Goal: Task Accomplishment & Management: Complete application form

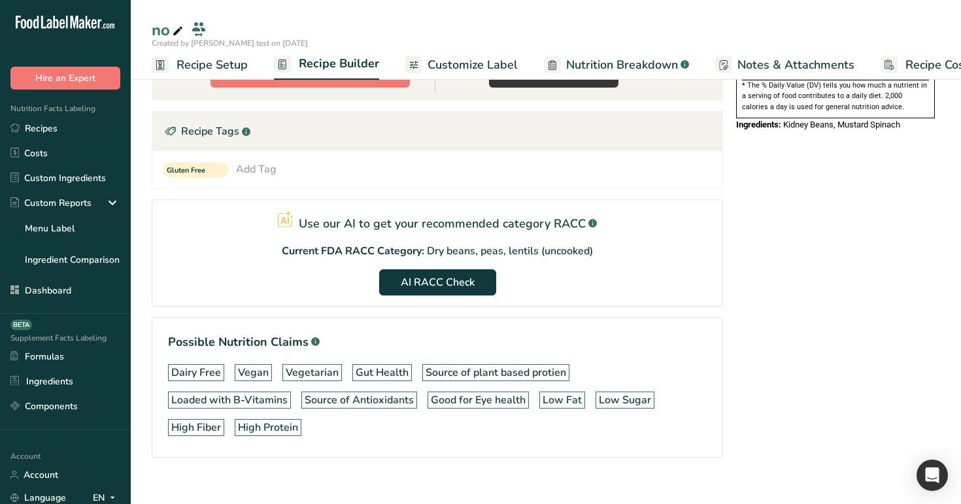
scroll to position [0, 5]
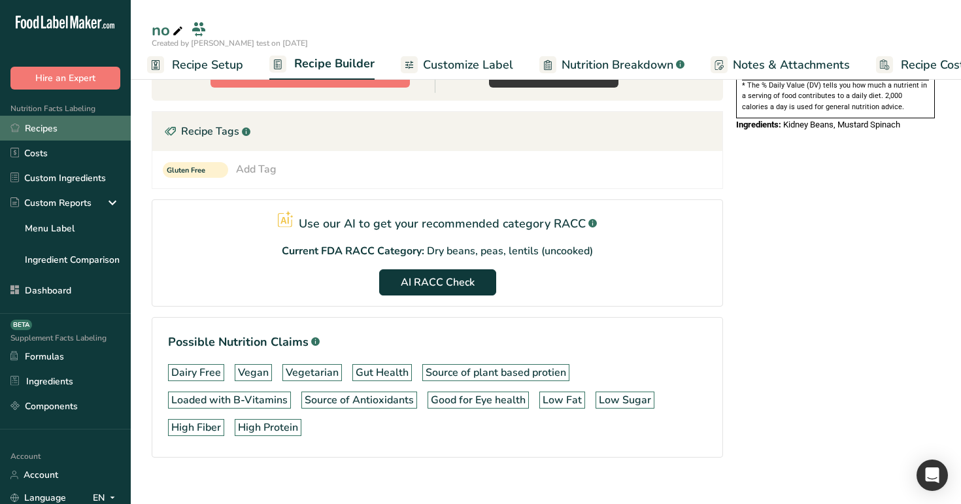
click at [29, 129] on link "Recipes" at bounding box center [65, 128] width 131 height 25
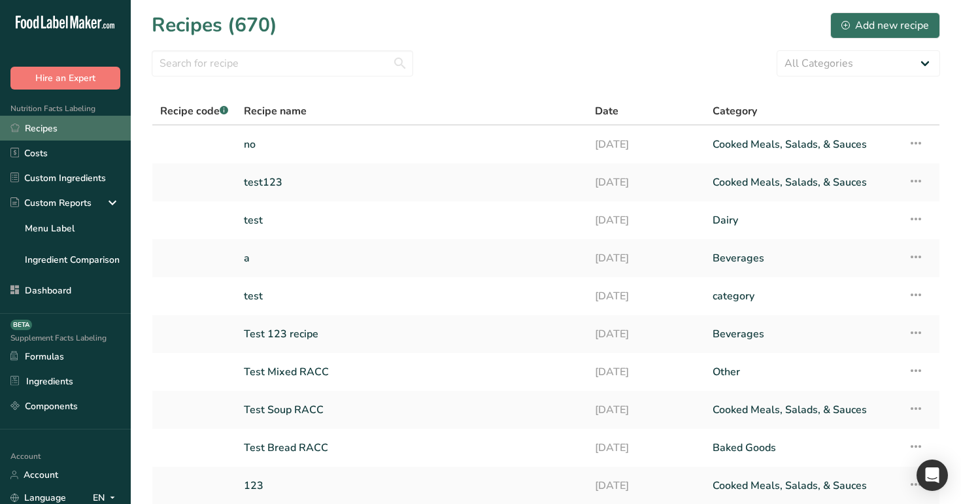
click at [69, 132] on link "Recipes" at bounding box center [65, 128] width 131 height 25
click at [892, 27] on div "Add new recipe" at bounding box center [885, 26] width 88 height 16
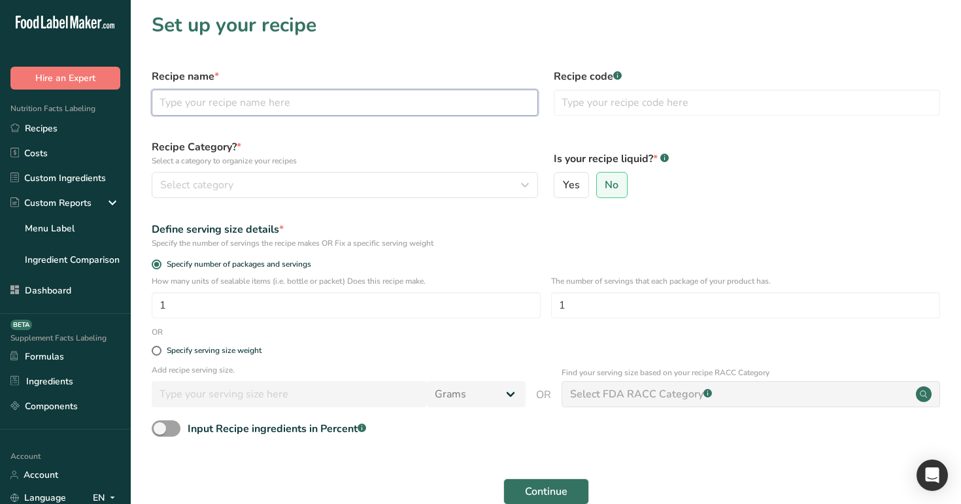
click at [368, 98] on input "text" at bounding box center [345, 103] width 386 height 26
type input "Test"
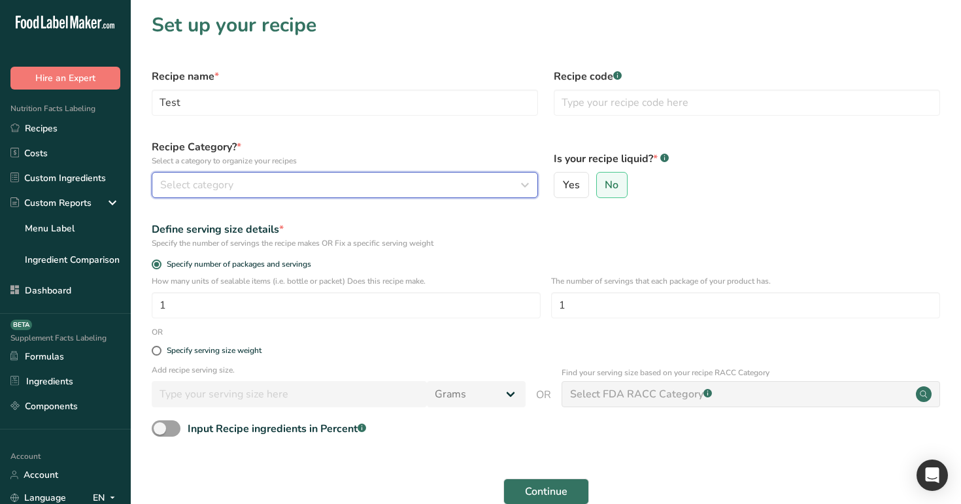
click at [344, 189] on div "Select category" at bounding box center [340, 185] width 361 height 16
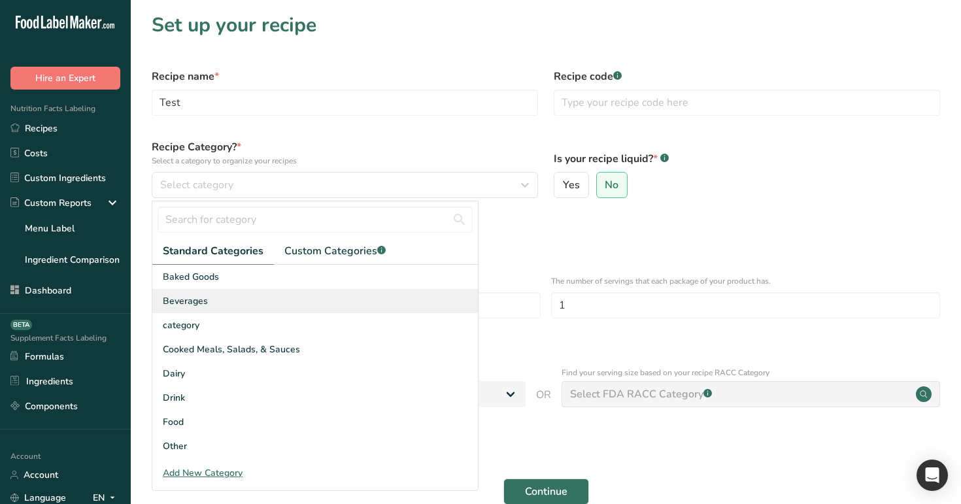
click at [337, 295] on div "Beverages" at bounding box center [315, 301] width 326 height 24
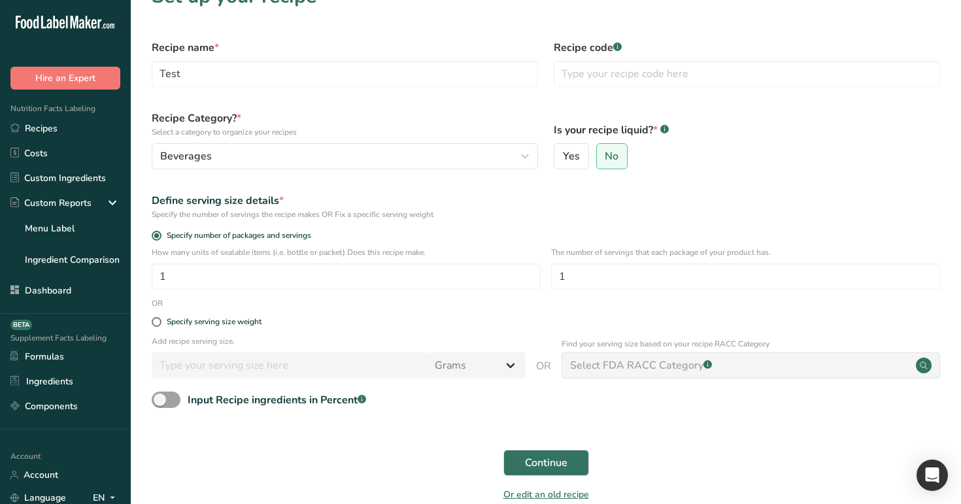
scroll to position [66, 0]
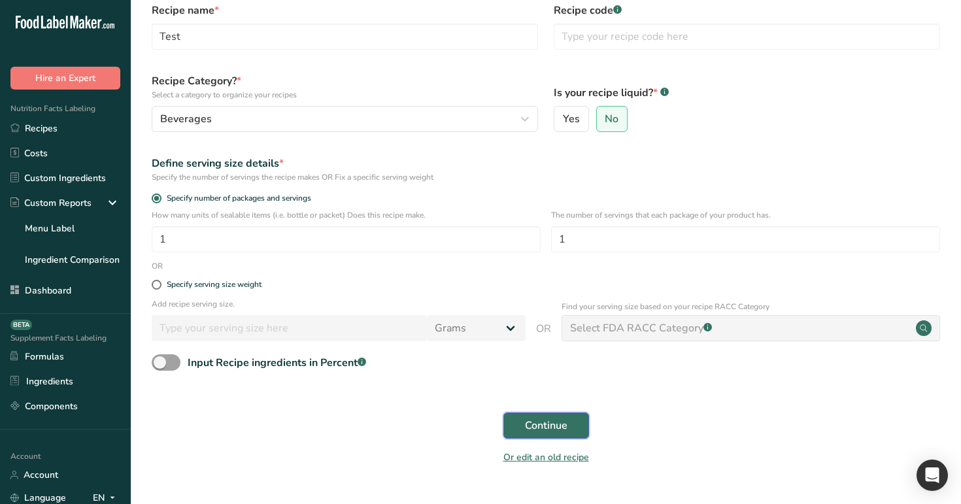
click at [561, 429] on span "Continue" at bounding box center [546, 426] width 42 height 16
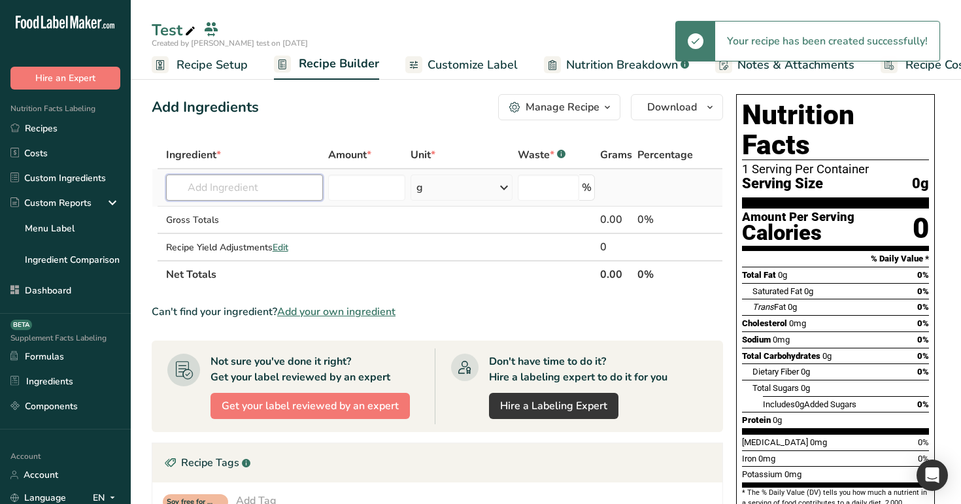
click at [220, 182] on input "text" at bounding box center [245, 188] width 158 height 26
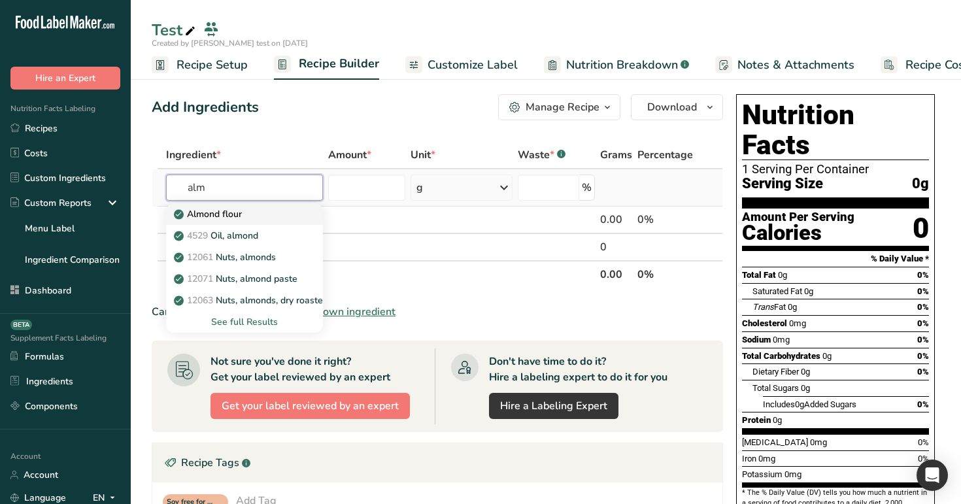
type input "alm"
click at [213, 212] on p "Almond flour" at bounding box center [208, 214] width 65 height 14
type input "Almond flour"
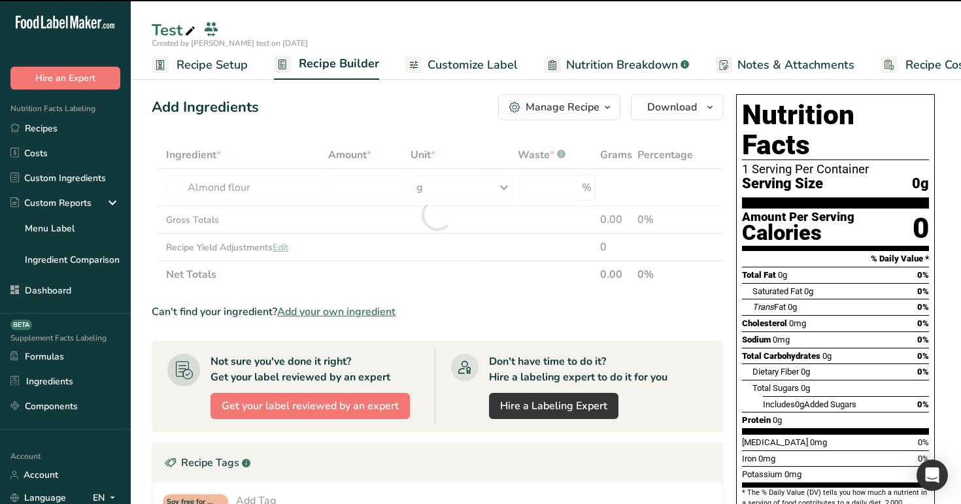
type input "0"
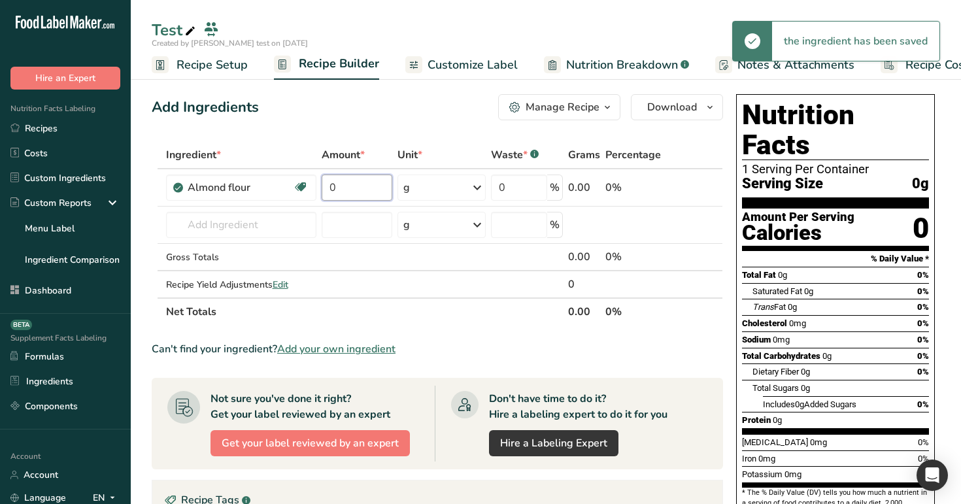
click at [371, 194] on input "0" at bounding box center [357, 188] width 71 height 26
type input "100"
click at [433, 127] on div "Add Ingredients Manage Recipe Delete Recipe Duplicate Recipe Scale Recipe Save …" at bounding box center [441, 452] width 579 height 726
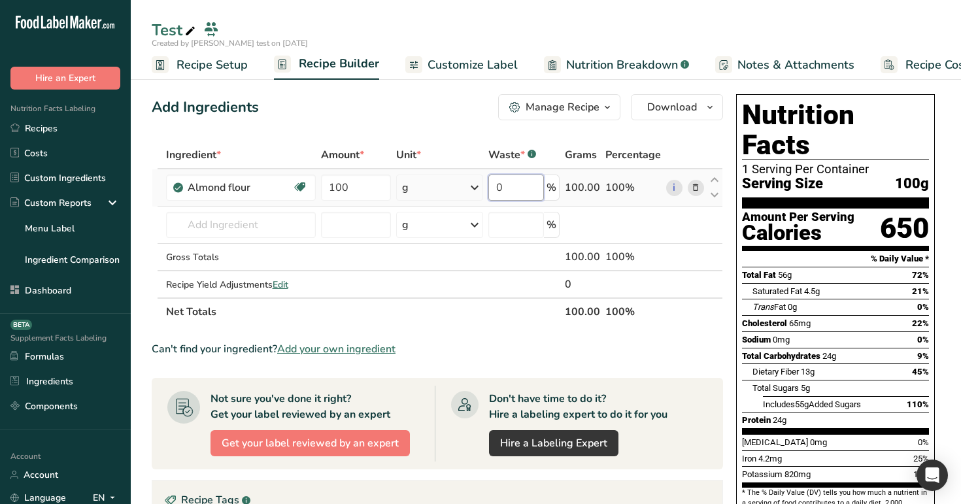
click at [538, 195] on input "0" at bounding box center [516, 188] width 56 height 26
type input "10"
click at [604, 31] on div "Test" at bounding box center [546, 30] width 830 height 24
click at [697, 186] on icon at bounding box center [695, 188] width 9 height 14
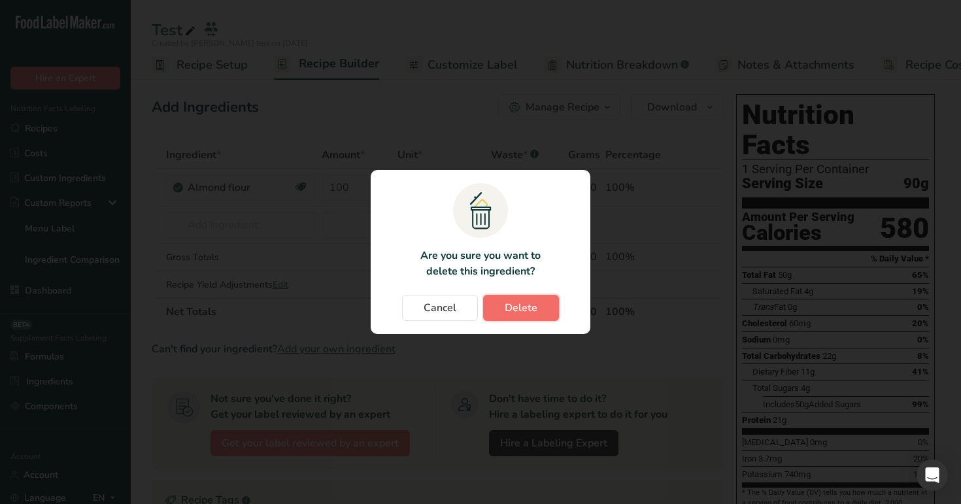
click at [505, 309] on span "Delete" at bounding box center [521, 308] width 33 height 16
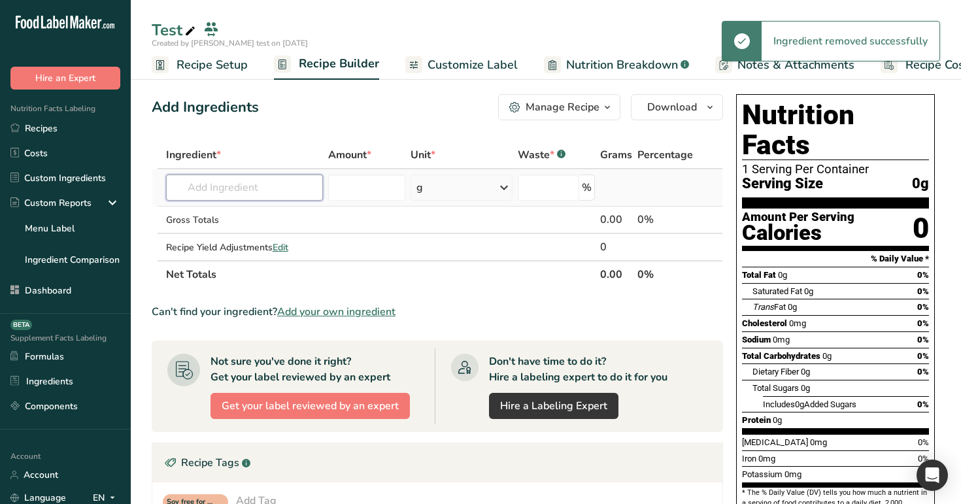
click at [244, 188] on input "text" at bounding box center [245, 188] width 158 height 26
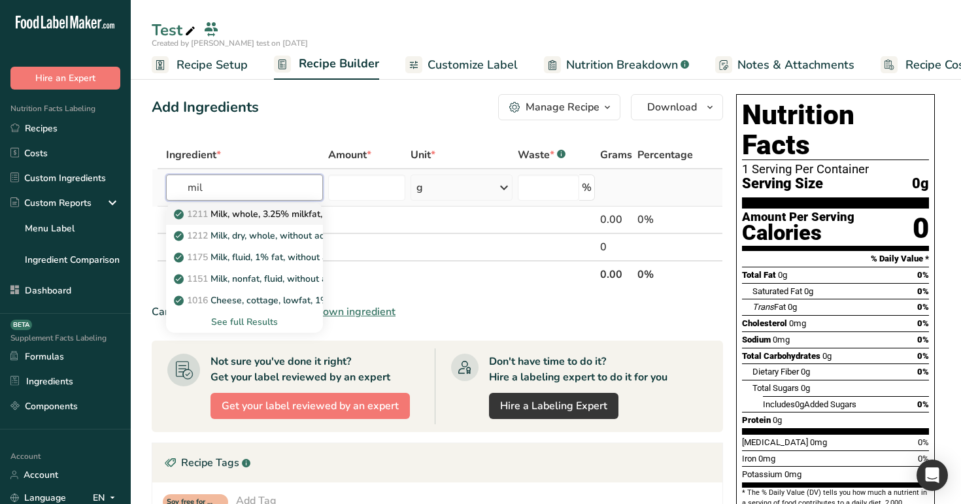
type input "mil"
click at [268, 214] on p "1211 Milk, whole, 3.25% milkfat, without added vitamin A and [MEDICAL_DATA]" at bounding box center [350, 214] width 348 height 14
type input "Milk, whole, 3.25% milkfat, without added vitamin A and [MEDICAL_DATA]"
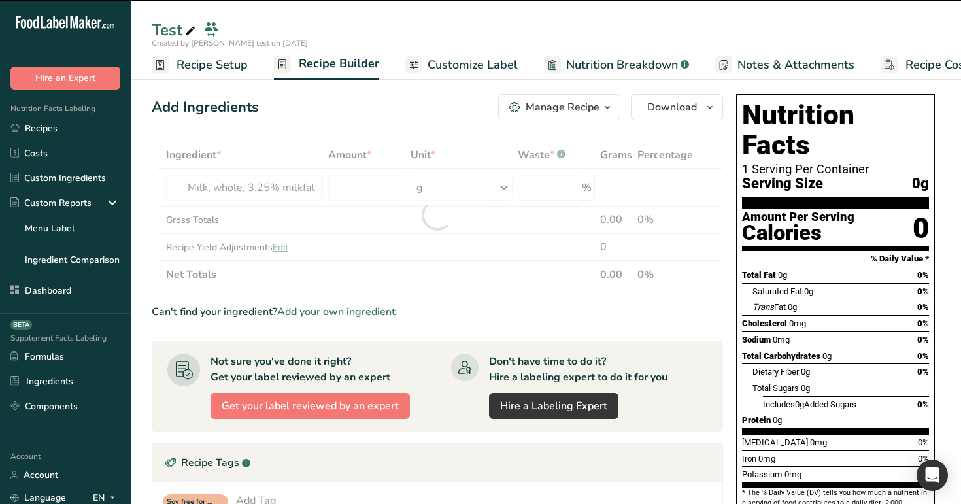
type input "0"
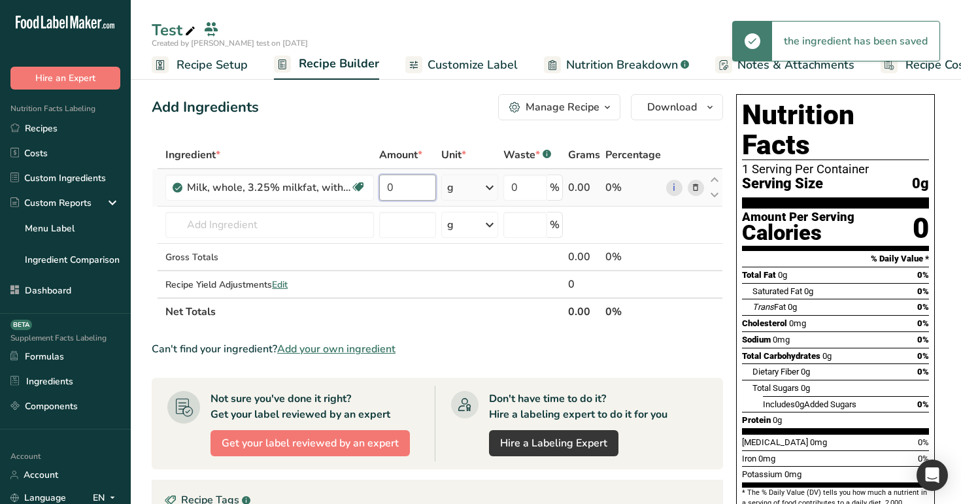
click at [401, 186] on input "0" at bounding box center [407, 188] width 56 height 26
type input "100"
click at [601, 18] on div "Test Created by Rana test on 2025-08-14 Recipe Setup Recipe Builder Customize L…" at bounding box center [546, 40] width 830 height 80
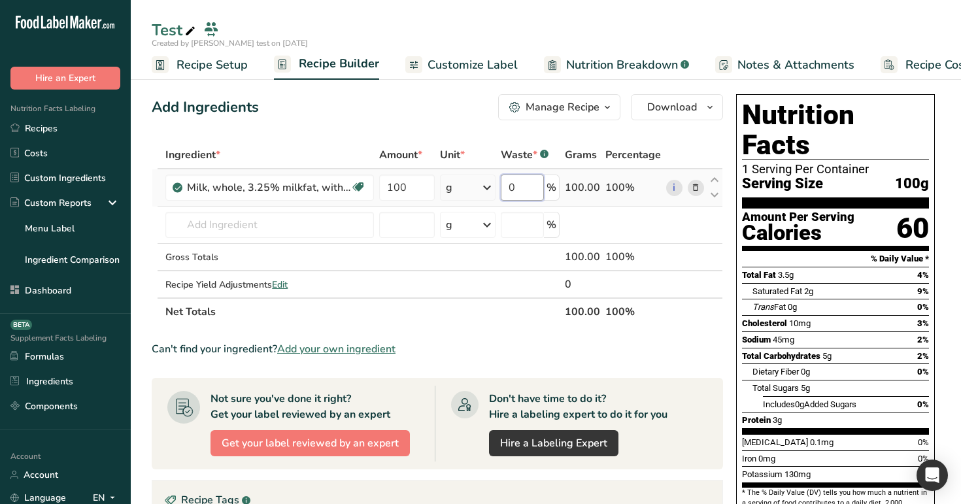
click at [524, 188] on input "0" at bounding box center [522, 188] width 43 height 26
type input "10"
click at [691, 32] on div "Test" at bounding box center [546, 30] width 830 height 24
click at [303, 222] on input "text" at bounding box center [269, 225] width 209 height 26
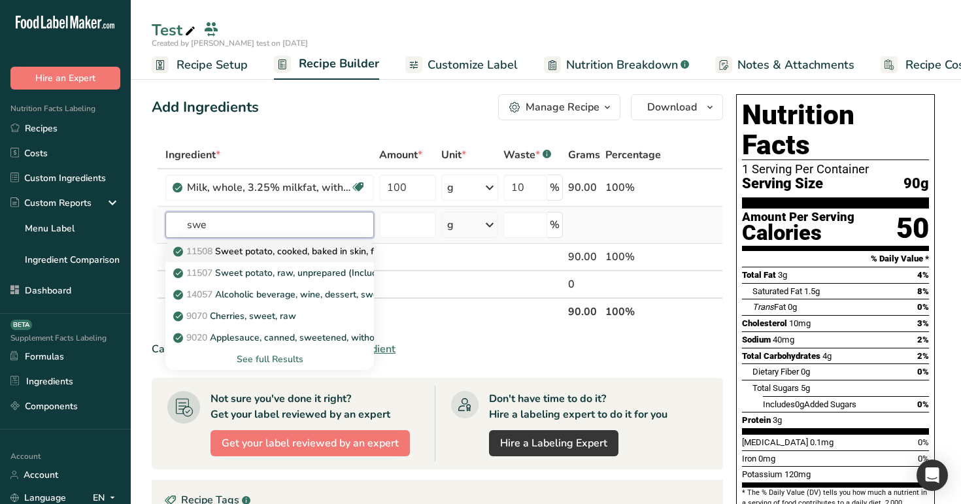
type input "swe"
click at [293, 250] on p "11508 Sweet potato, cooked, baked in skin, flesh, without salt" at bounding box center [311, 251] width 271 height 14
type input "Sweet potato, cooked, baked in skin, flesh, without salt"
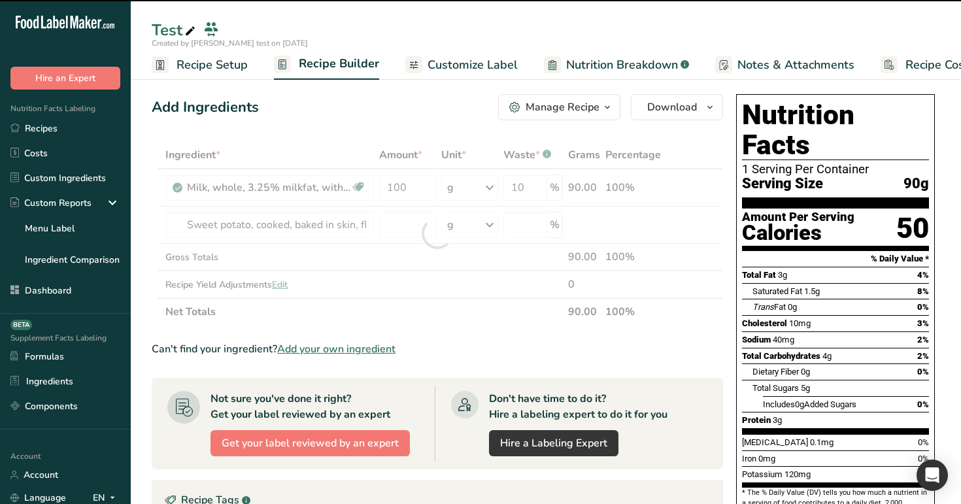
type input "0"
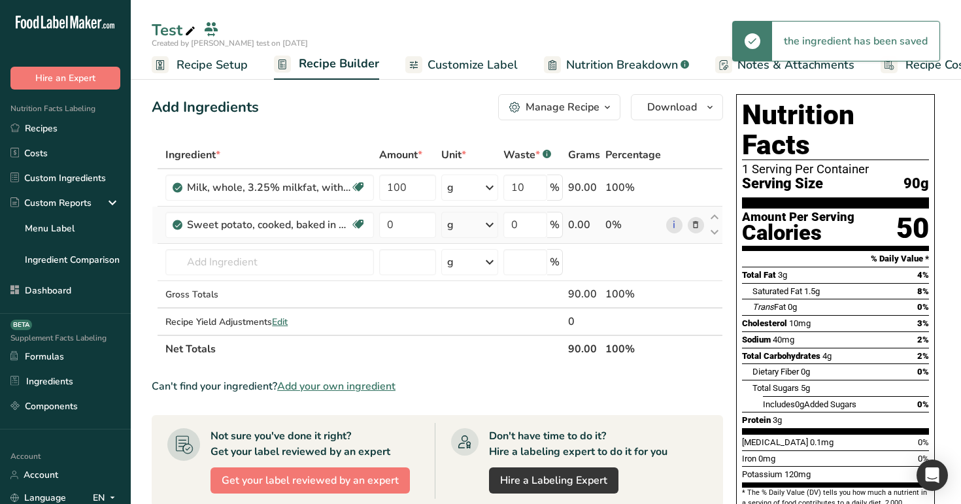
click at [692, 227] on icon at bounding box center [695, 225] width 9 height 14
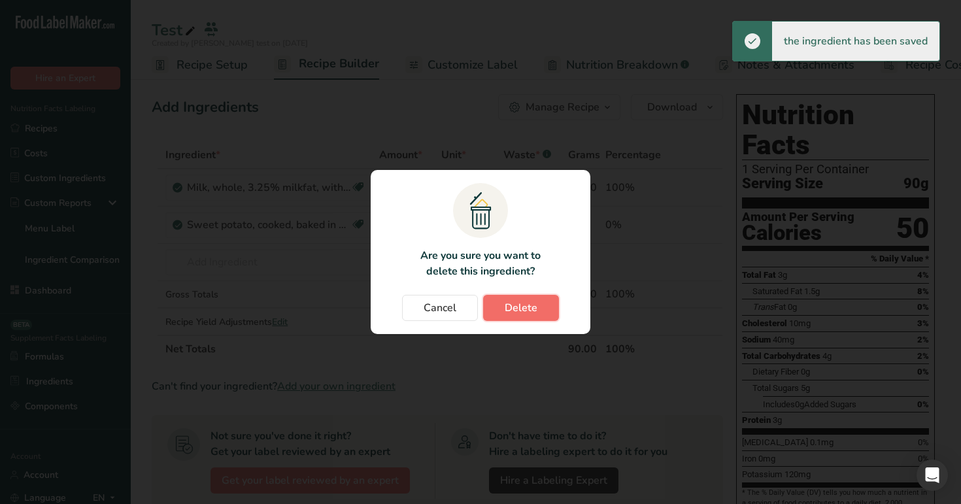
click at [528, 310] on span "Delete" at bounding box center [521, 308] width 33 height 16
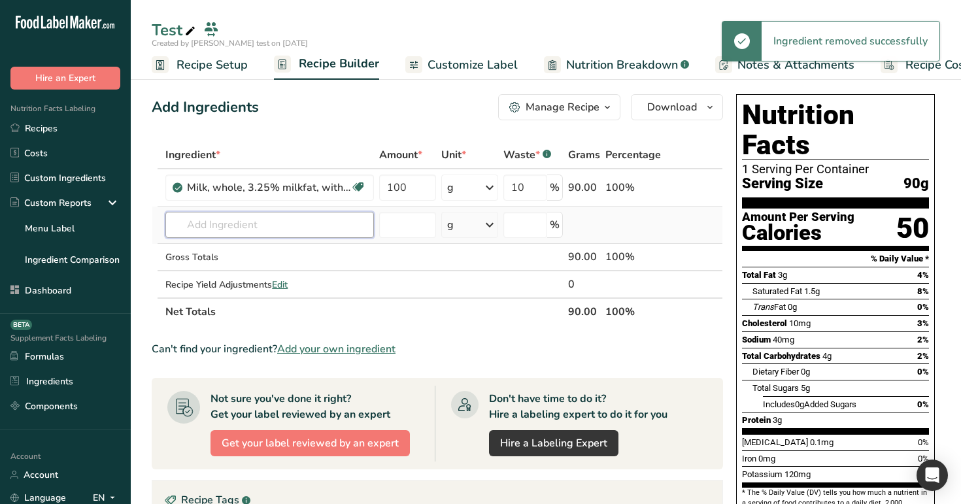
click at [287, 230] on input "text" at bounding box center [269, 225] width 209 height 26
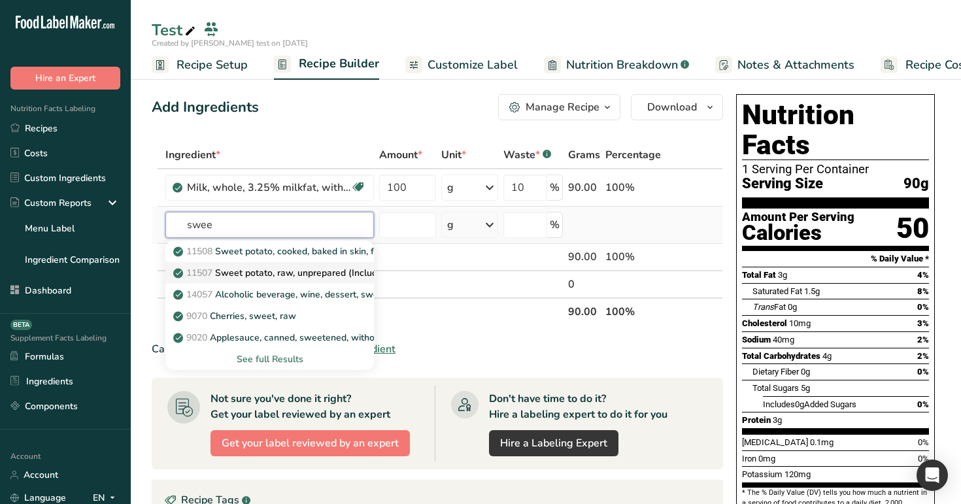
type input "swee"
click at [289, 276] on p "11507 Sweet potato, raw, unprepared (Includes foods for USDA's Food Distributio…" at bounding box center [377, 273] width 403 height 14
type input "Sweet potato, raw, unprepared (Includes foods for USDA's Food Distribution Prog…"
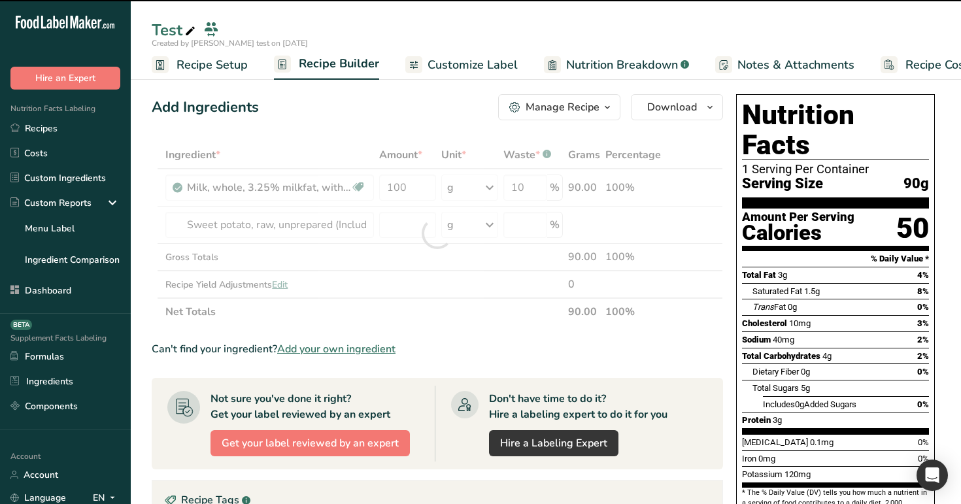
type input "0"
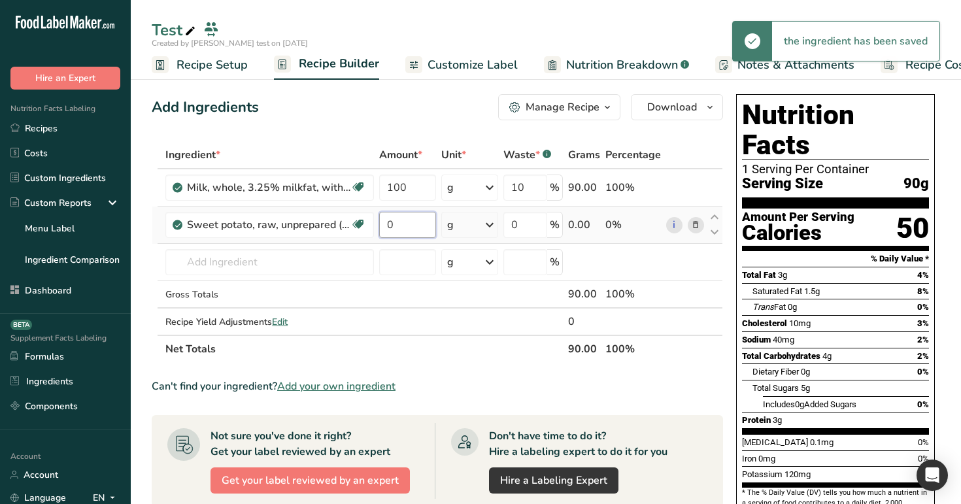
click at [414, 226] on input "0" at bounding box center [407, 225] width 56 height 26
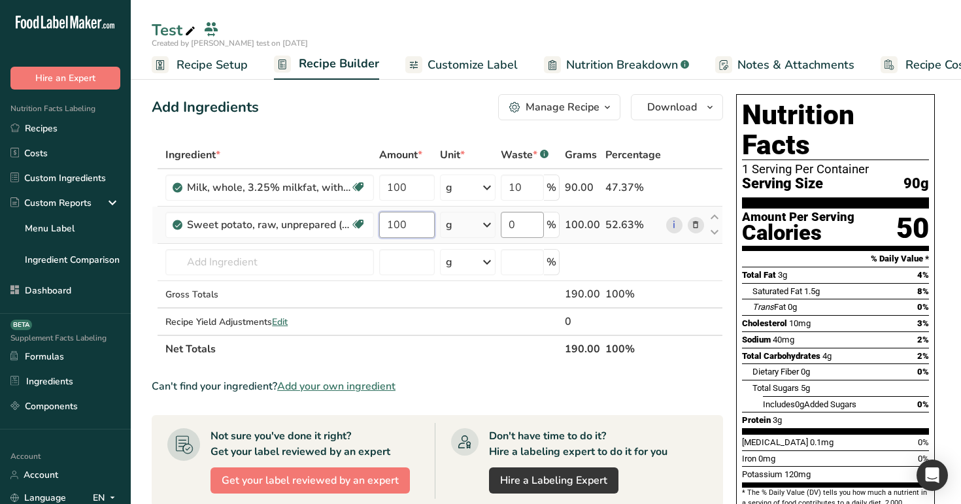
type input "100"
click at [531, 224] on div "Ingredient * Amount * Unit * Waste * .a-a{fill:#347362;}.b-a{fill:#fff;} Grams …" at bounding box center [437, 252] width 571 height 222
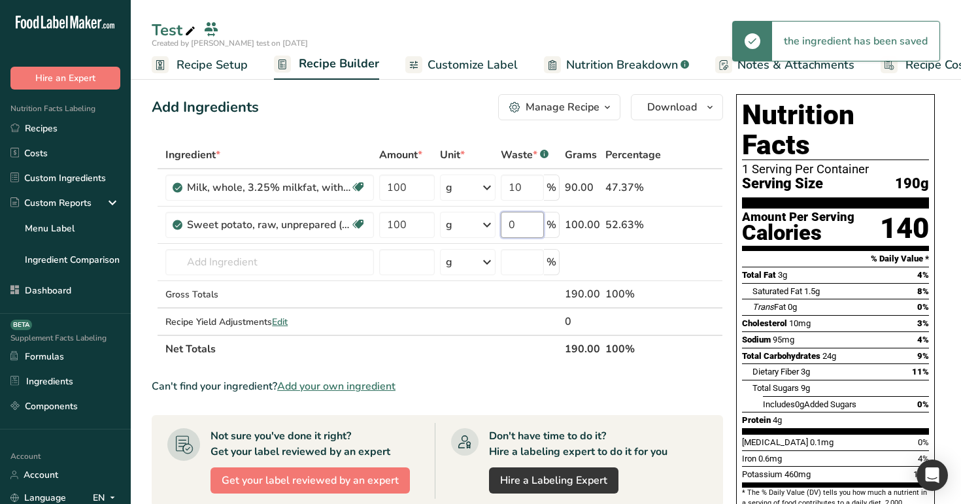
click at [532, 224] on input "0" at bounding box center [522, 225] width 43 height 26
type input "10"
click at [440, 109] on div "Add Ingredients Manage Recipe Delete Recipe Duplicate Recipe Scale Recipe Save …" at bounding box center [437, 107] width 571 height 26
click at [415, 227] on input "100" at bounding box center [407, 225] width 56 height 26
type input "1"
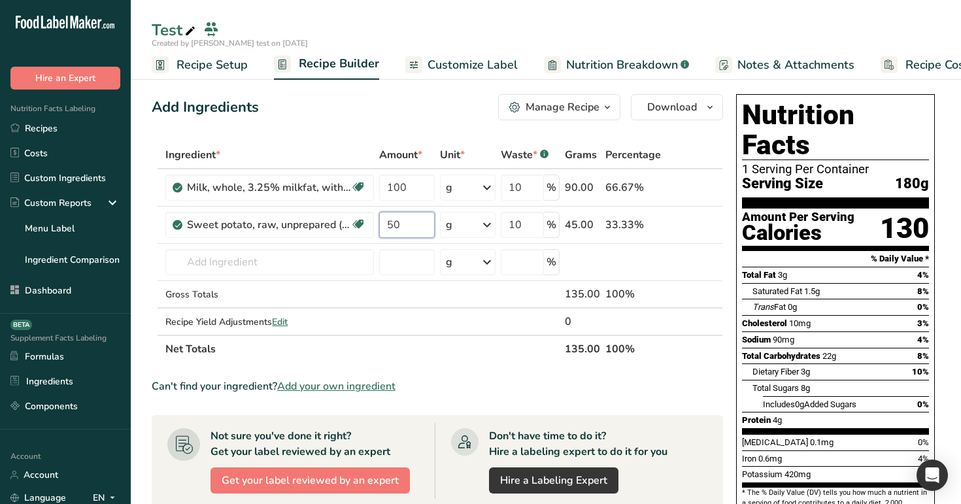
type input "50"
click at [418, 143] on div "Ingredient * Amount * Unit * Waste * .a-a{fill:#347362;}.b-a{fill:#fff;} Grams …" at bounding box center [437, 252] width 571 height 222
click at [81, 128] on link "Recipes" at bounding box center [65, 128] width 131 height 25
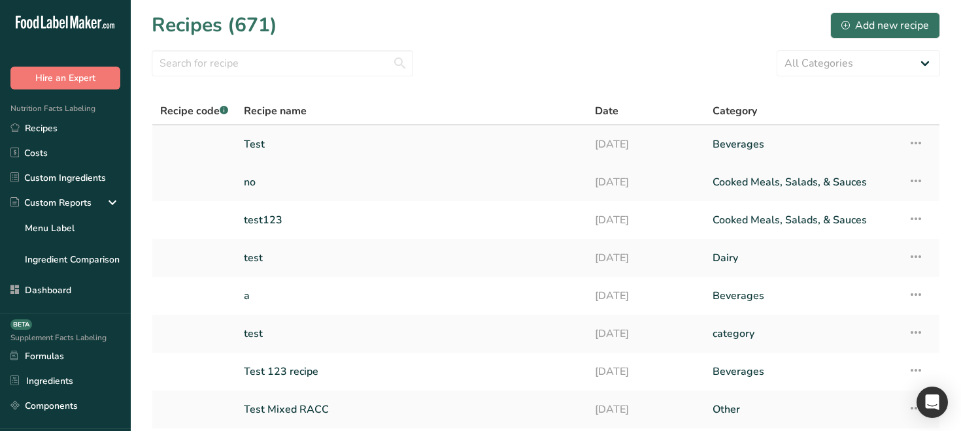
click at [367, 142] on link "Test" at bounding box center [411, 144] width 335 height 27
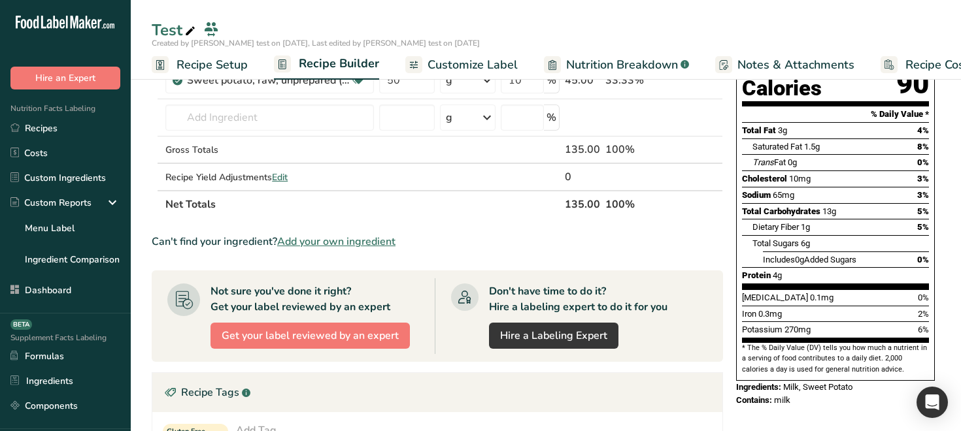
scroll to position [124, 0]
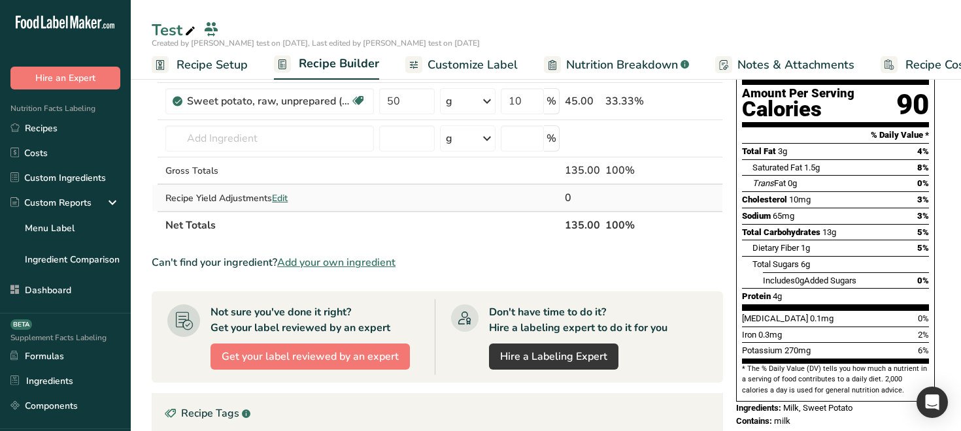
click at [284, 195] on span "Edit" at bounding box center [280, 198] width 16 height 12
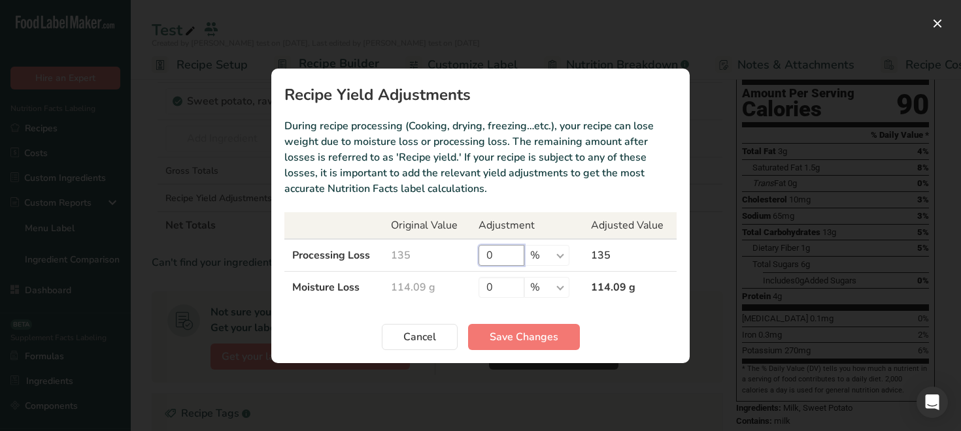
click at [496, 260] on input "0" at bounding box center [501, 255] width 46 height 21
type input "10"
click at [497, 291] on input "0" at bounding box center [501, 287] width 46 height 21
type input "10"
click at [527, 346] on button "Save Changes" at bounding box center [524, 337] width 112 height 26
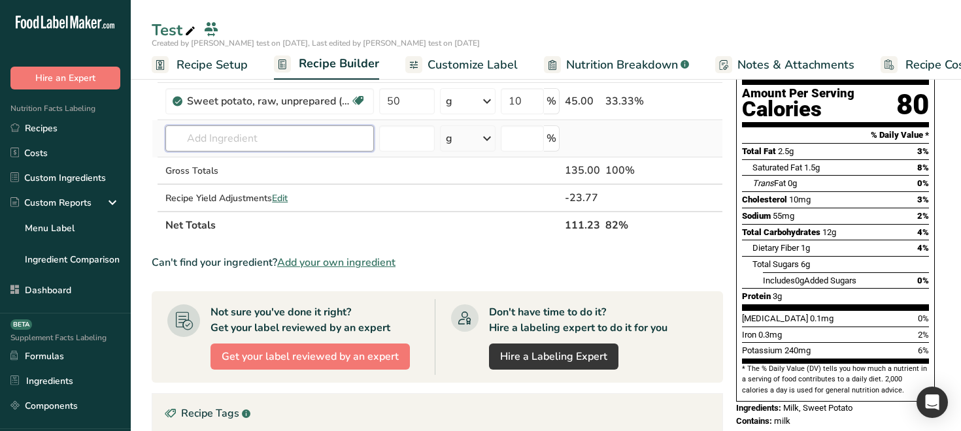
click at [290, 138] on input "text" at bounding box center [269, 139] width 209 height 26
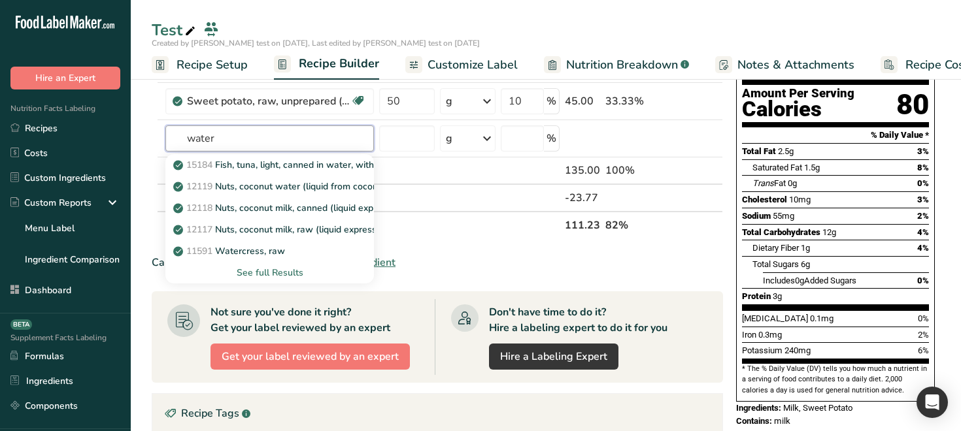
type input "water"
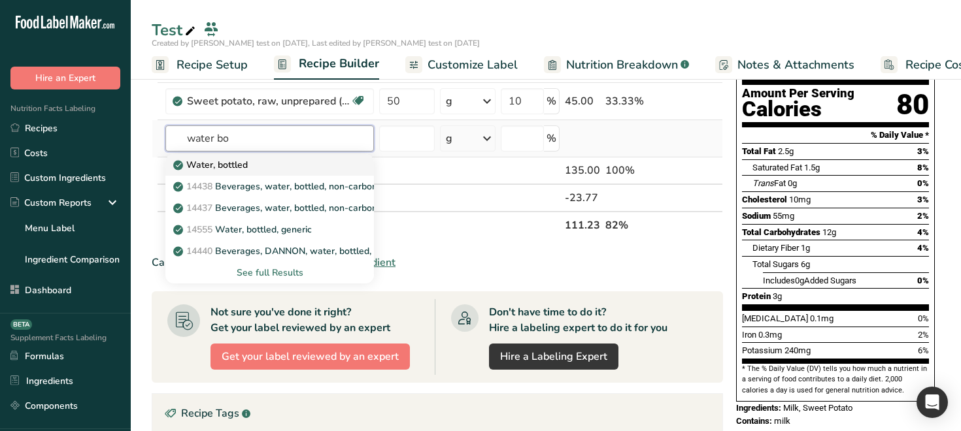
type input "water bo"
click at [284, 163] on div "Water, bottled" at bounding box center [259, 165] width 167 height 14
type input "Water, bottled"
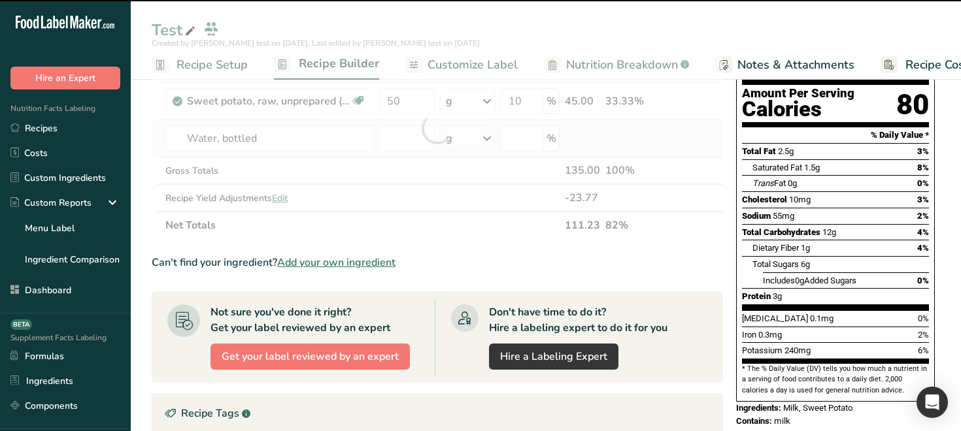
type input "0"
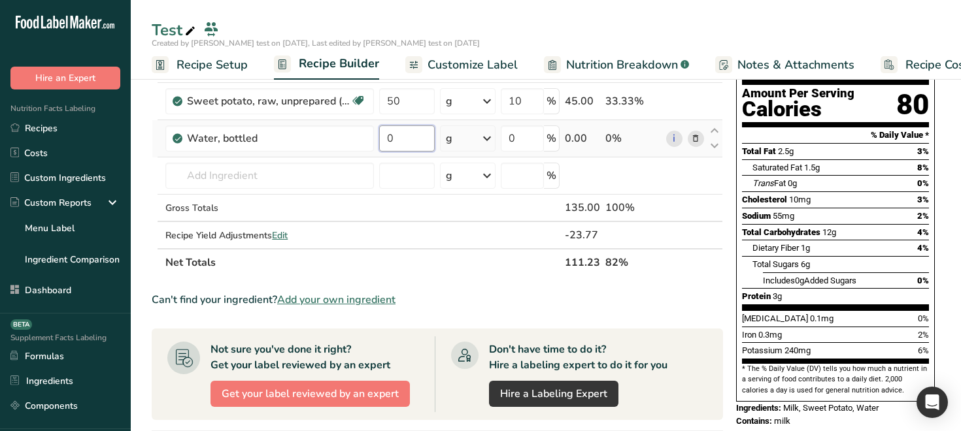
click at [408, 138] on input "0" at bounding box center [407, 139] width 56 height 26
type input "1"
type input "80"
click at [616, 24] on div "Test Created by Rana test on 2025-08-14, Last edited by Rana test on 2025-08-14…" at bounding box center [546, 364] width 830 height 841
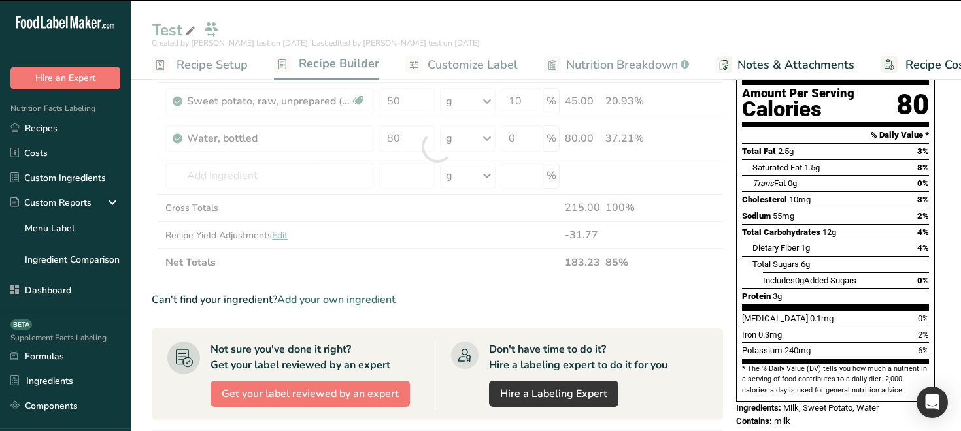
click at [525, 141] on div at bounding box center [437, 147] width 571 height 259
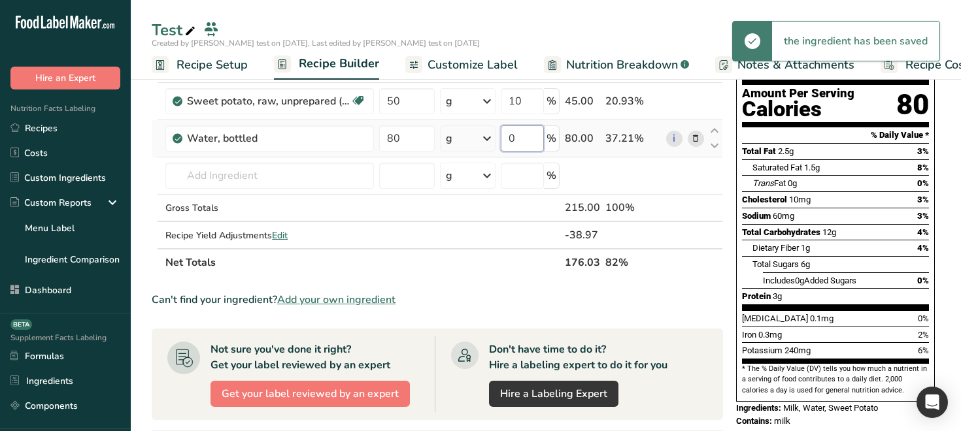
click at [527, 139] on input "0" at bounding box center [522, 139] width 43 height 26
type input "20"
click at [643, 22] on div "Test Created by Rana test on 2025-08-14, Last edited by Rana test on 2025-08-14…" at bounding box center [546, 364] width 830 height 841
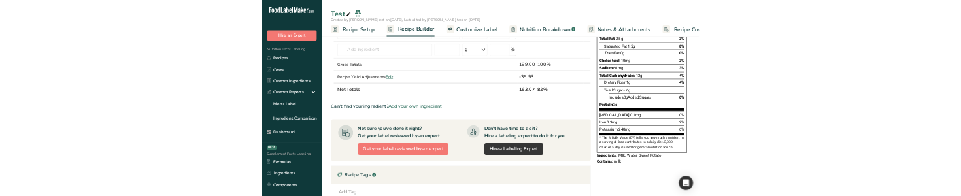
scroll to position [185, 0]
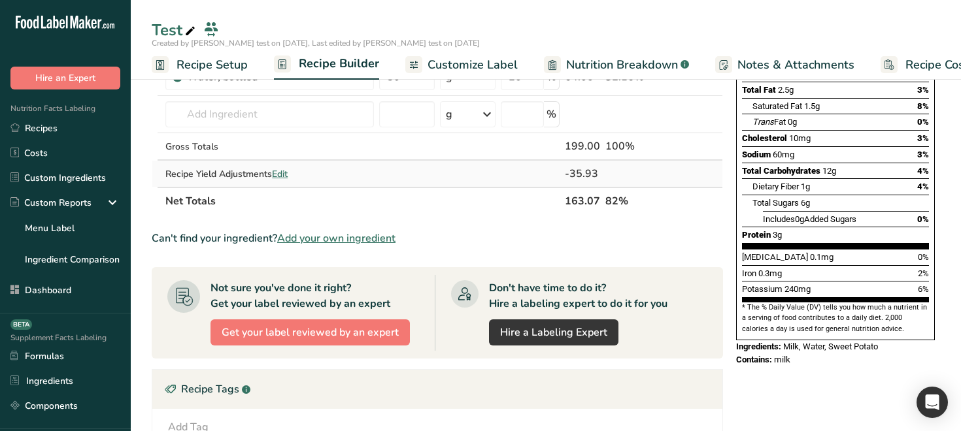
click at [280, 177] on span "Edit" at bounding box center [280, 174] width 16 height 12
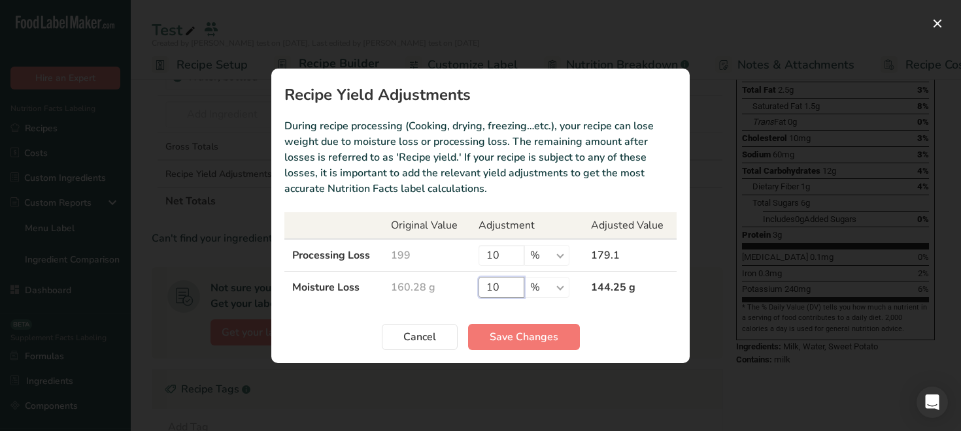
click at [508, 287] on input "10" at bounding box center [501, 287] width 46 height 21
type input "1"
type input "90"
click at [539, 341] on span "Save Changes" at bounding box center [524, 337] width 69 height 16
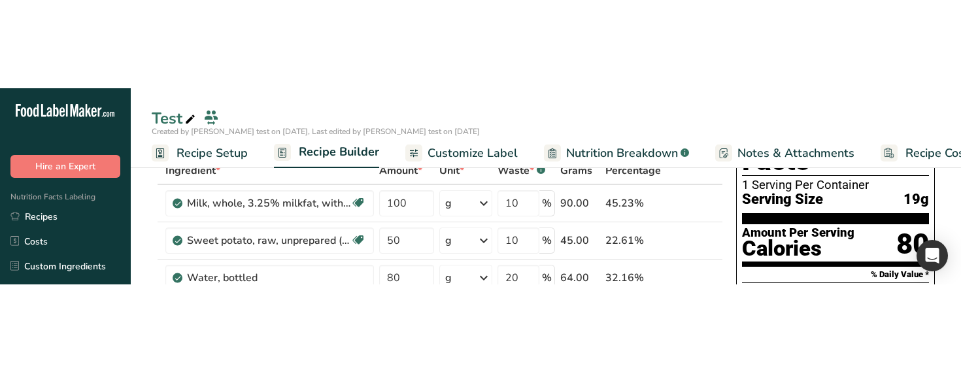
scroll to position [94, 0]
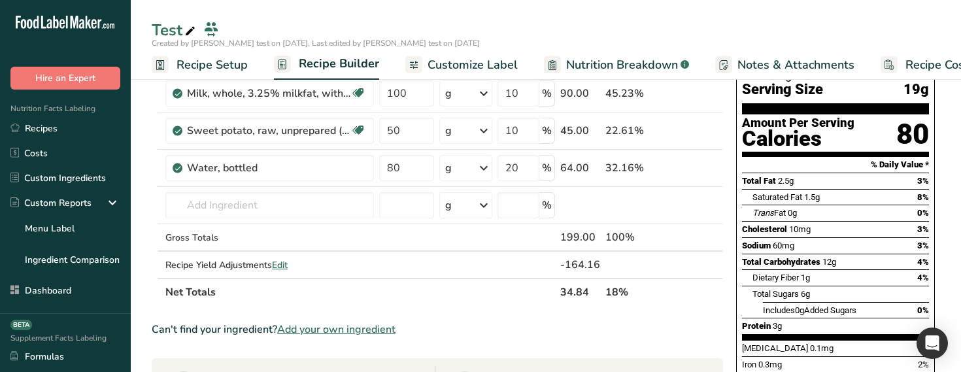
click at [611, 61] on span "Nutrition Breakdown" at bounding box center [622, 65] width 112 height 18
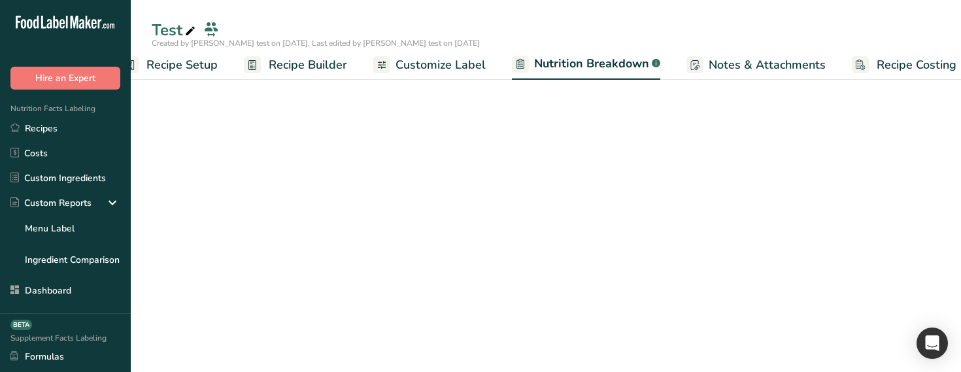
select select "Calories"
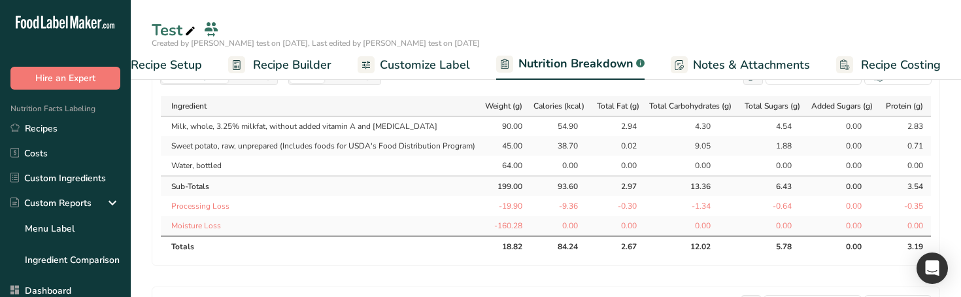
scroll to position [638, 0]
drag, startPoint x: 391, startPoint y: 41, endPoint x: 328, endPoint y: 58, distance: 65.2
click at [331, 58] on div "Test Created by Rana test on 2025-08-14, Last edited by Rana test on 2025-08-14…" at bounding box center [546, 40] width 830 height 80
click at [419, 2] on div "Test Created by Rana test on 2025-08-14, Last edited by Rana test on 2025-08-14…" at bounding box center [546, 40] width 830 height 80
click at [309, 64] on span "Recipe Builder" at bounding box center [292, 65] width 78 height 18
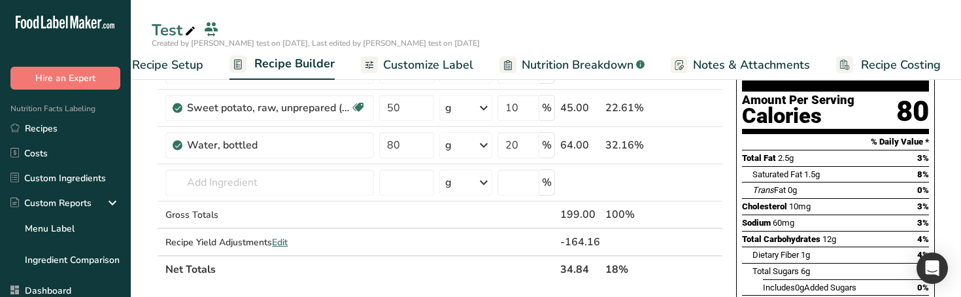
scroll to position [97, 0]
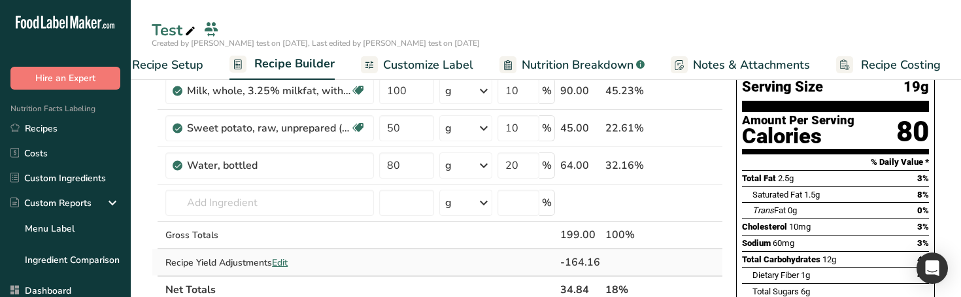
click at [278, 262] on span "Edit" at bounding box center [280, 262] width 16 height 12
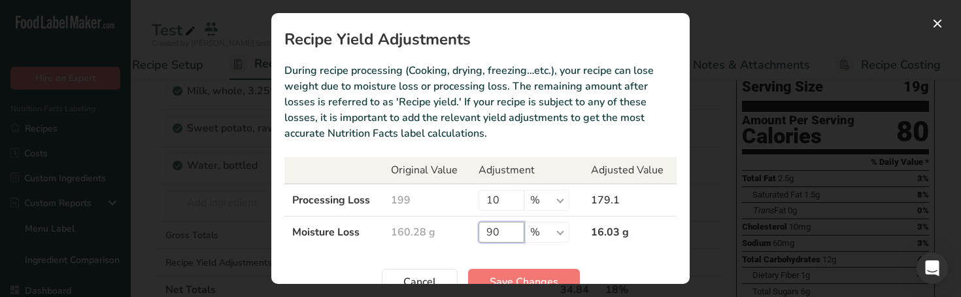
drag, startPoint x: 507, startPoint y: 236, endPoint x: 424, endPoint y: 231, distance: 83.2
click at [424, 231] on tr "Moisture Loss 160.28 g 90 % g ppm ug kg mg mcg lb oz 16.03 g" at bounding box center [480, 232] width 392 height 32
drag, startPoint x: 497, startPoint y: 199, endPoint x: 441, endPoint y: 203, distance: 56.3
click at [441, 203] on tr "Processing Loss 199 10 % g ppm ug kg mg mcg lb oz 179.1" at bounding box center [480, 200] width 392 height 33
click at [501, 281] on span "Save Changes" at bounding box center [524, 282] width 69 height 16
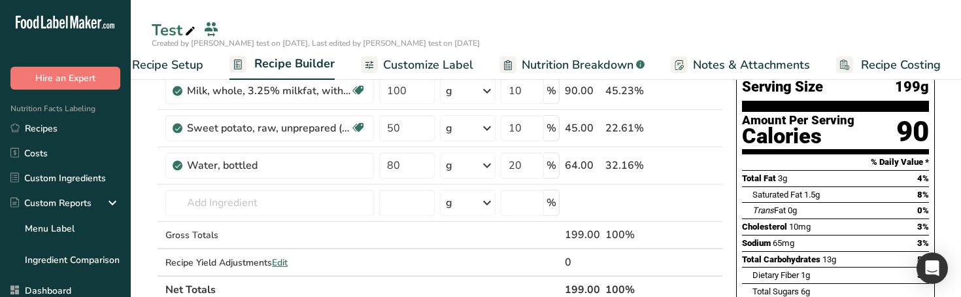
click at [548, 61] on span "Nutrition Breakdown" at bounding box center [578, 65] width 112 height 18
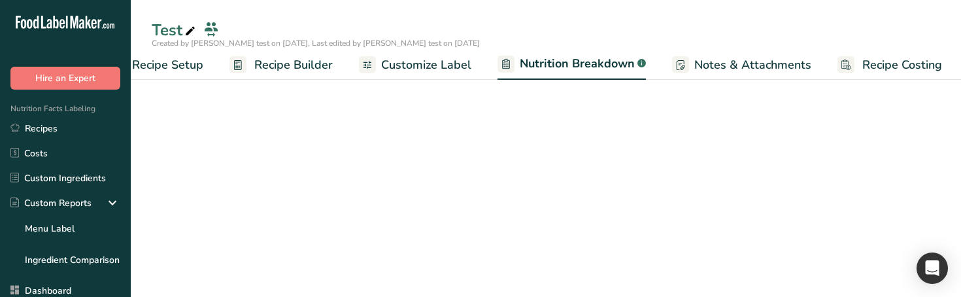
scroll to position [0, 46]
select select "Calories"
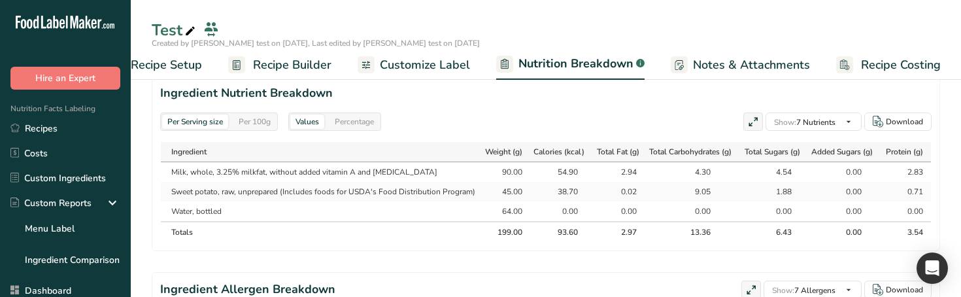
scroll to position [590, 0]
click at [259, 121] on div "Per 100g" at bounding box center [254, 123] width 42 height 14
click at [206, 123] on div "Per Serving size" at bounding box center [195, 123] width 66 height 14
click at [296, 59] on span "Recipe Builder" at bounding box center [292, 65] width 78 height 18
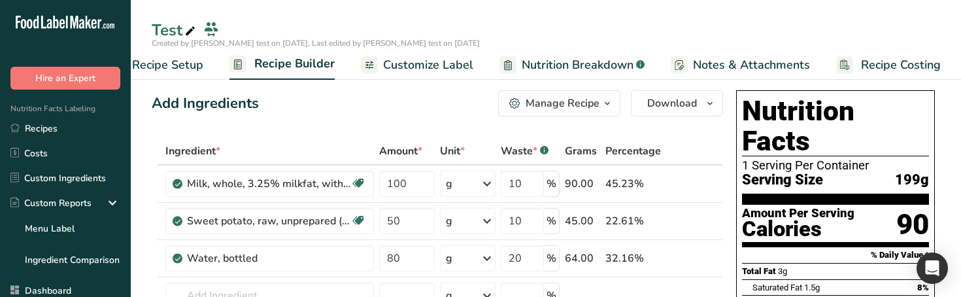
scroll to position [11, 0]
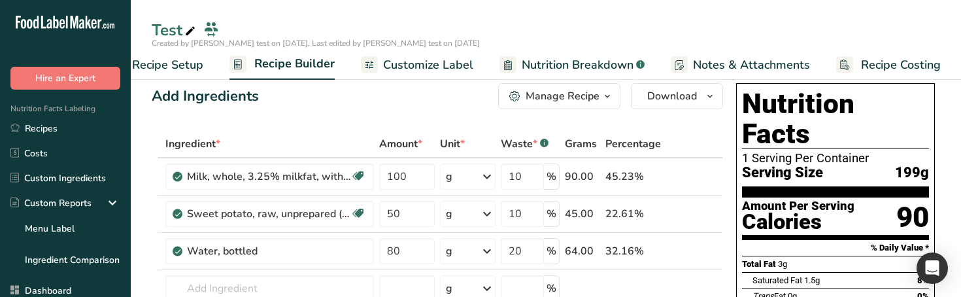
click at [415, 56] on span "Customize Label" at bounding box center [428, 65] width 90 height 18
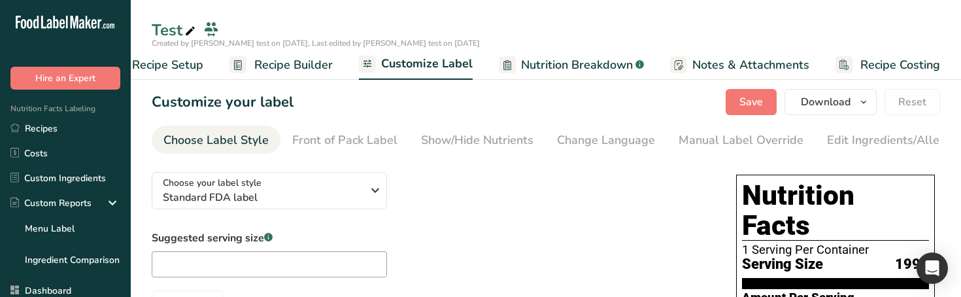
click at [535, 67] on span "Nutrition Breakdown" at bounding box center [577, 65] width 112 height 18
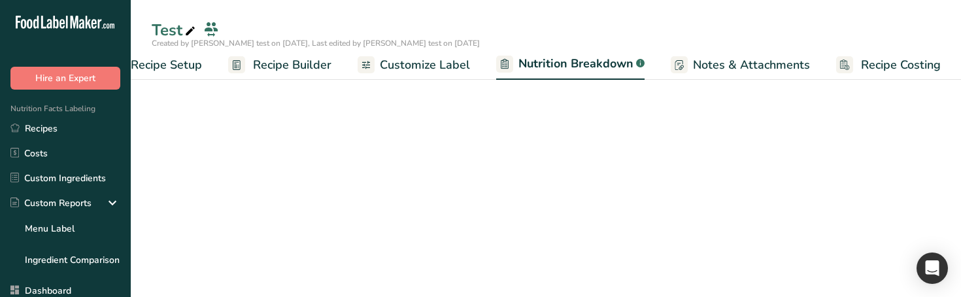
select select "Calories"
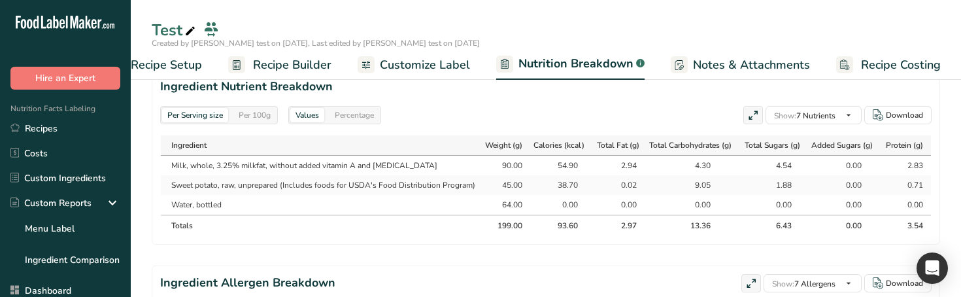
scroll to position [621, 0]
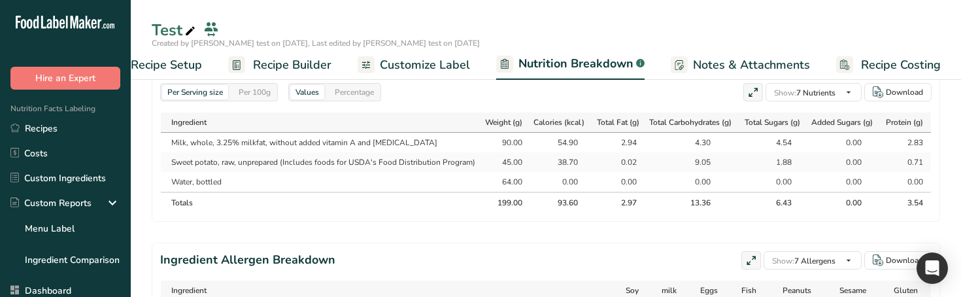
click at [261, 97] on div "Per 100g" at bounding box center [254, 92] width 42 height 14
click at [198, 98] on div "Per Serving size" at bounding box center [195, 92] width 66 height 14
click at [261, 93] on div "Per 100g" at bounding box center [254, 92] width 42 height 14
click at [205, 96] on div "Per Serving size" at bounding box center [195, 92] width 66 height 14
click at [255, 93] on div "Per 100g" at bounding box center [254, 92] width 42 height 14
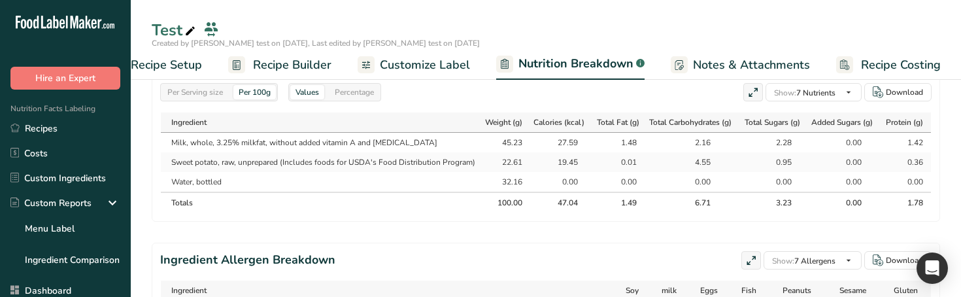
click at [192, 94] on div "Per Serving size" at bounding box center [195, 92] width 66 height 14
click at [244, 93] on div "Per 100g" at bounding box center [254, 92] width 42 height 14
click at [369, 92] on div "Percentage" at bounding box center [354, 92] width 50 height 14
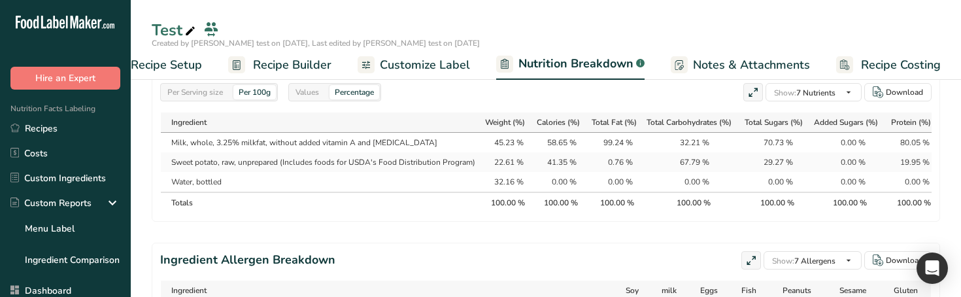
click at [310, 90] on div "Values" at bounding box center [307, 92] width 34 height 14
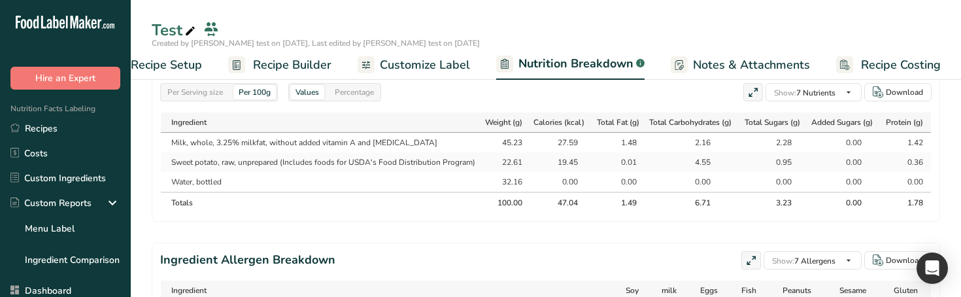
click at [194, 99] on div "Per Serving size Per 100g" at bounding box center [219, 92] width 118 height 18
click at [197, 90] on div "Per Serving size" at bounding box center [195, 92] width 66 height 14
click at [355, 86] on div "Percentage" at bounding box center [354, 92] width 50 height 14
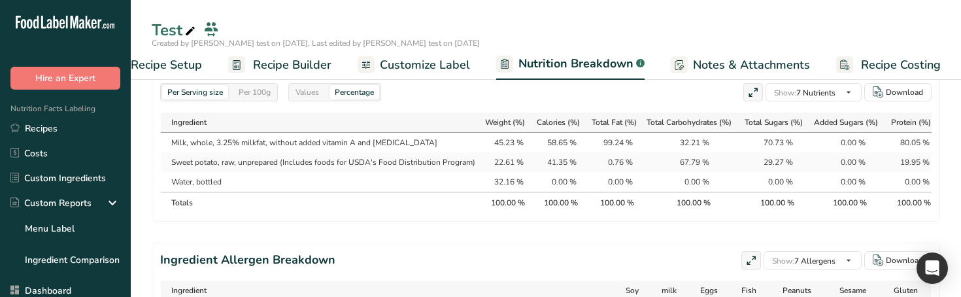
click at [255, 92] on div "Per 100g" at bounding box center [254, 92] width 42 height 14
click at [203, 90] on div "Per Serving size" at bounding box center [195, 92] width 66 height 14
click at [260, 88] on div "Per 100g" at bounding box center [254, 92] width 42 height 14
click at [315, 91] on div "Values" at bounding box center [307, 92] width 34 height 14
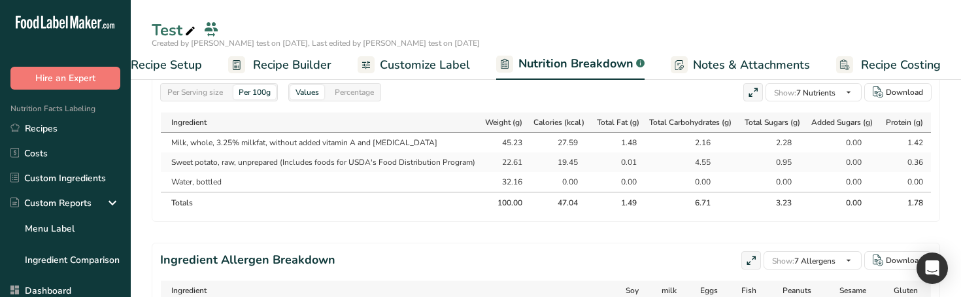
click at [355, 92] on div "Percentage" at bounding box center [354, 92] width 50 height 14
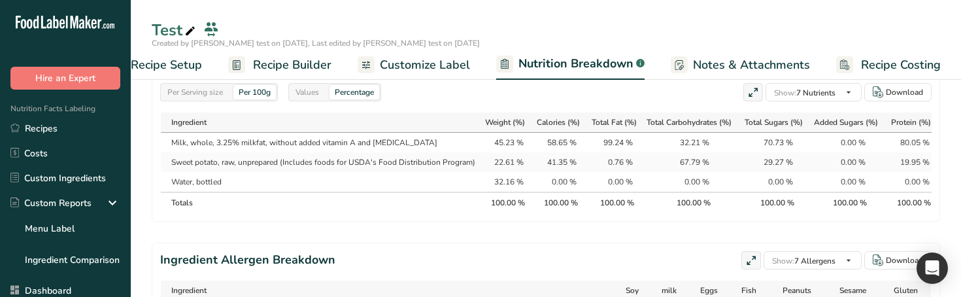
click at [198, 101] on section "Ingredient Nutrient Breakdown Per Serving size Per 100g Values Percentage Show:…" at bounding box center [546, 133] width 788 height 175
click at [203, 92] on div "Per Serving size" at bounding box center [195, 92] width 66 height 14
click at [232, 107] on section "Ingredient Nutrient Breakdown Per Serving size Per 100g Values Percentage Show:…" at bounding box center [546, 133] width 788 height 175
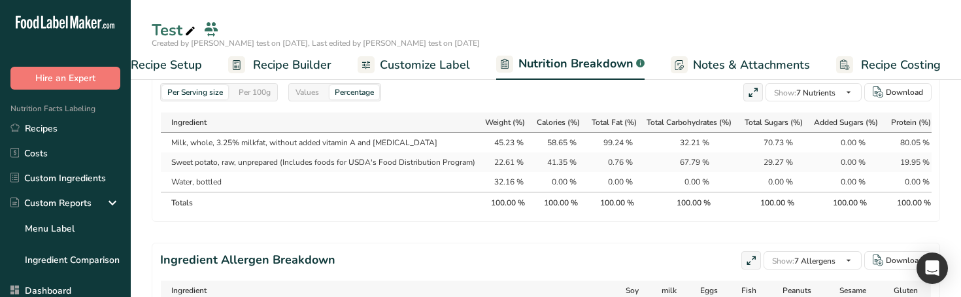
click at [244, 86] on div "Per 100g" at bounding box center [254, 92] width 42 height 14
click at [202, 89] on div "Per Serving size" at bounding box center [195, 92] width 66 height 14
click at [306, 91] on div "Values" at bounding box center [307, 92] width 34 height 14
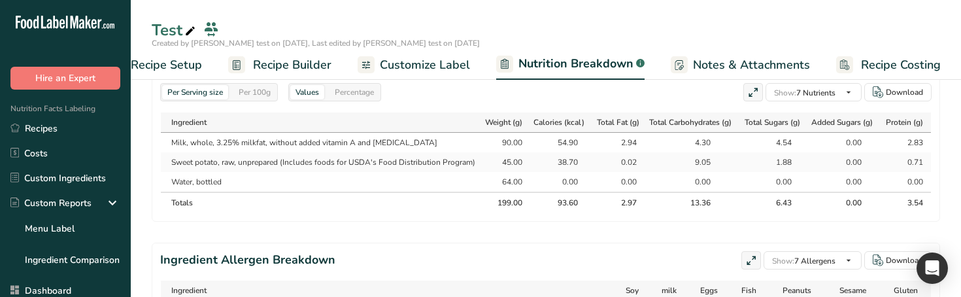
click at [228, 87] on div "Per Serving size" at bounding box center [195, 92] width 66 height 14
click at [268, 87] on div "Per 100g" at bounding box center [254, 92] width 42 height 14
click at [193, 85] on div "Per Serving size" at bounding box center [195, 92] width 66 height 14
click at [267, 87] on div "Per 100g" at bounding box center [254, 92] width 42 height 14
click at [367, 93] on div "Percentage" at bounding box center [354, 92] width 50 height 14
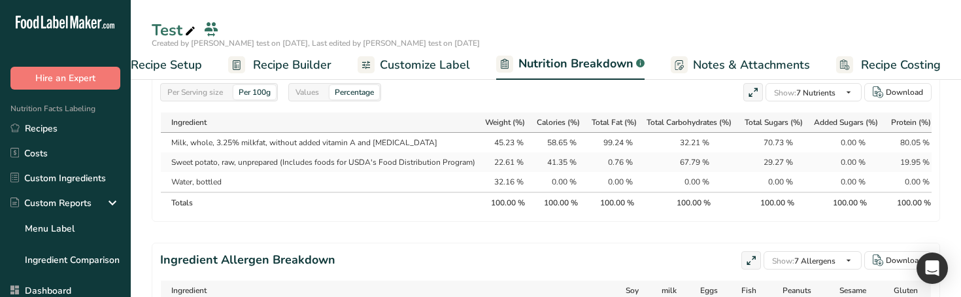
click at [209, 88] on div "Per Serving size" at bounding box center [195, 92] width 66 height 14
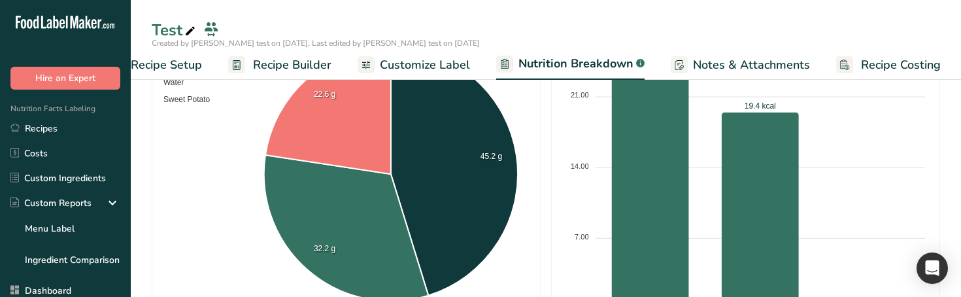
scroll to position [303, 0]
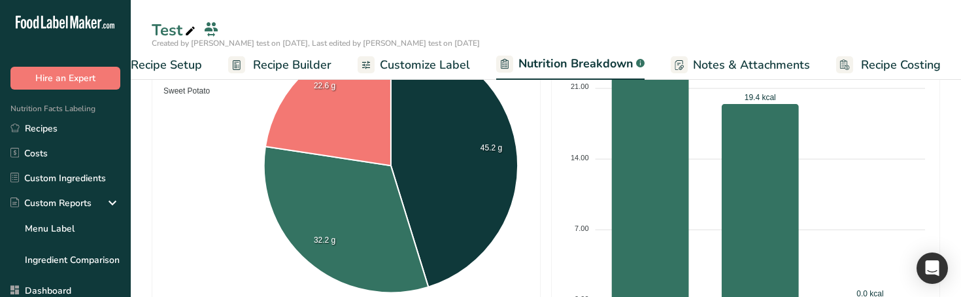
click at [875, 75] on link "Recipe Costing" at bounding box center [888, 64] width 105 height 29
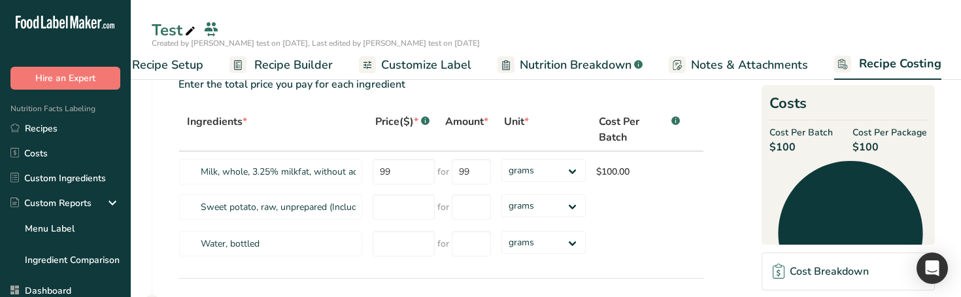
scroll to position [42, 0]
click at [738, 73] on span "Notes & Attachments" at bounding box center [749, 65] width 117 height 18
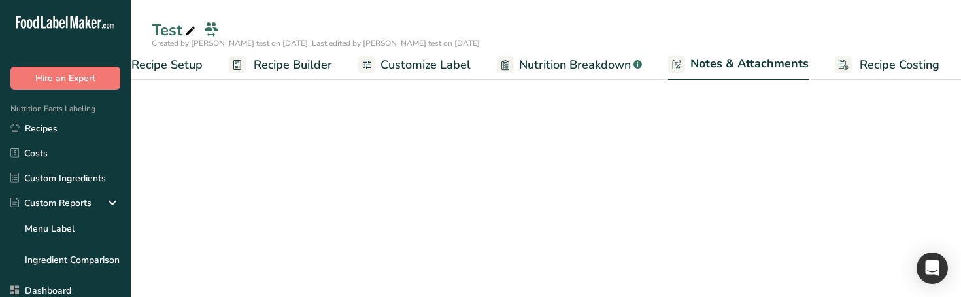
scroll to position [69, 0]
click at [605, 65] on span "Nutrition Breakdown" at bounding box center [575, 65] width 112 height 18
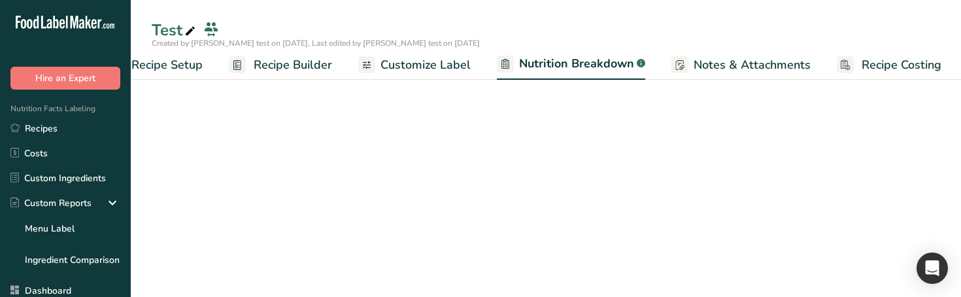
scroll to position [0, 46]
select select "Calories"
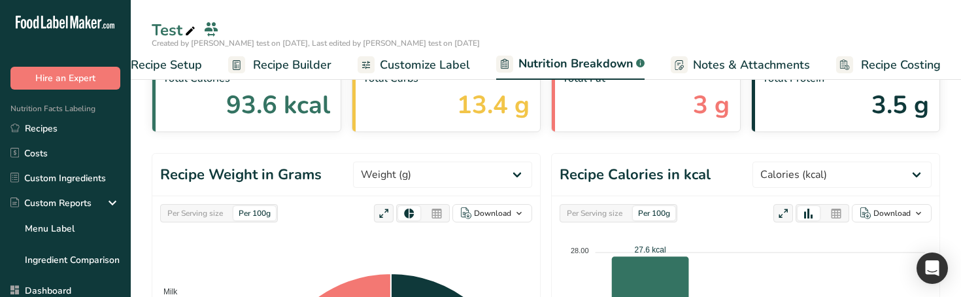
click at [455, 66] on span "Customize Label" at bounding box center [425, 65] width 90 height 18
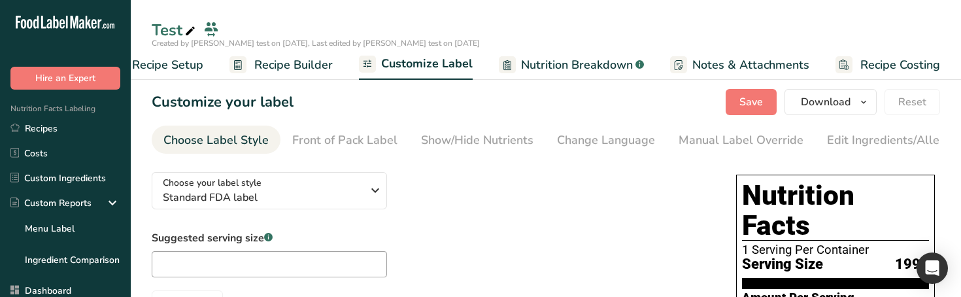
click at [300, 67] on span "Recipe Builder" at bounding box center [293, 65] width 78 height 18
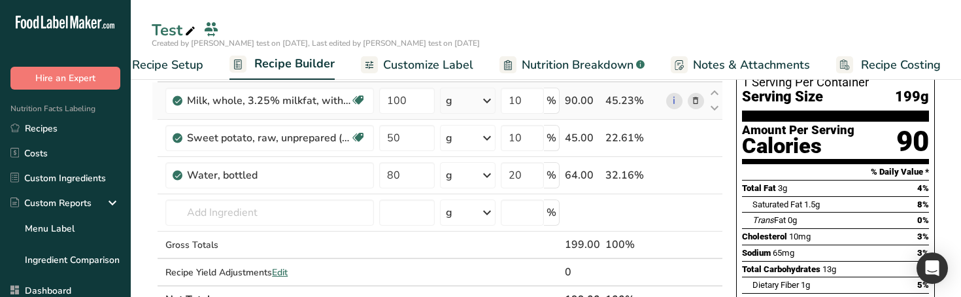
scroll to position [113, 0]
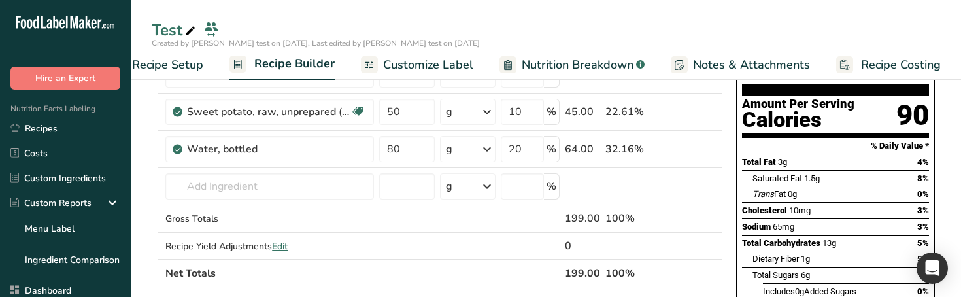
click at [171, 62] on span "Recipe Setup" at bounding box center [167, 65] width 71 height 18
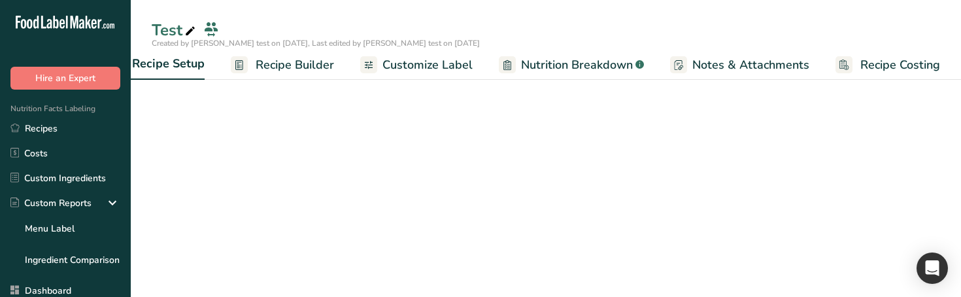
scroll to position [0, 5]
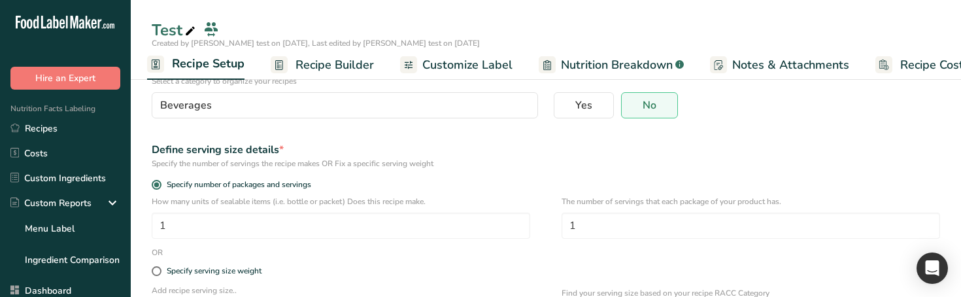
click at [341, 54] on link "Recipe Builder" at bounding box center [322, 64] width 103 height 29
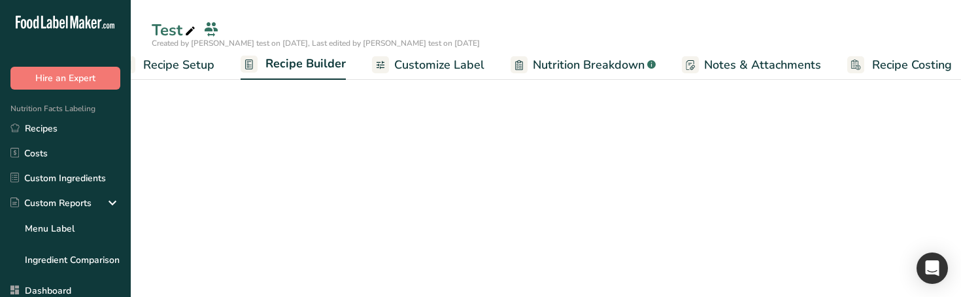
scroll to position [0, 44]
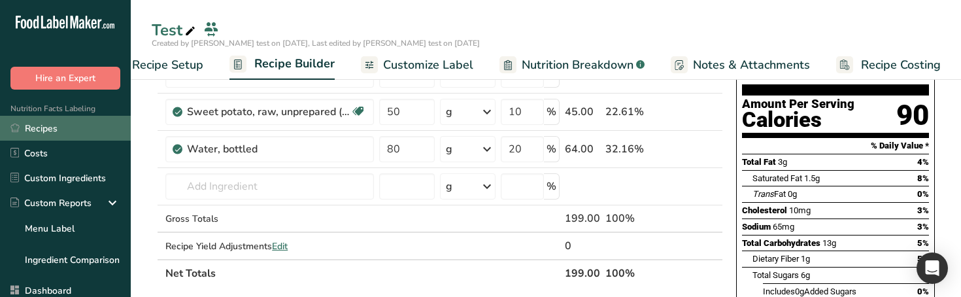
click at [61, 127] on link "Recipes" at bounding box center [65, 128] width 131 height 25
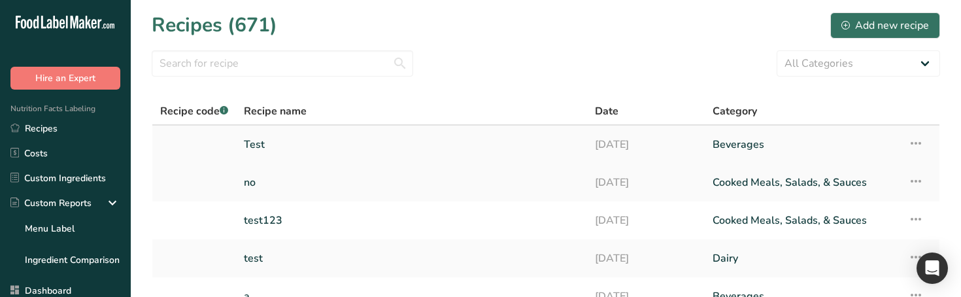
click at [287, 142] on link "Test" at bounding box center [411, 144] width 335 height 27
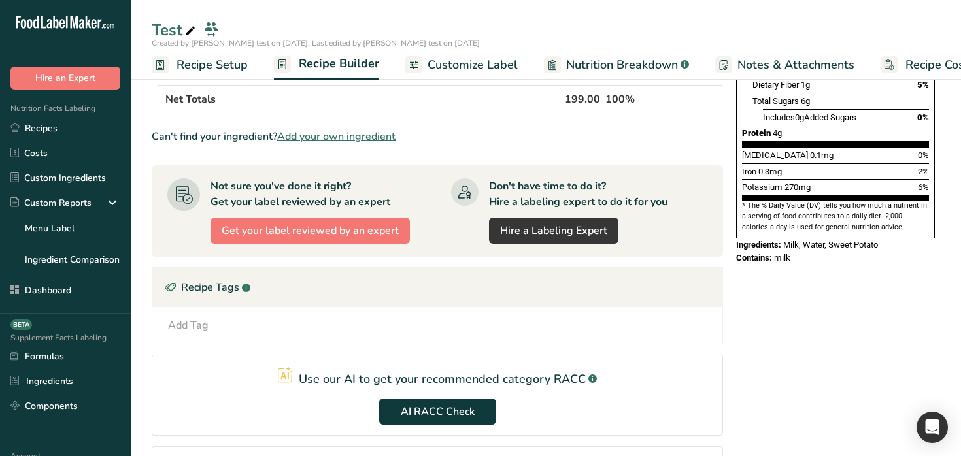
scroll to position [330, 0]
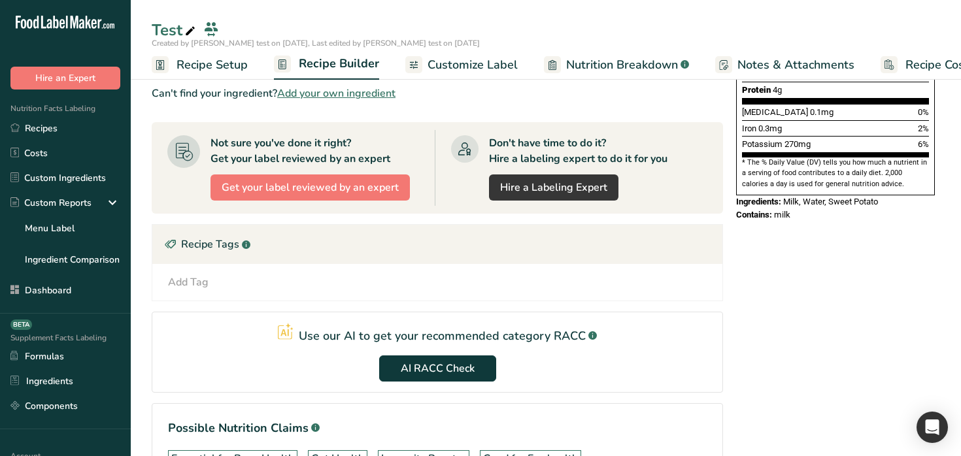
click at [471, 61] on span "Customize Label" at bounding box center [472, 65] width 90 height 18
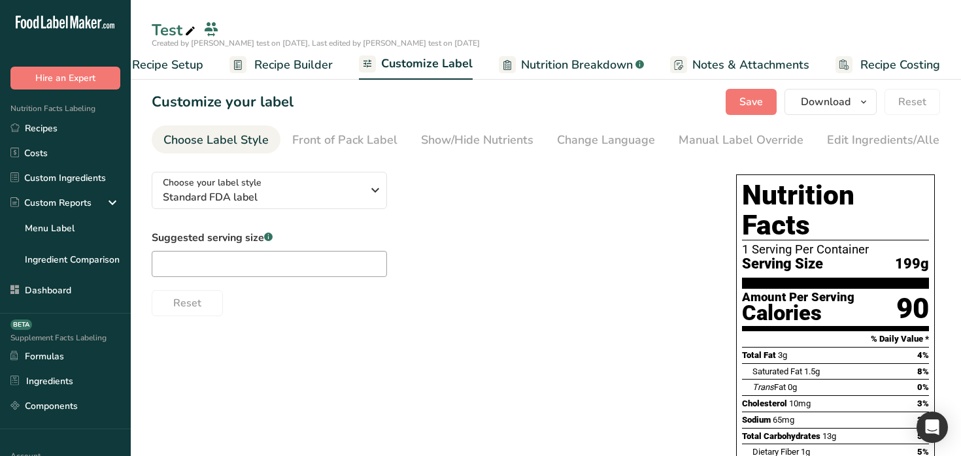
click at [589, 61] on span "Nutrition Breakdown" at bounding box center [577, 65] width 112 height 18
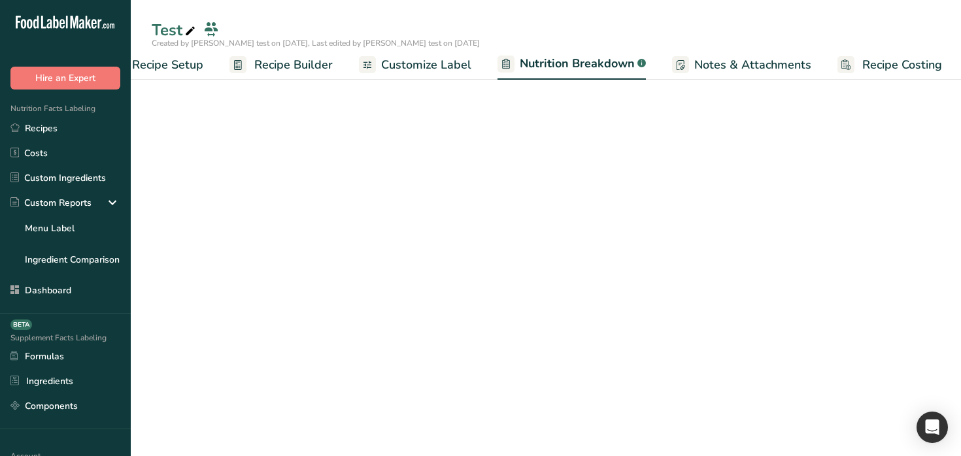
scroll to position [0, 46]
select select "Calories"
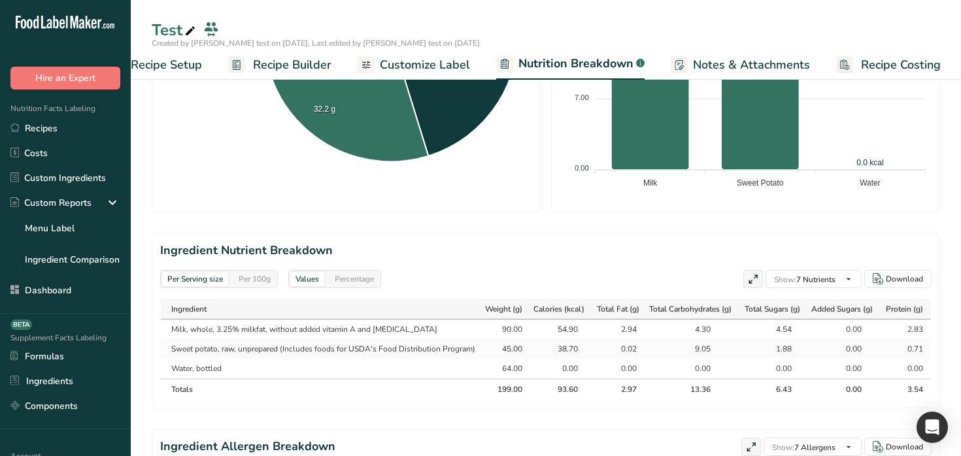
scroll to position [437, 0]
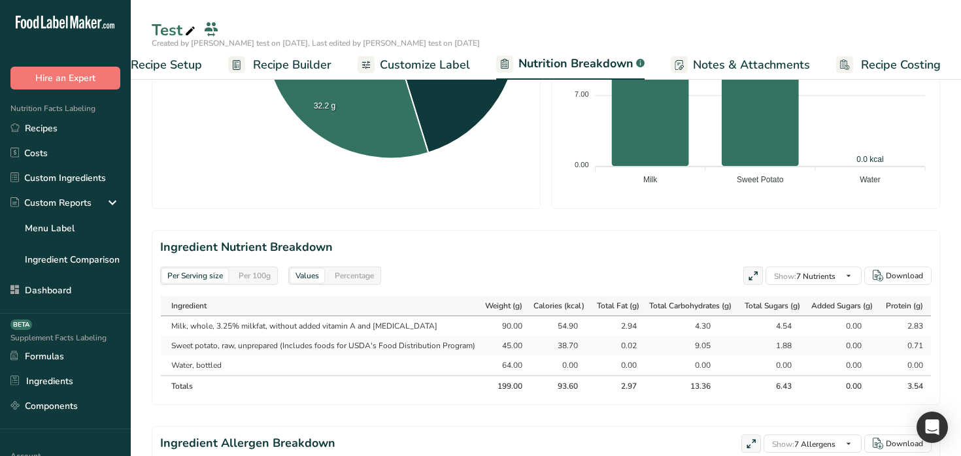
click at [426, 58] on span "Customize Label" at bounding box center [425, 65] width 90 height 18
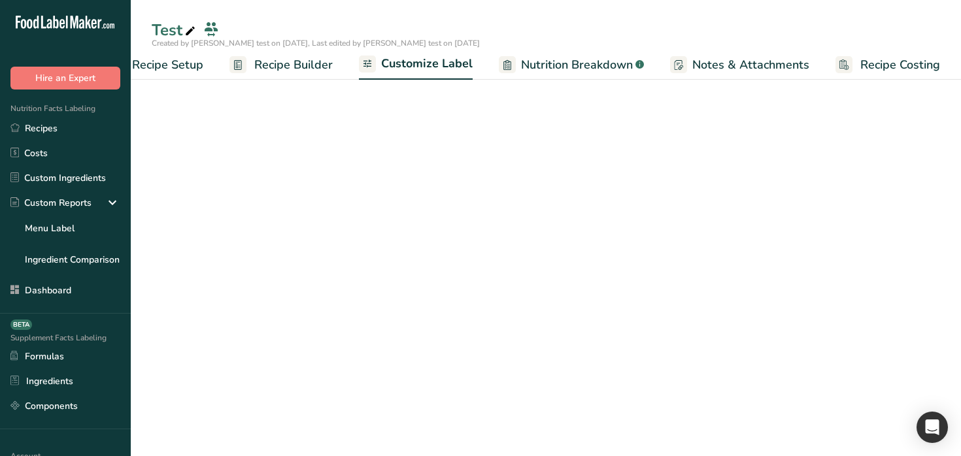
scroll to position [183, 0]
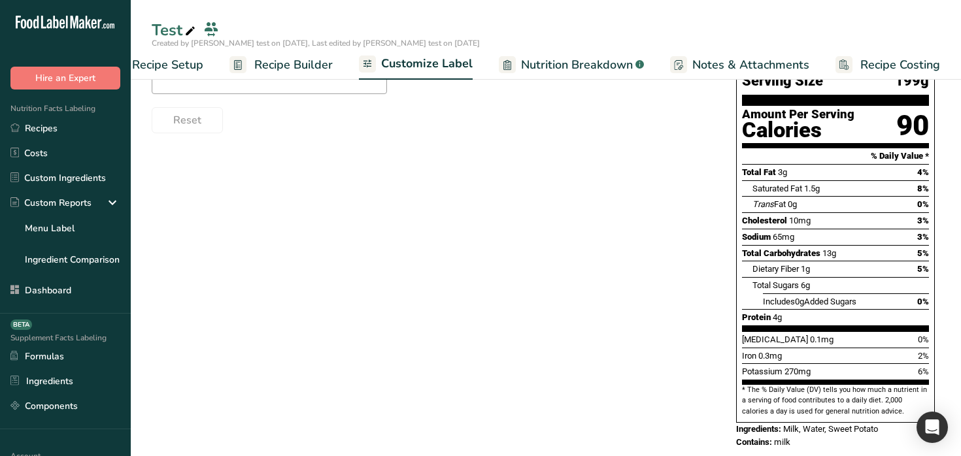
click at [309, 67] on span "Recipe Builder" at bounding box center [293, 65] width 78 height 18
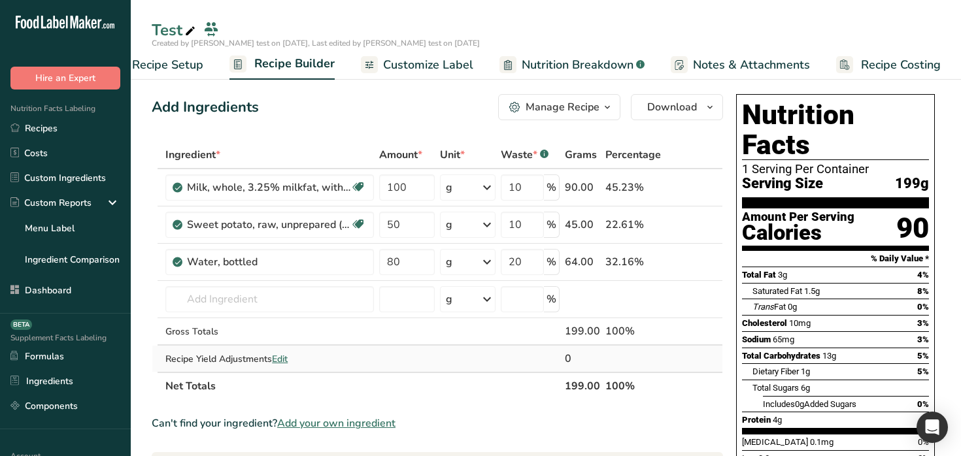
click at [283, 361] on span "Edit" at bounding box center [280, 359] width 16 height 12
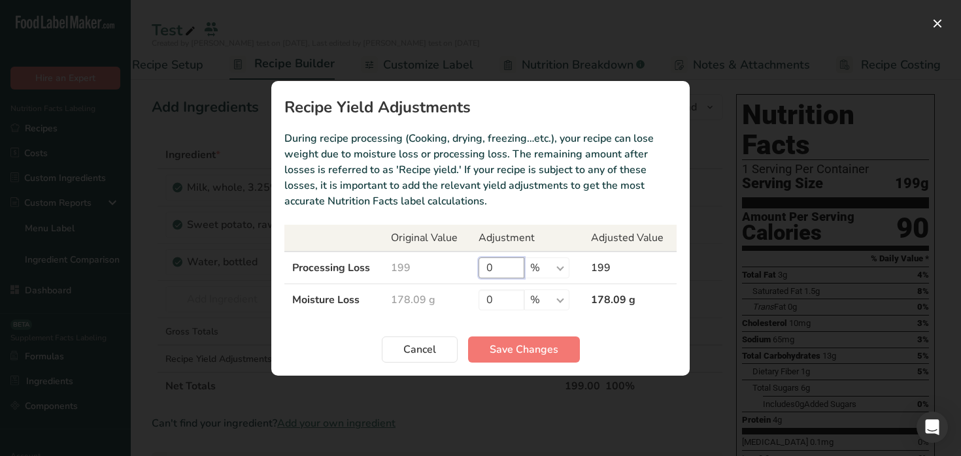
click at [501, 265] on input "0" at bounding box center [501, 268] width 46 height 21
type input "1"
type input "10"
click at [499, 302] on input "0" at bounding box center [501, 300] width 46 height 21
type input "10"
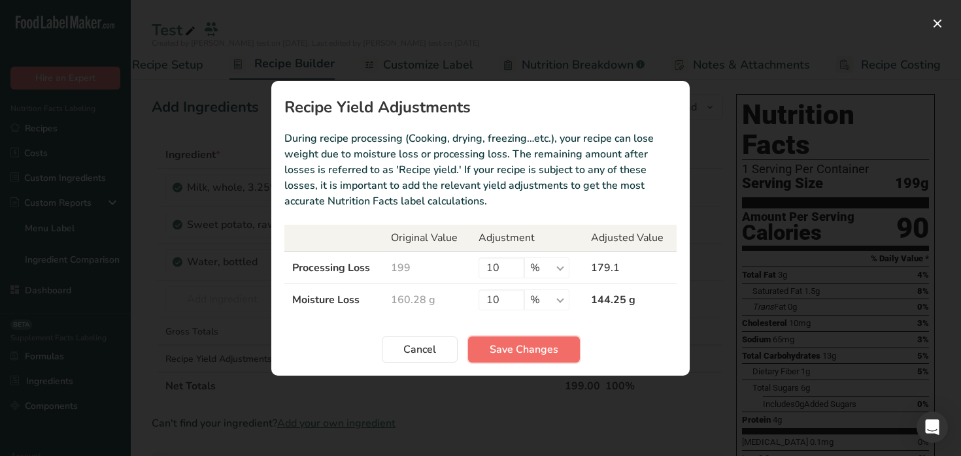
click at [536, 347] on span "Save Changes" at bounding box center [524, 350] width 69 height 16
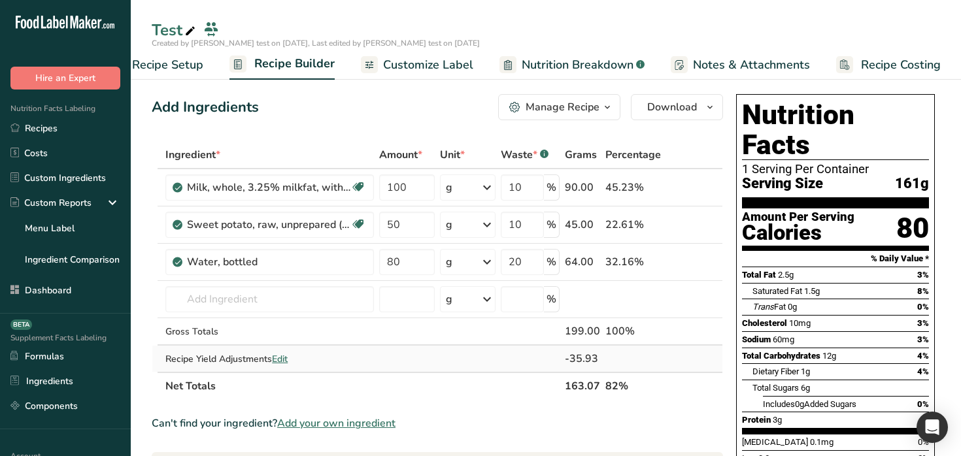
click at [282, 356] on span "Edit" at bounding box center [280, 359] width 16 height 12
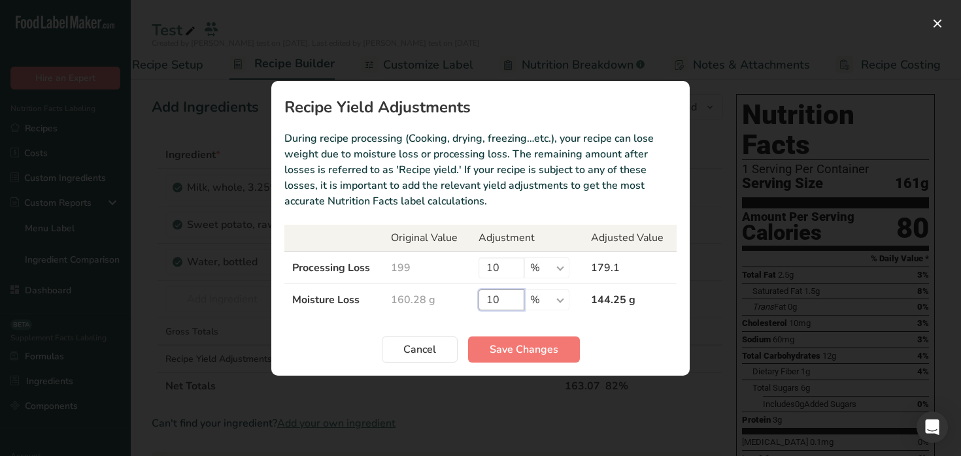
click at [505, 303] on input "10" at bounding box center [501, 300] width 46 height 21
type input "100"
click at [527, 353] on span "Save Changes" at bounding box center [524, 350] width 69 height 16
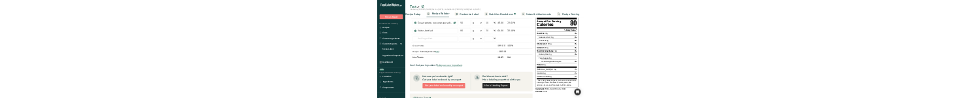
scroll to position [25, 0]
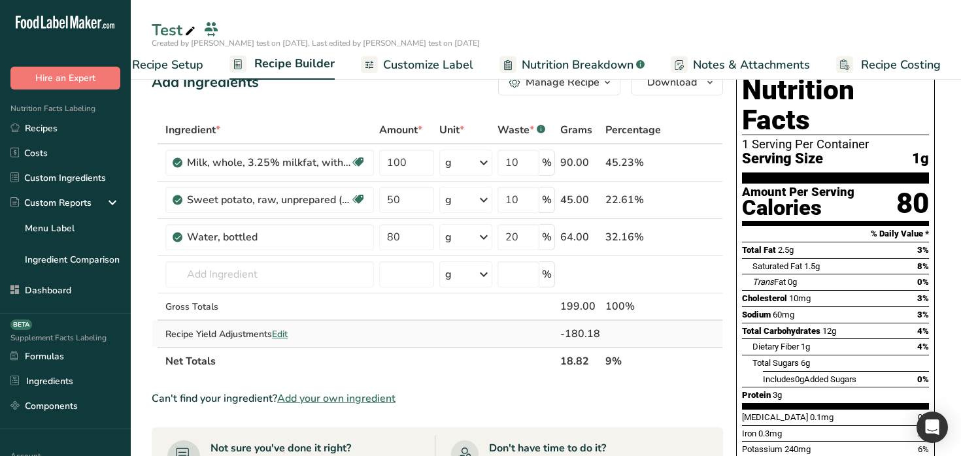
click at [278, 335] on span "Edit" at bounding box center [280, 334] width 16 height 12
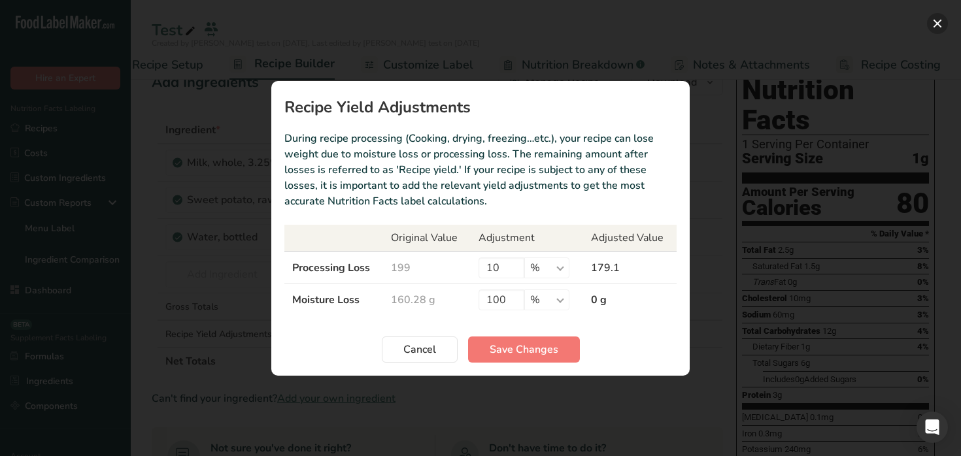
click at [938, 27] on button "Recipe yield modal" at bounding box center [937, 23] width 21 height 21
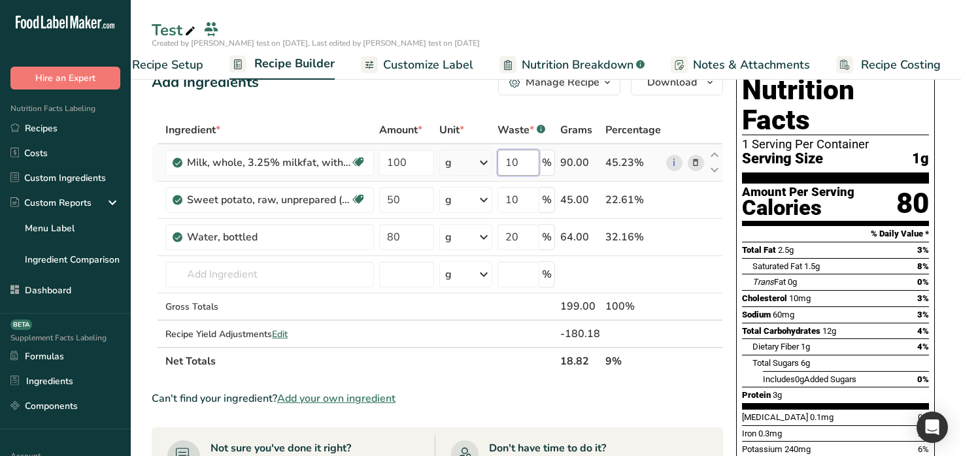
click at [529, 172] on input "10" at bounding box center [518, 163] width 42 height 26
type input "1"
click at [524, 201] on div "Ingredient * Amount * Unit * Waste * .a-a{fill:#347362;}.b-a{fill:#fff;} Grams …" at bounding box center [437, 245] width 571 height 259
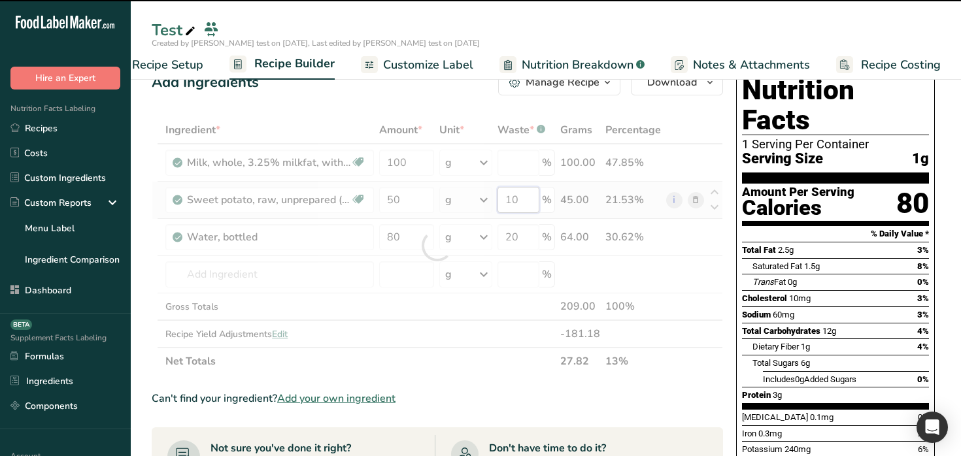
type input "0"
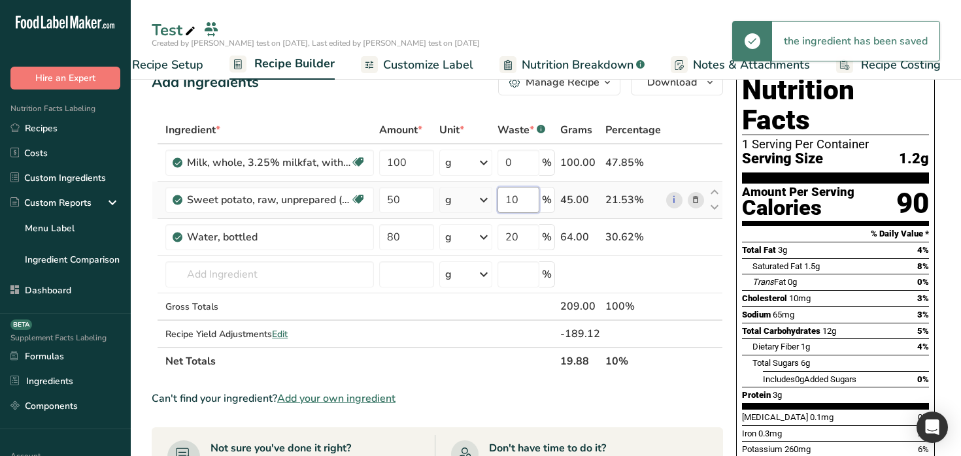
type input "1"
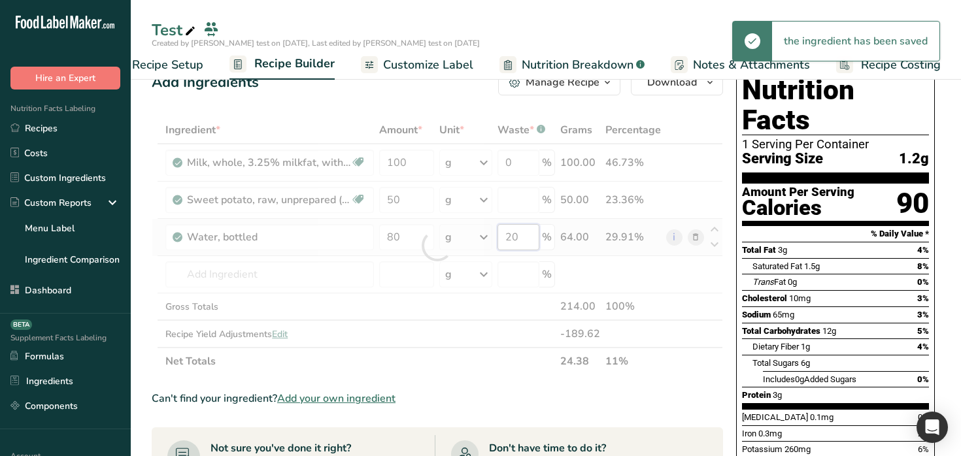
click at [520, 240] on div "Ingredient * Amount * Unit * Waste * .a-a{fill:#347362;}.b-a{fill:#fff;} Grams …" at bounding box center [437, 245] width 571 height 259
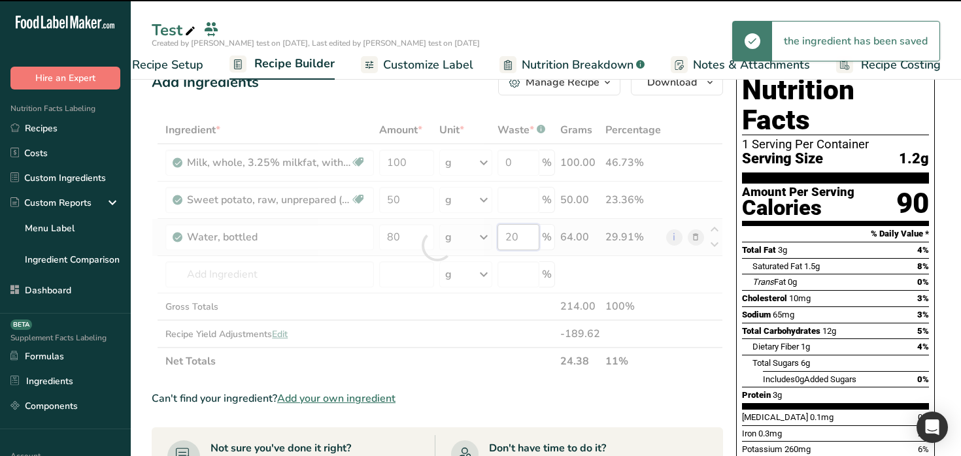
type input "0"
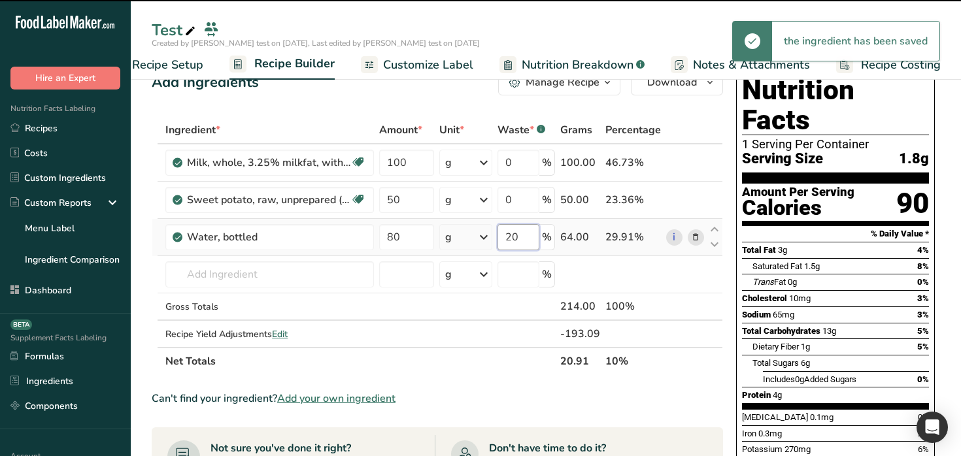
type input "2"
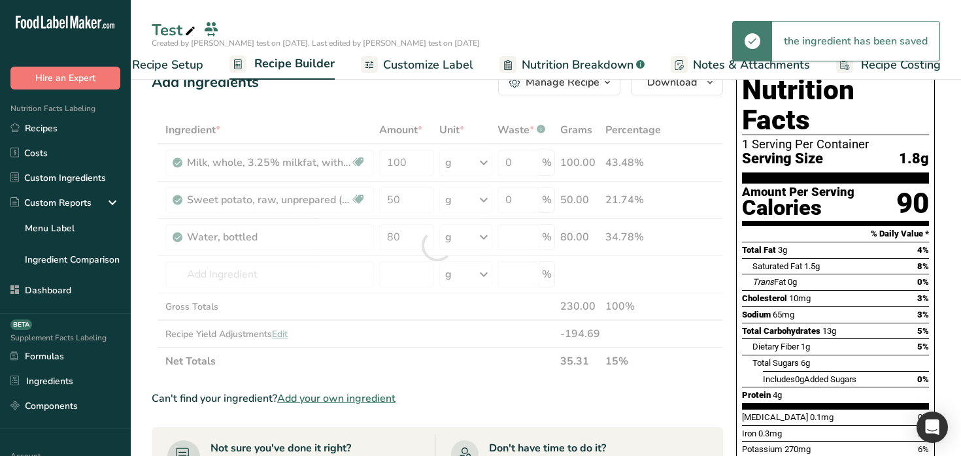
click at [519, 114] on div "Add Ingredients Manage Recipe Delete Recipe Duplicate Recipe Scale Recipe Save …" at bounding box center [441, 463] width 579 height 799
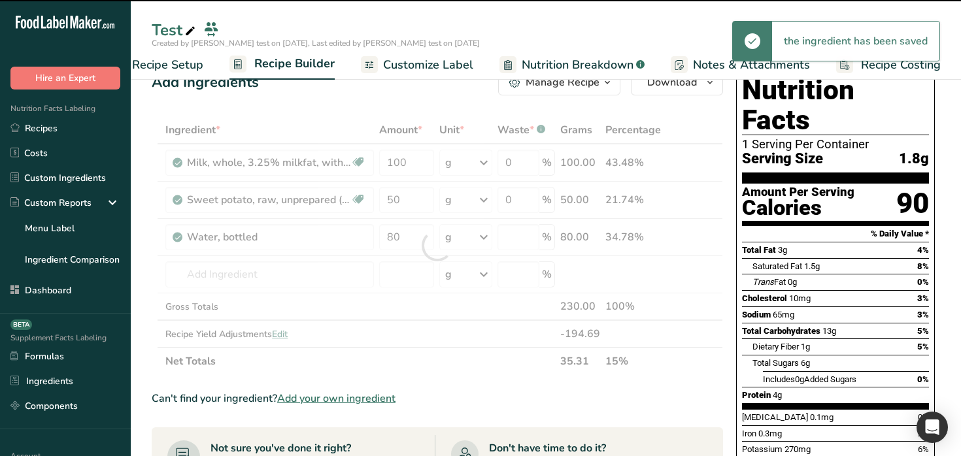
type input "0"
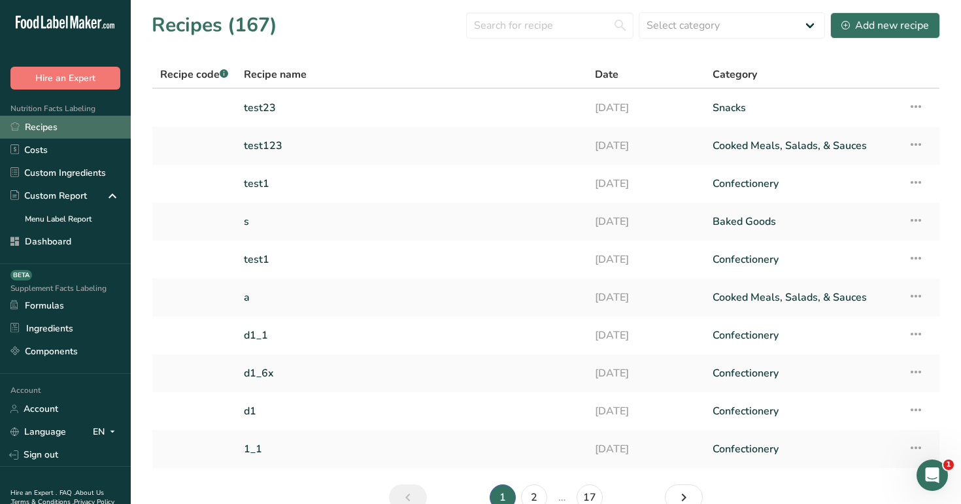
click at [57, 132] on link "Recipes" at bounding box center [65, 127] width 131 height 23
click at [860, 35] on button "Add new recipe" at bounding box center [885, 25] width 110 height 26
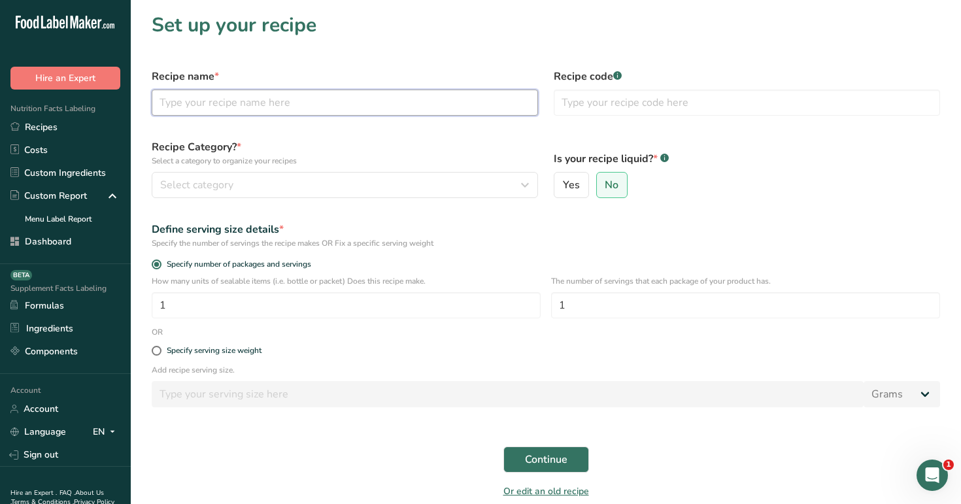
click at [422, 101] on input "text" at bounding box center [345, 103] width 386 height 26
type input "test123"
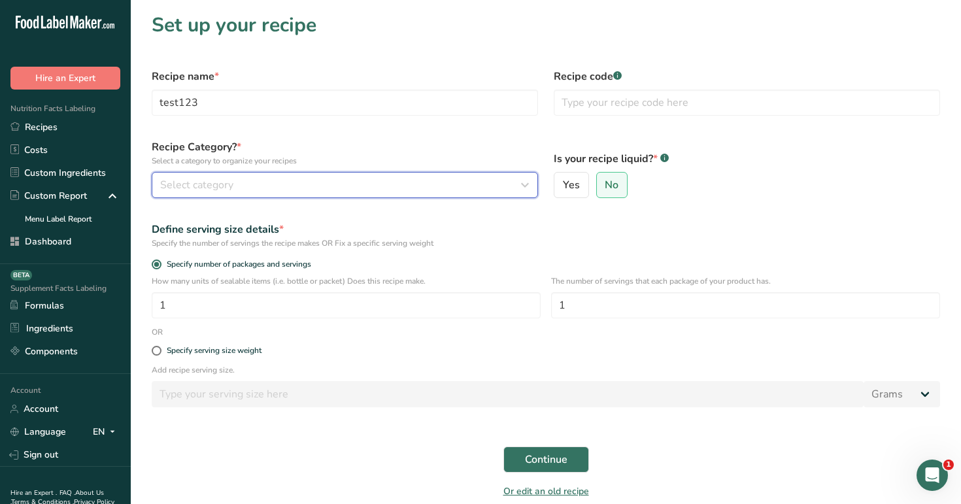
click at [442, 188] on div "Select category" at bounding box center [340, 185] width 361 height 16
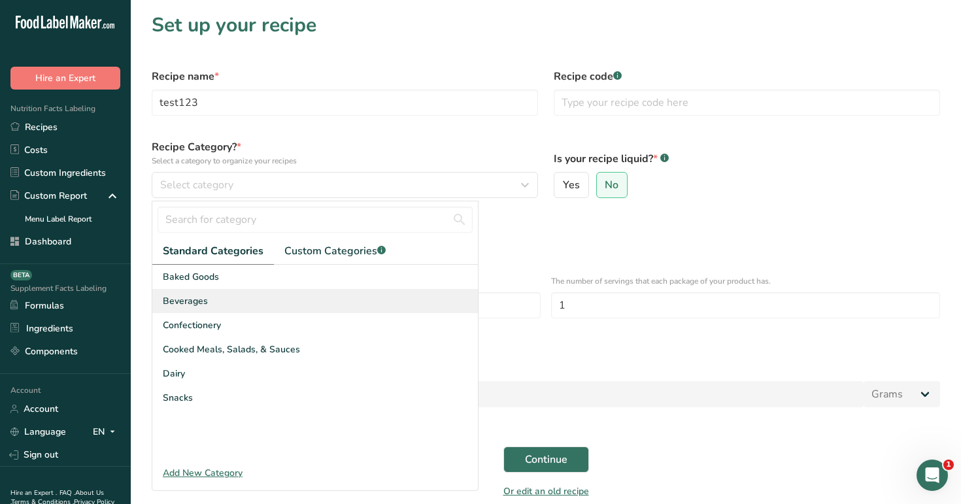
click at [410, 297] on div "Beverages" at bounding box center [315, 301] width 326 height 24
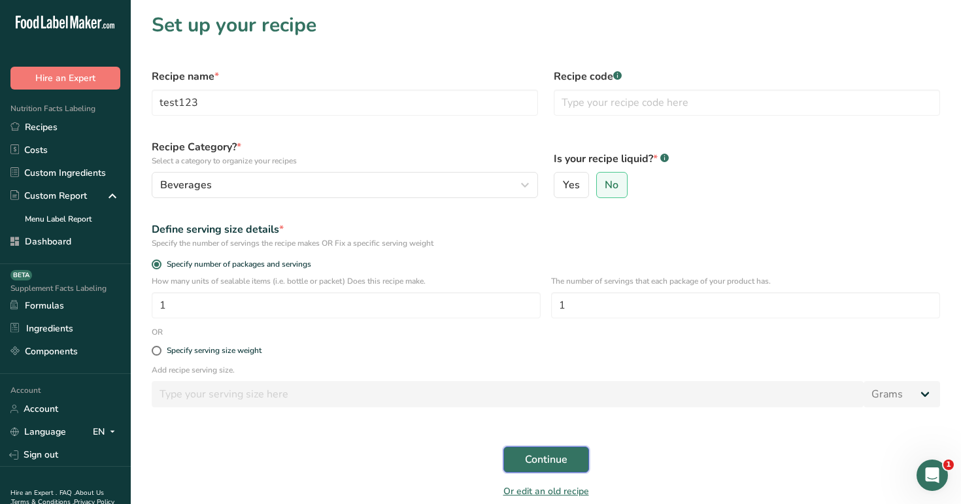
click at [544, 456] on span "Continue" at bounding box center [546, 460] width 42 height 16
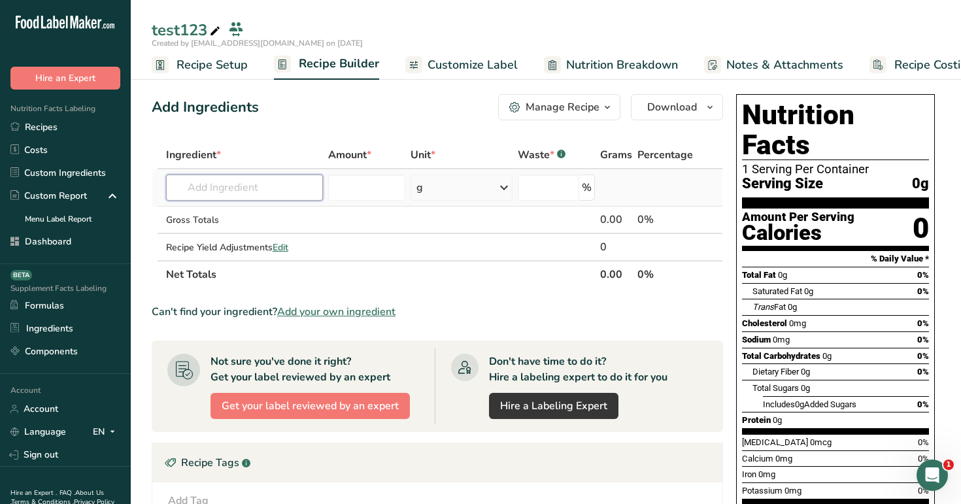
click at [291, 181] on input "text" at bounding box center [245, 188] width 158 height 26
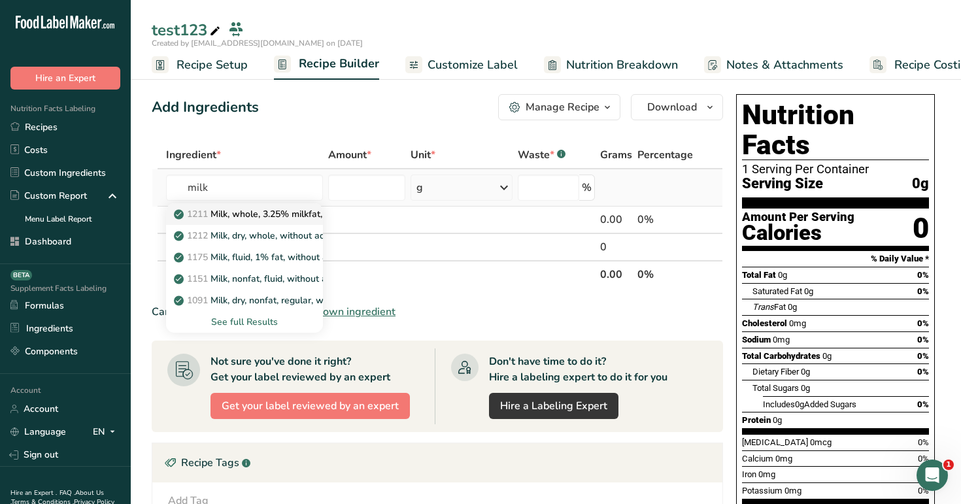
click at [278, 218] on p "1211 Milk, whole, 3.25% milkfat, without added vitamin A and [MEDICAL_DATA]" at bounding box center [350, 214] width 348 height 14
type input "Milk, whole, 3.25% milkfat, without added vitamin A and [MEDICAL_DATA]"
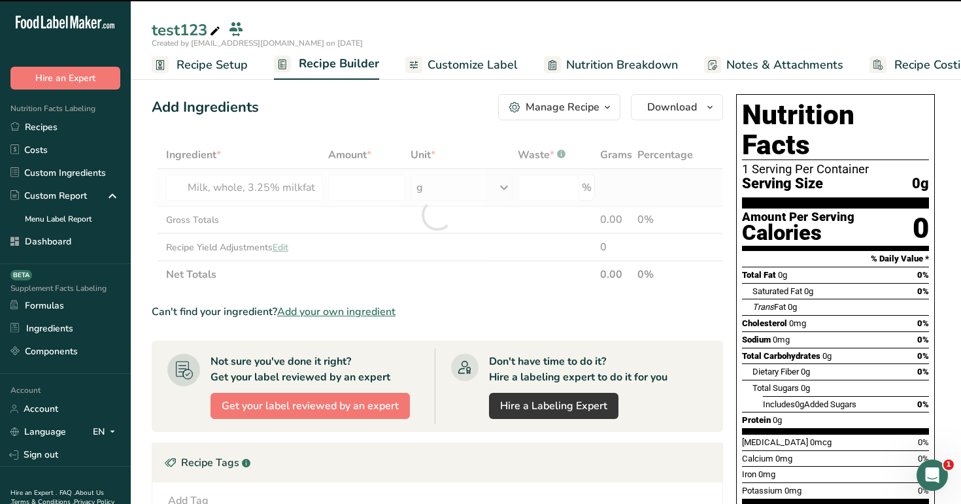
type input "0"
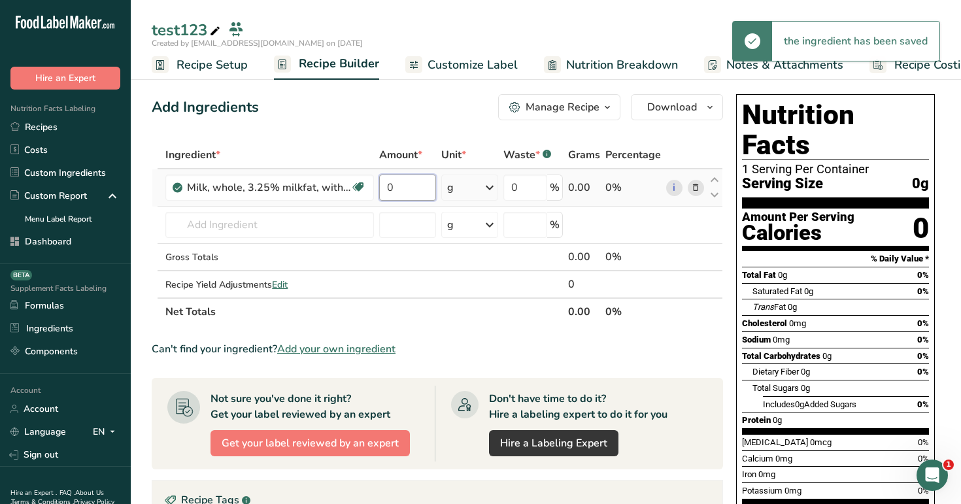
click at [409, 188] on input "0" at bounding box center [407, 188] width 56 height 26
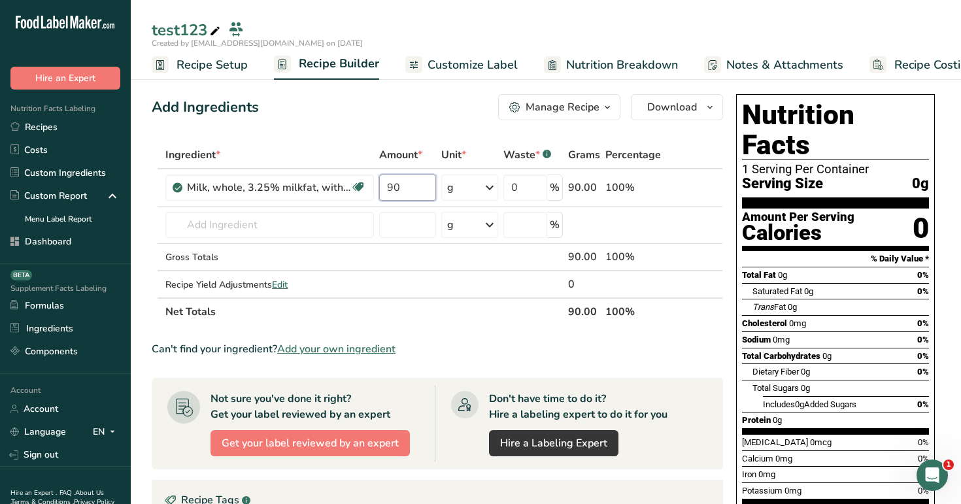
type input "90"
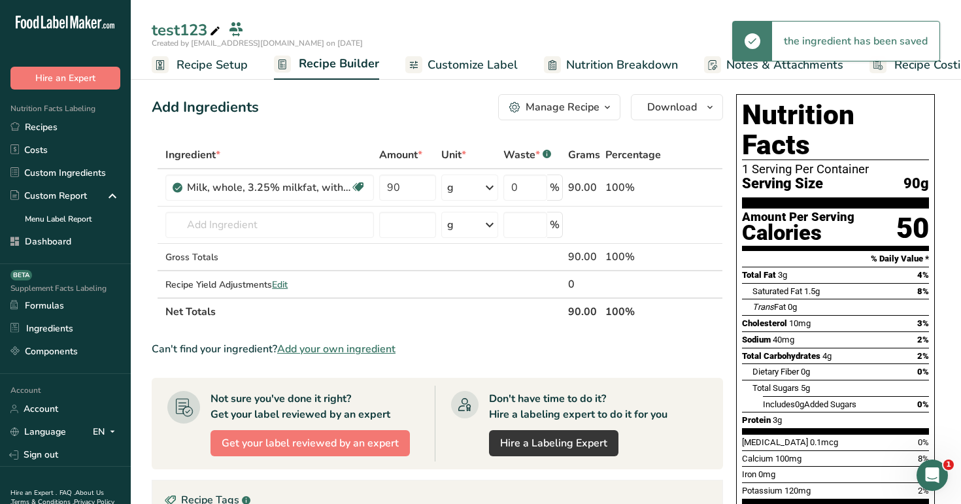
click at [465, 129] on div "Add Ingredients Manage Recipe Delete Recipe Duplicate Recipe Scale Recipe Save …" at bounding box center [441, 433] width 579 height 689
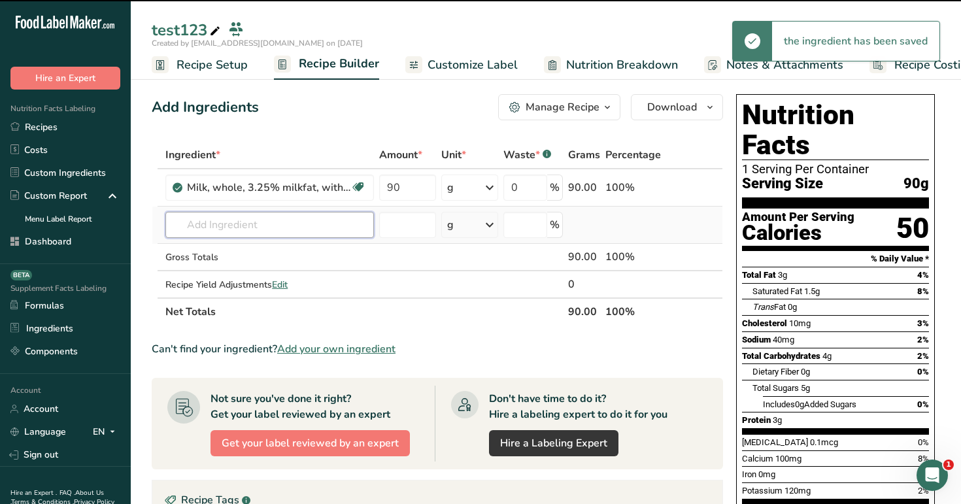
click at [316, 227] on input "text" at bounding box center [269, 225] width 209 height 26
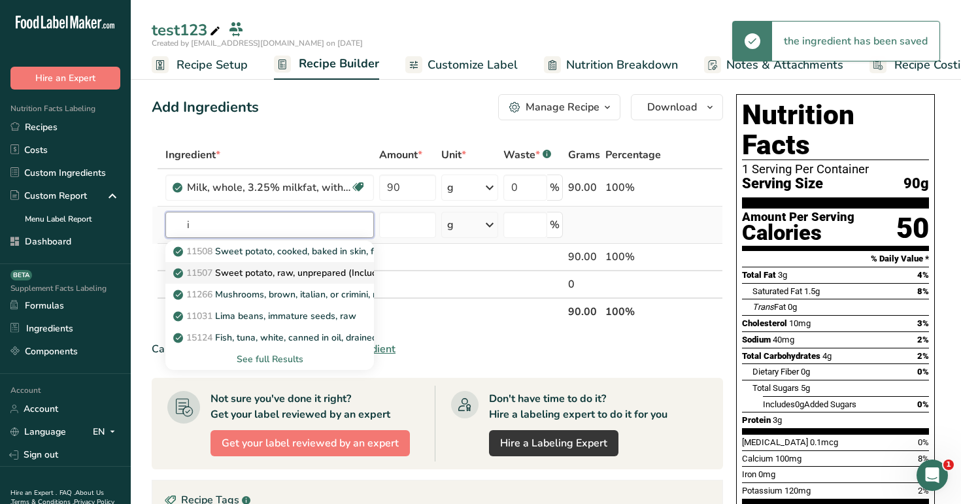
type input "i"
click at [290, 273] on p "11507 Sweet potato, raw, unprepared (Includes foods for USDA's Food Distributio…" at bounding box center [377, 273] width 403 height 14
type input "Sweet potato, raw, unprepared (Includes foods for USDA's Food Distribution Prog…"
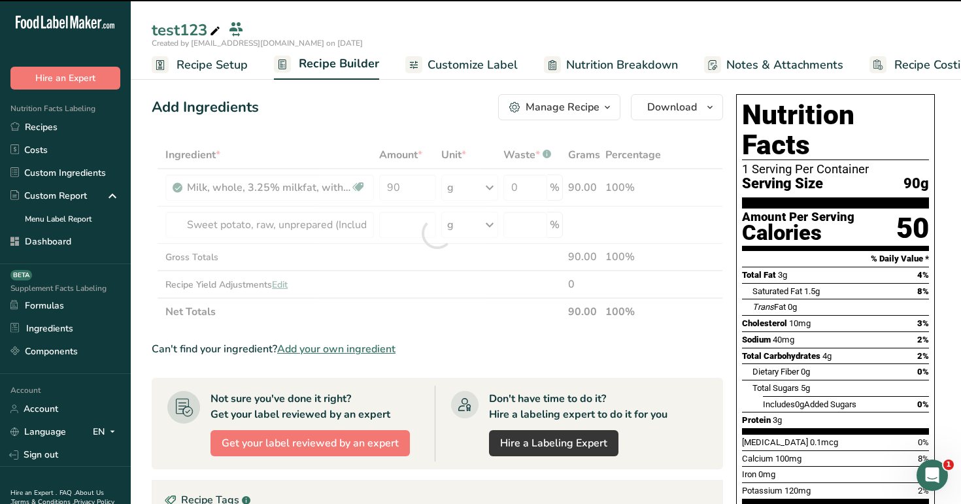
type input "0"
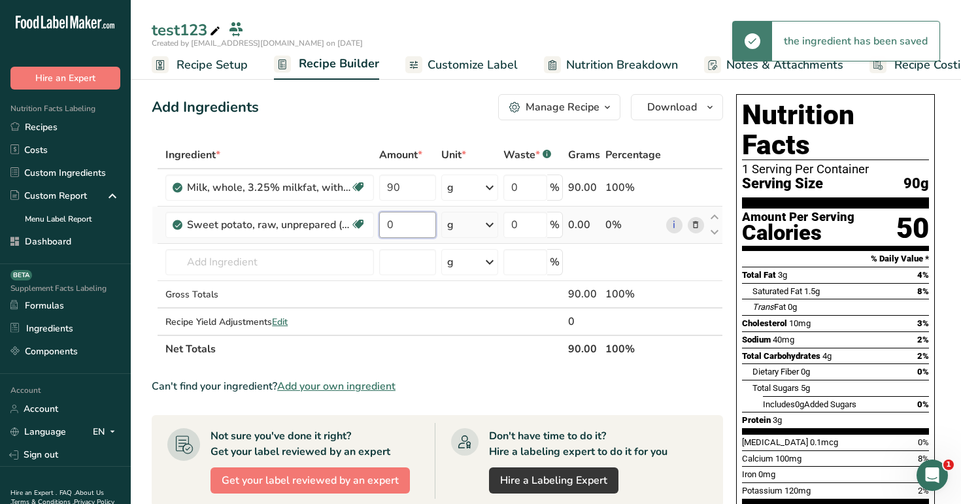
click at [403, 224] on input "0" at bounding box center [407, 225] width 56 height 26
type input "9"
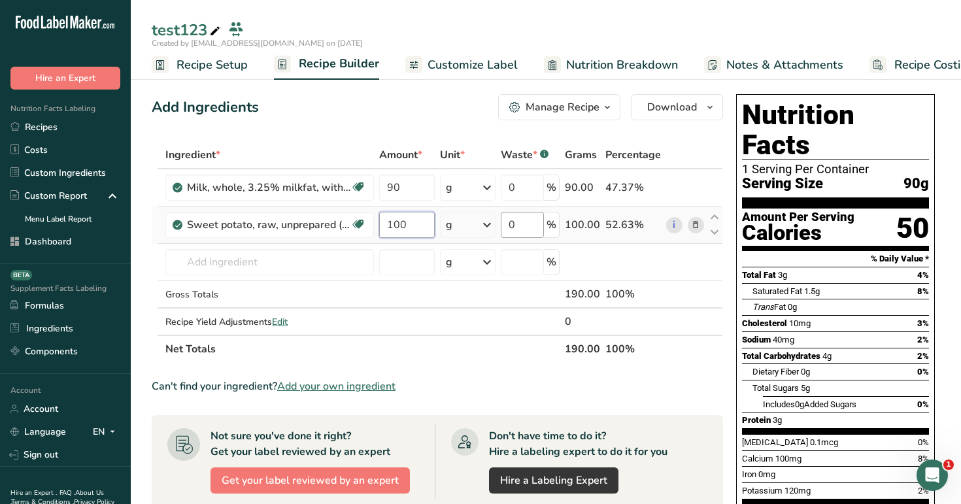
type input "100"
click at [531, 223] on div "Ingredient * Amount * Unit * Waste * .a-a{fill:#347362;}.b-a{fill:#fff;} Grams …" at bounding box center [437, 252] width 571 height 222
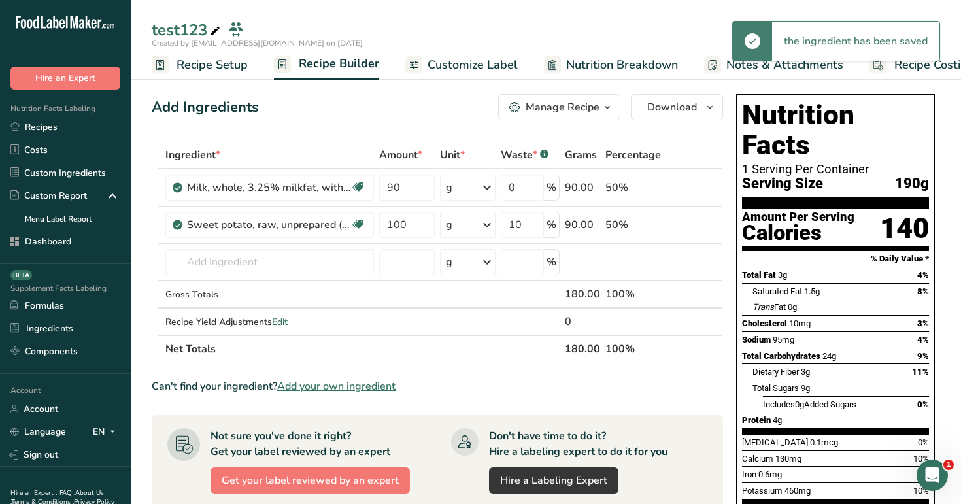
click at [673, 41] on div "Created by [EMAIL_ADDRESS][DOMAIN_NAME] on [DATE]" at bounding box center [546, 43] width 830 height 12
click at [537, 222] on input "10" at bounding box center [522, 225] width 43 height 26
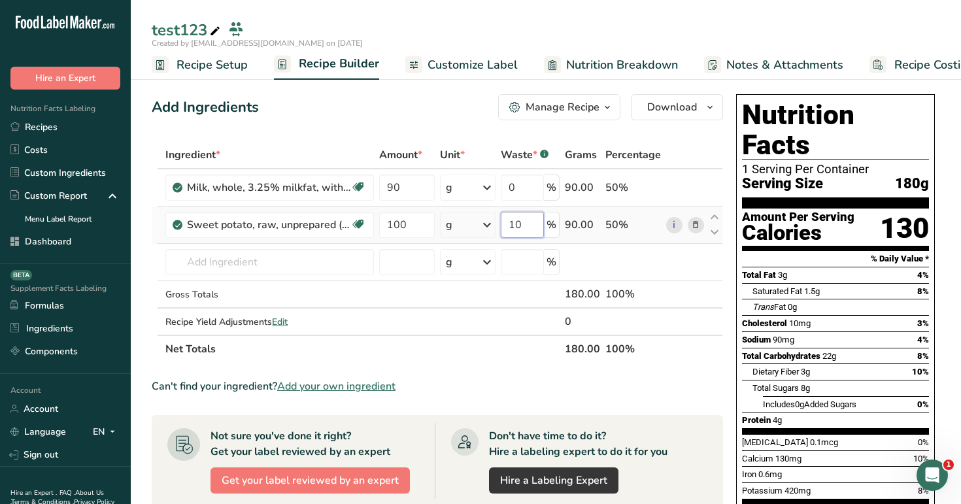
type input "1"
click at [420, 226] on div "Ingredient * Amount * Unit * Waste * .a-a{fill:#347362;}.b-a{fill:#fff;} Grams …" at bounding box center [437, 252] width 571 height 222
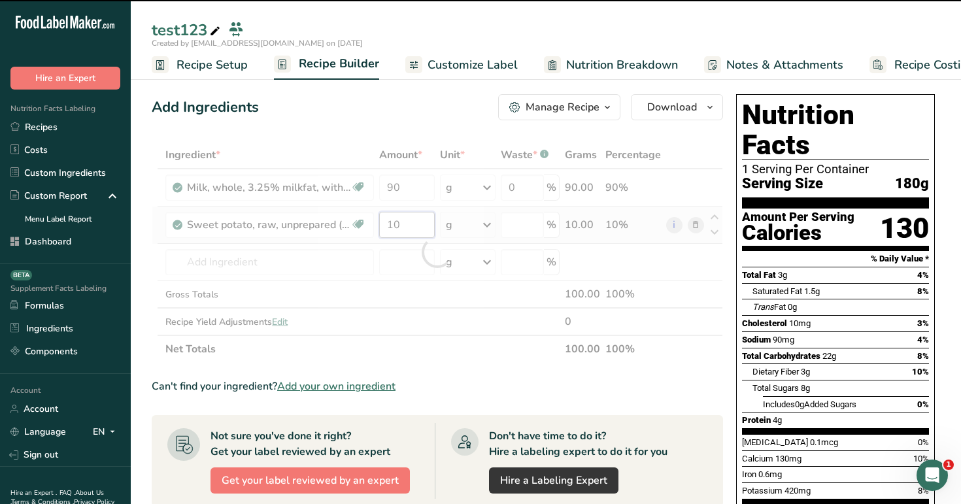
type input "1"
type input "100"
type input "0"
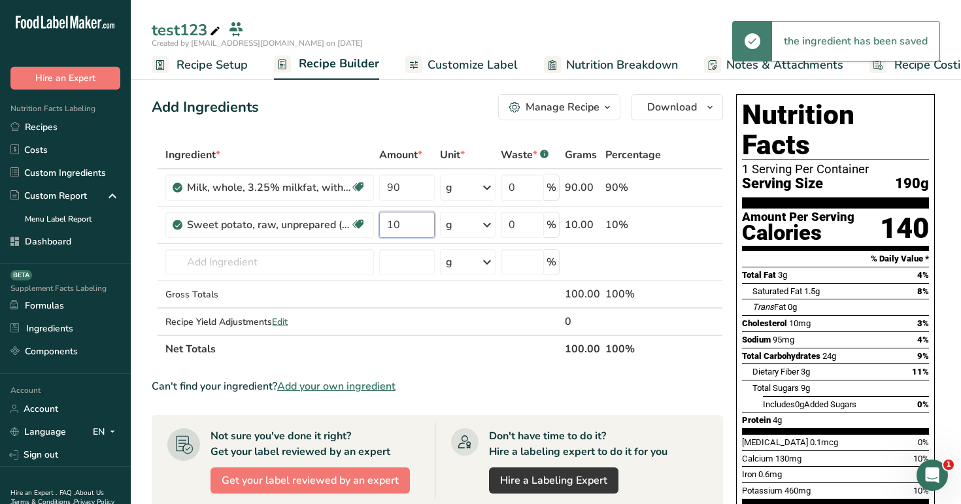
type input "1"
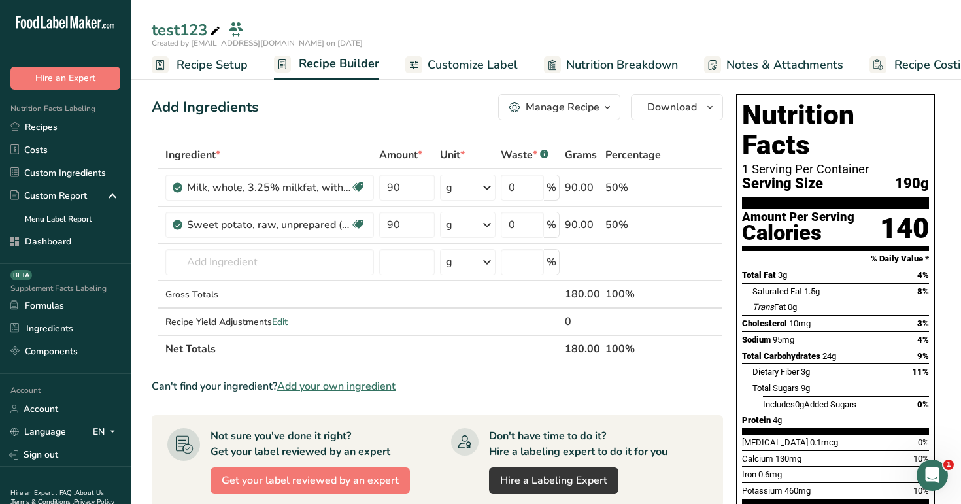
click at [595, 30] on div "test123" at bounding box center [546, 30] width 830 height 24
click at [407, 226] on input "90" at bounding box center [407, 225] width 56 height 26
type input "9"
type input "45"
click at [549, 35] on div "test123" at bounding box center [546, 30] width 830 height 24
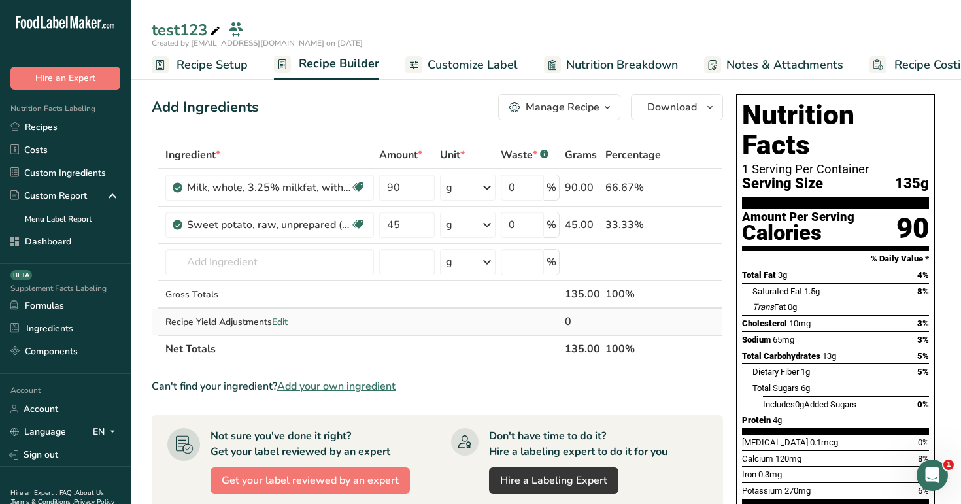
click at [284, 324] on span "Edit" at bounding box center [280, 322] width 16 height 12
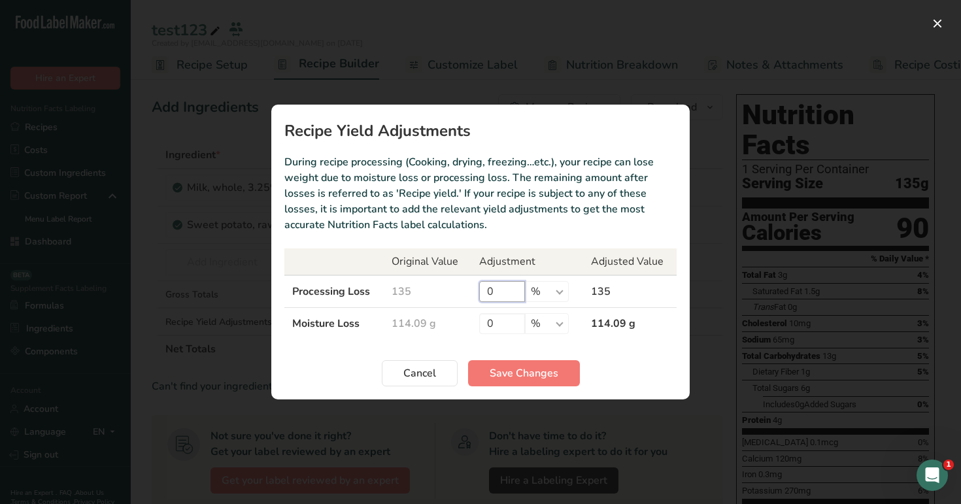
click at [499, 289] on input "0" at bounding box center [502, 291] width 46 height 21
type input "10"
click at [504, 326] on input "0" at bounding box center [502, 323] width 46 height 21
type input "10"
click at [543, 363] on button "Save Changes" at bounding box center [524, 373] width 112 height 26
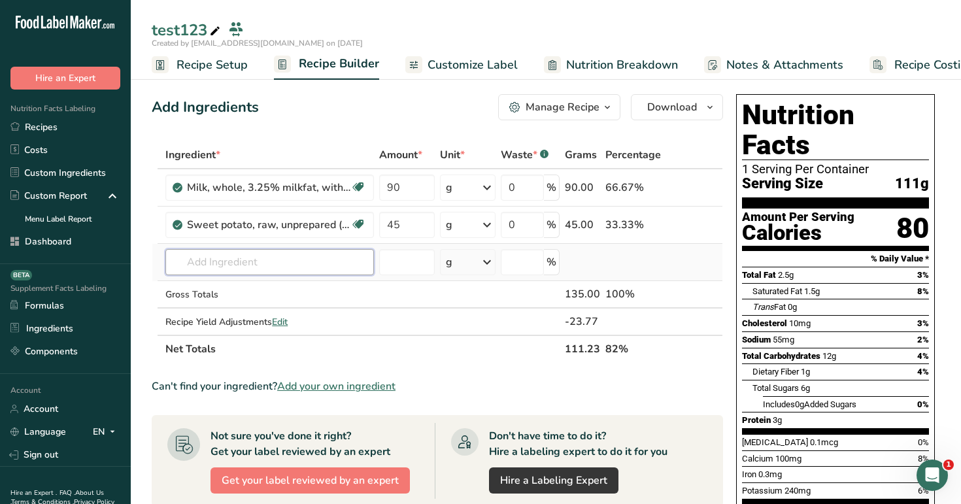
click at [237, 256] on input "text" at bounding box center [269, 262] width 209 height 26
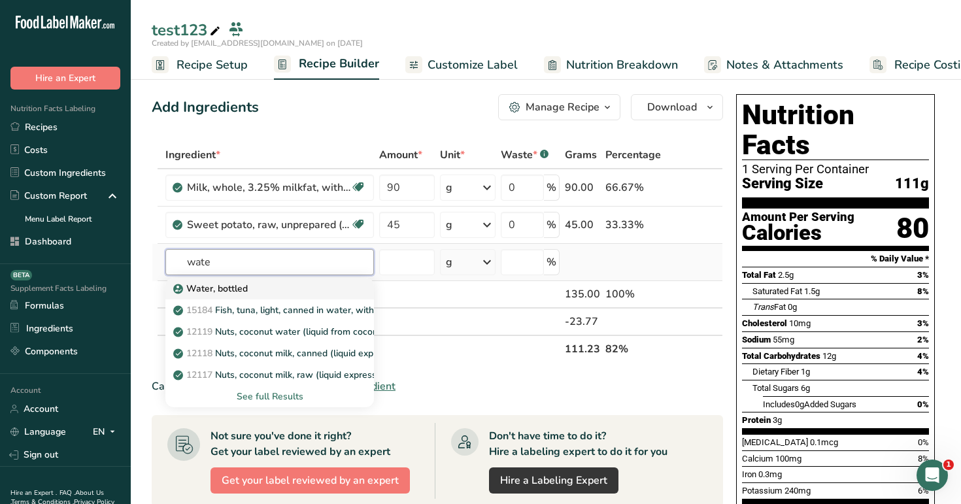
type input "wate"
click at [249, 289] on div "Water, bottled" at bounding box center [259, 289] width 167 height 14
type input "Water, bottled"
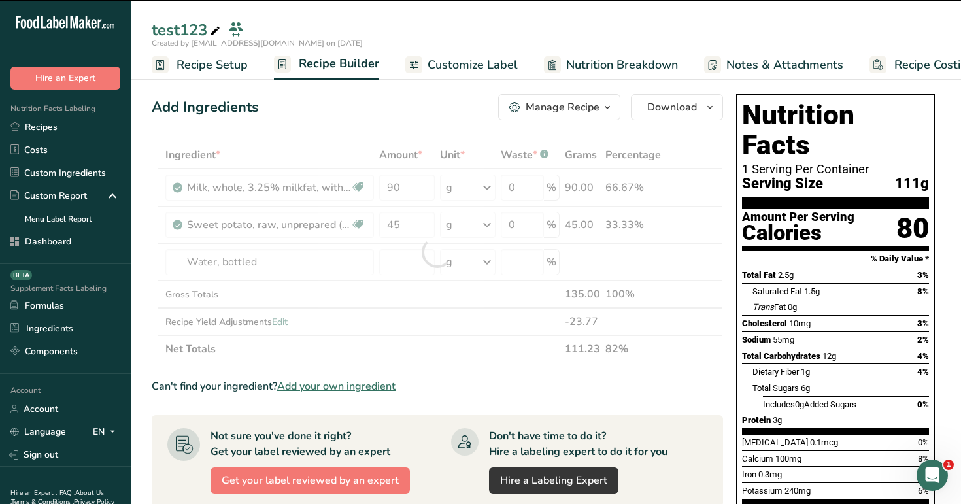
type input "0"
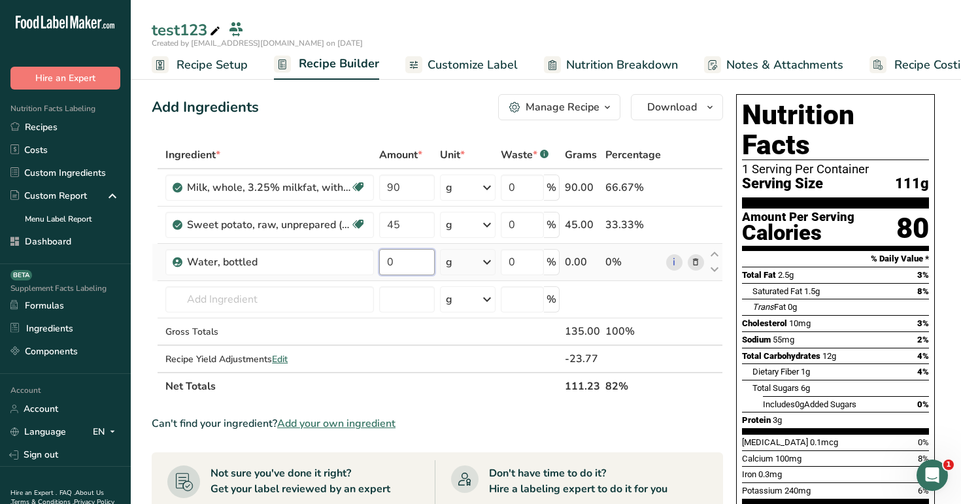
click at [410, 266] on input "0" at bounding box center [407, 262] width 56 height 26
type input "64"
click at [648, 23] on div "test123" at bounding box center [546, 30] width 830 height 24
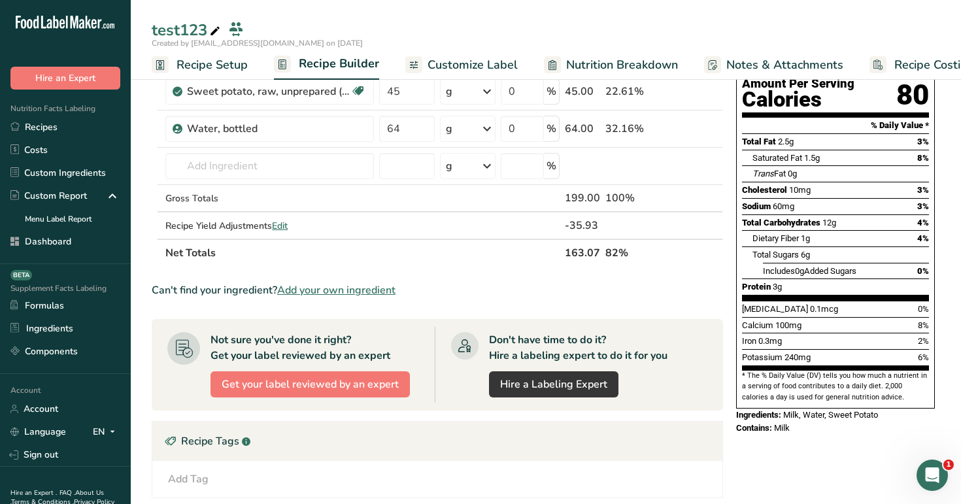
scroll to position [135, 0]
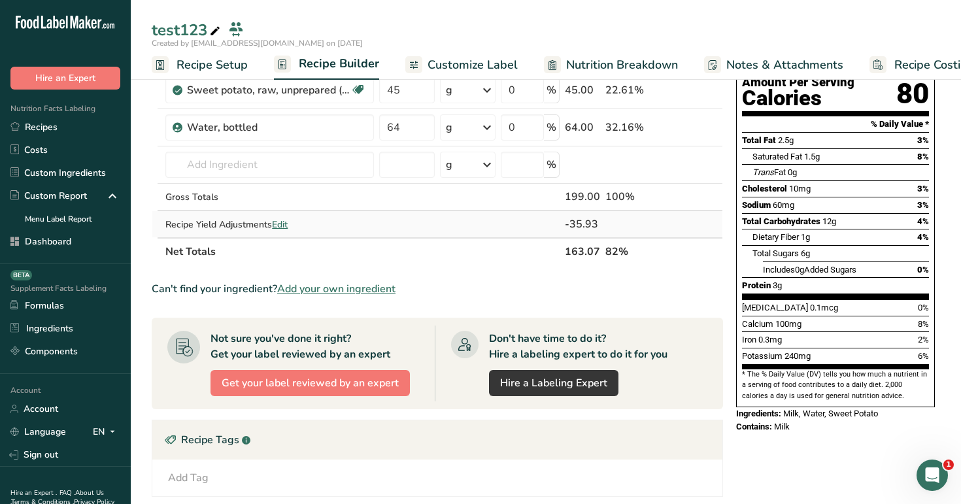
click at [276, 223] on span "Edit" at bounding box center [280, 224] width 16 height 12
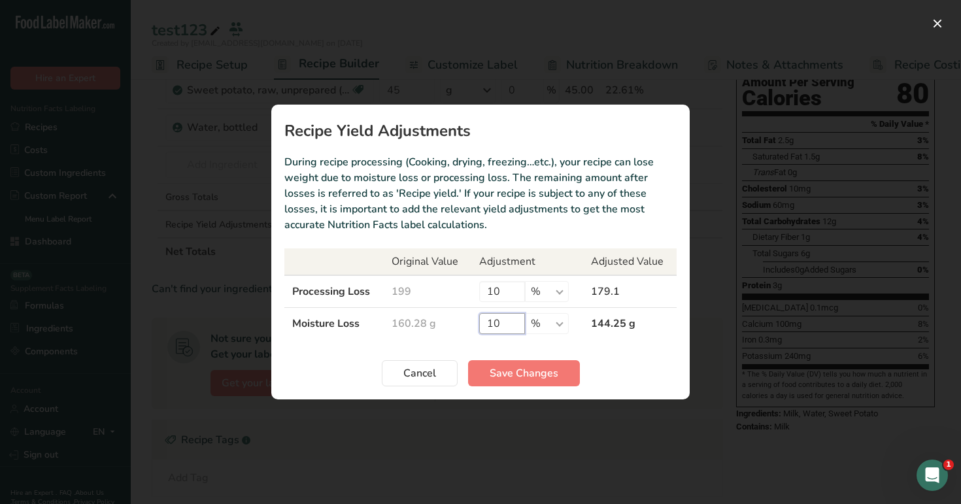
click at [509, 324] on input "10" at bounding box center [502, 323] width 46 height 21
type input "1"
type input "90"
click at [533, 375] on span "Save Changes" at bounding box center [524, 373] width 69 height 16
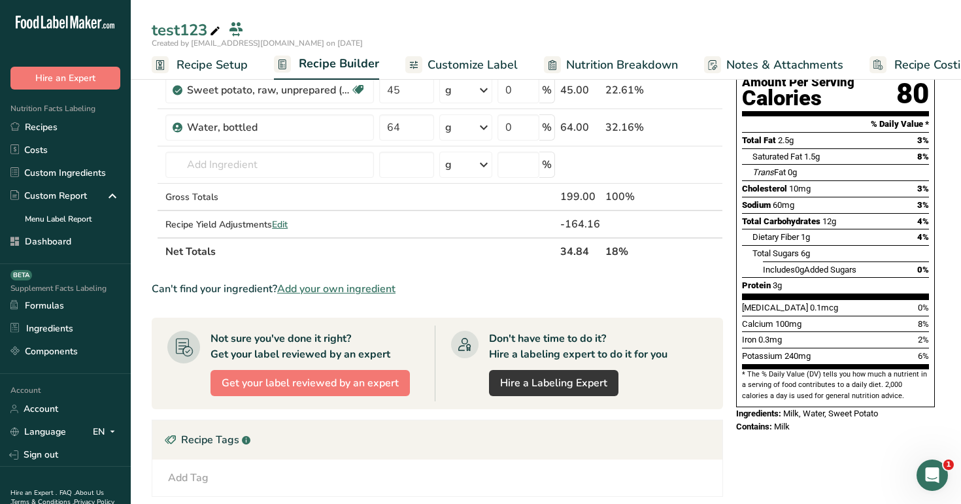
click at [586, 59] on span "Nutrition Breakdown" at bounding box center [622, 65] width 112 height 18
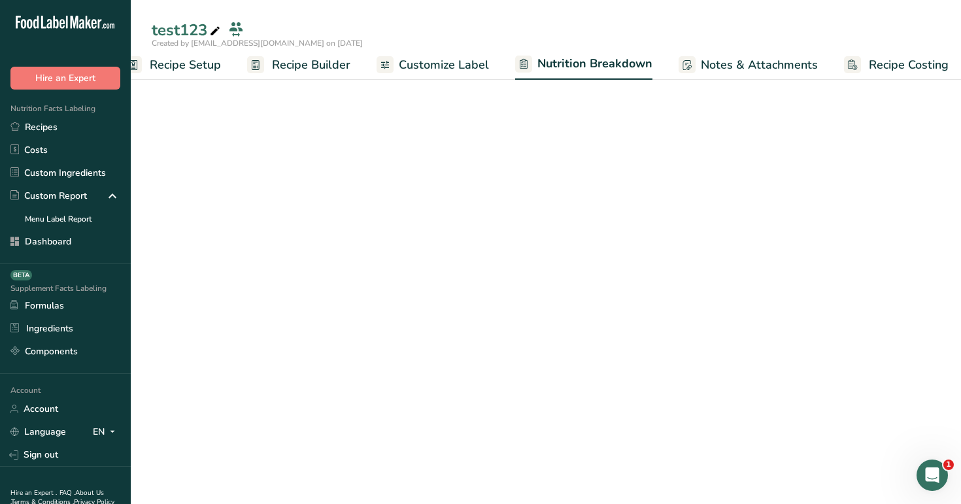
select select "Calories"
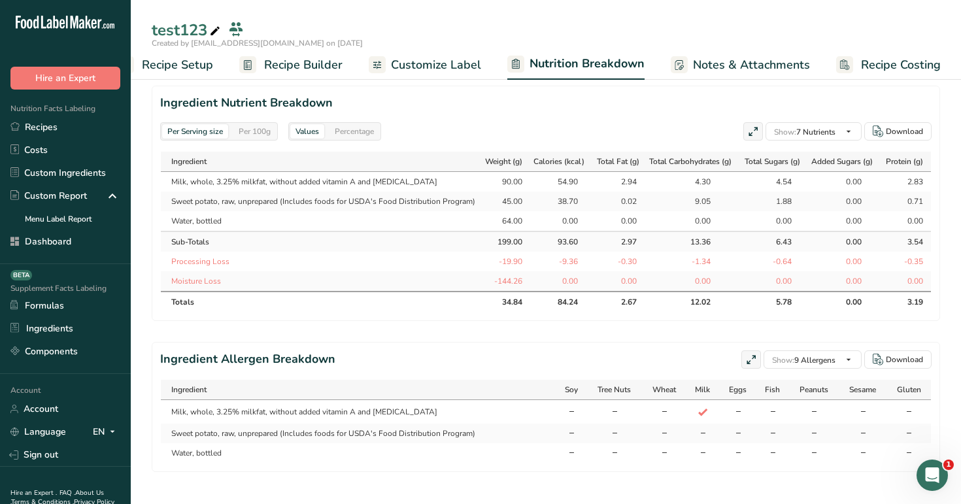
scroll to position [591, 0]
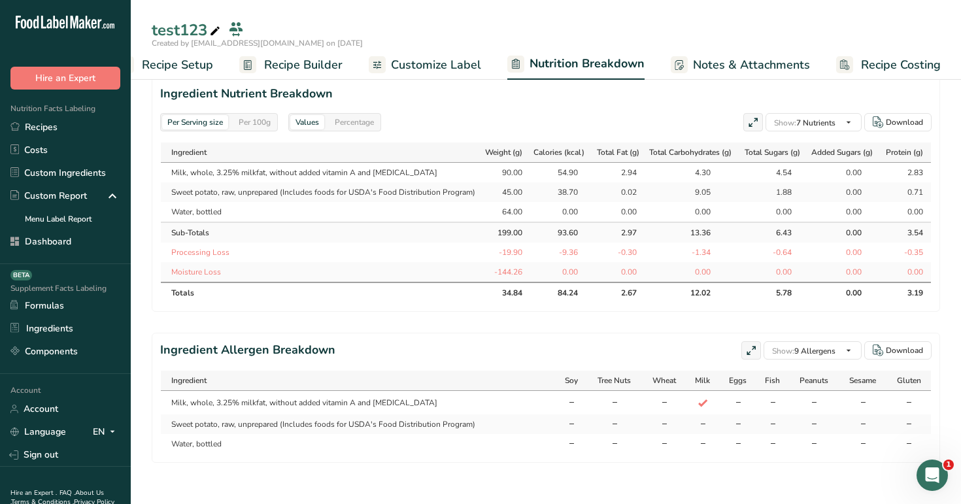
click at [305, 63] on span "Recipe Builder" at bounding box center [303, 65] width 78 height 18
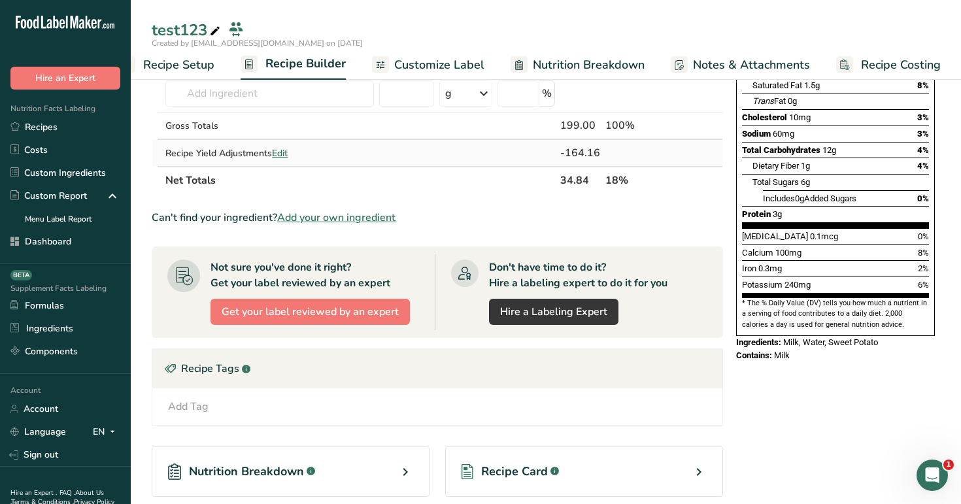
scroll to position [192, 0]
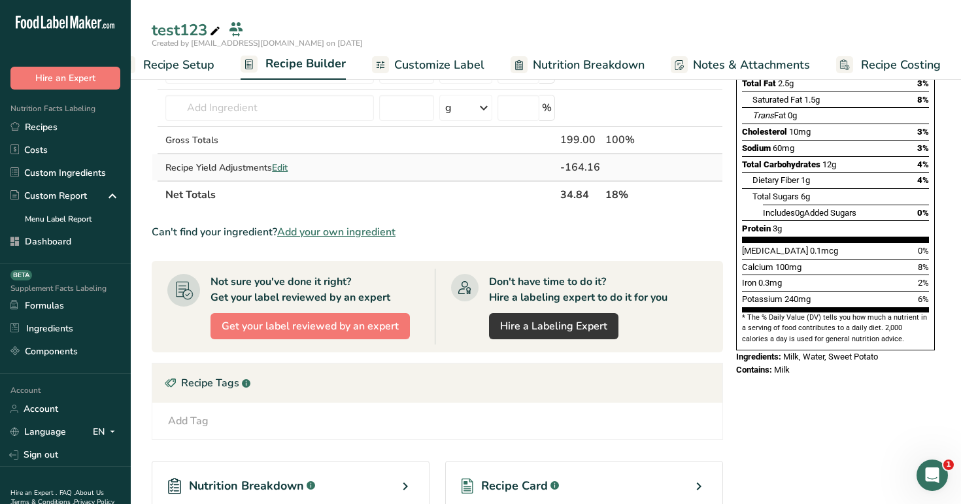
click at [282, 170] on span "Edit" at bounding box center [280, 167] width 16 height 12
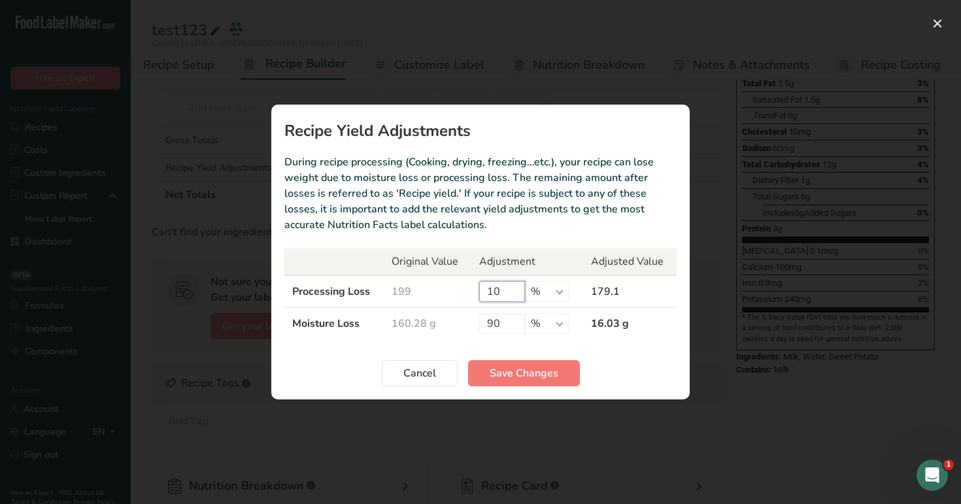
drag, startPoint x: 497, startPoint y: 289, endPoint x: 435, endPoint y: 288, distance: 62.1
click at [435, 288] on tr "Processing Loss 199 10 % g kg mg mcg lb oz 179.1" at bounding box center [480, 291] width 392 height 33
drag, startPoint x: 508, startPoint y: 322, endPoint x: 412, endPoint y: 317, distance: 95.6
click at [412, 317] on tr "Moisture Loss 178.09 g 90 % g kg mg mcg lb oz 17.81 g" at bounding box center [480, 324] width 392 height 32
click at [511, 366] on span "Save Changes" at bounding box center [524, 373] width 69 height 16
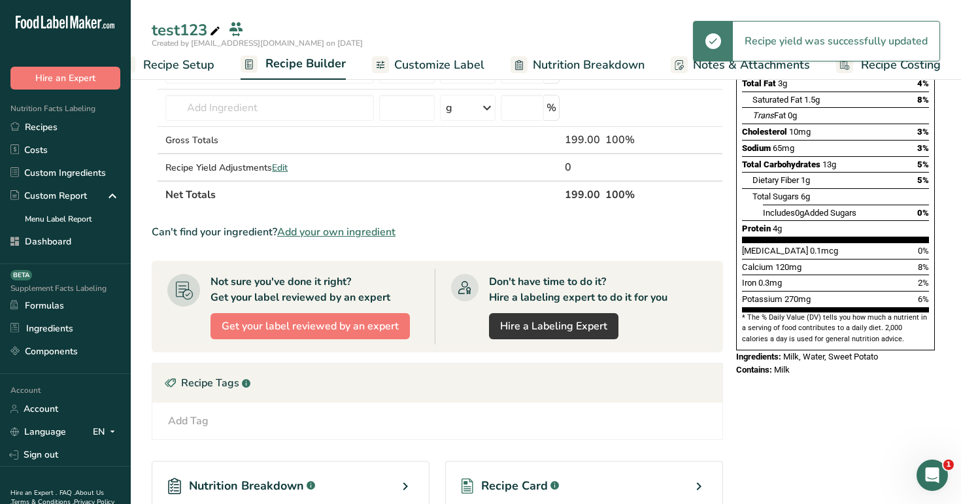
click at [593, 56] on span "Nutrition Breakdown" at bounding box center [589, 65] width 112 height 18
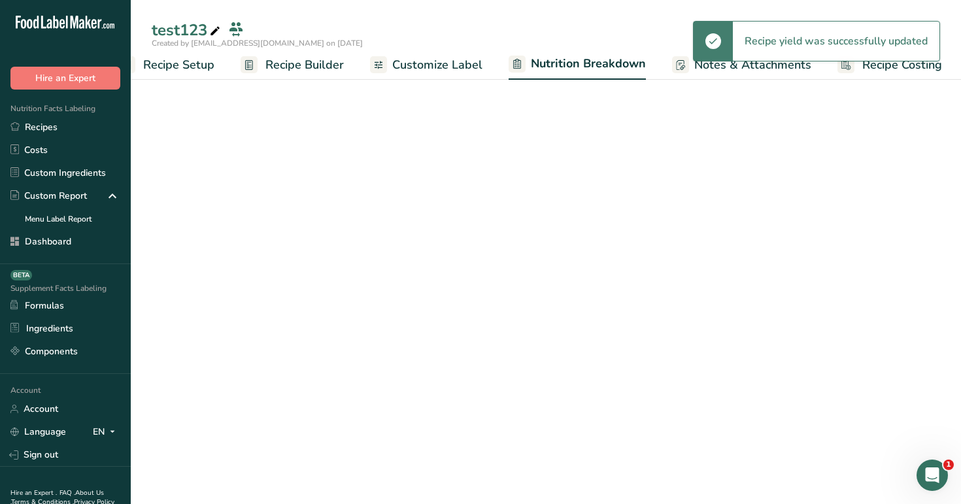
scroll to position [0, 35]
select select "Calories"
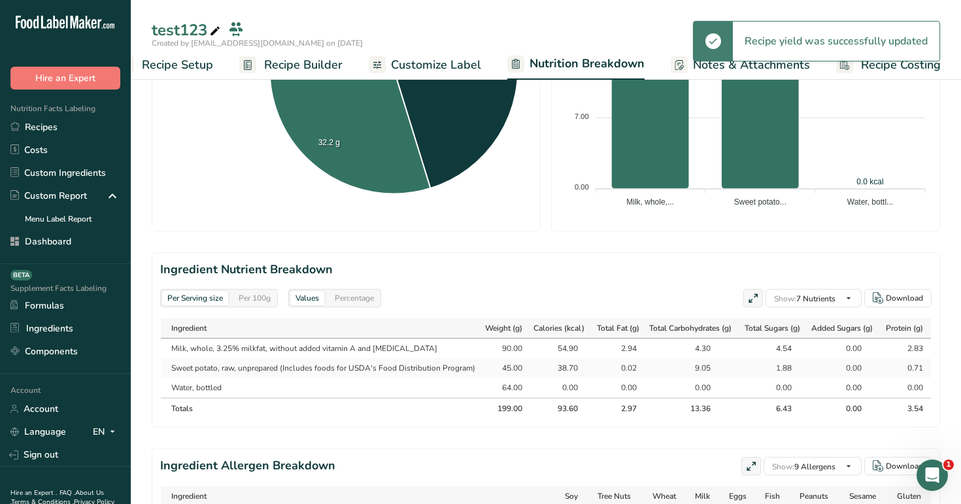
scroll to position [531, 0]
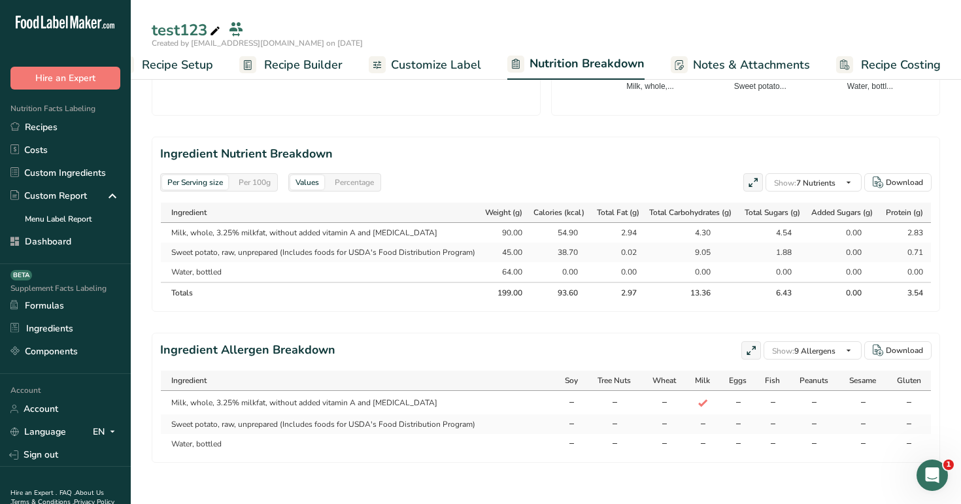
click at [264, 178] on div "Per 100g" at bounding box center [254, 182] width 42 height 14
click at [362, 181] on div "Percentage" at bounding box center [354, 182] width 50 height 14
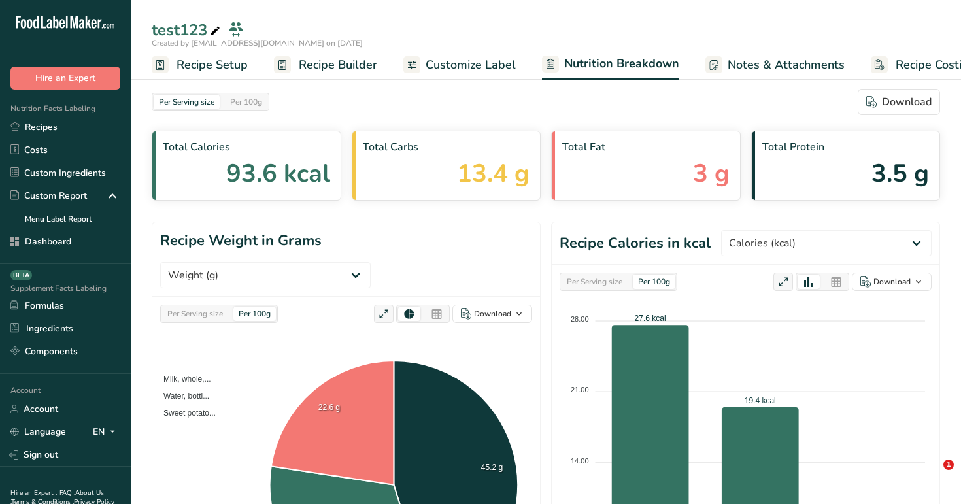
select select "Calories"
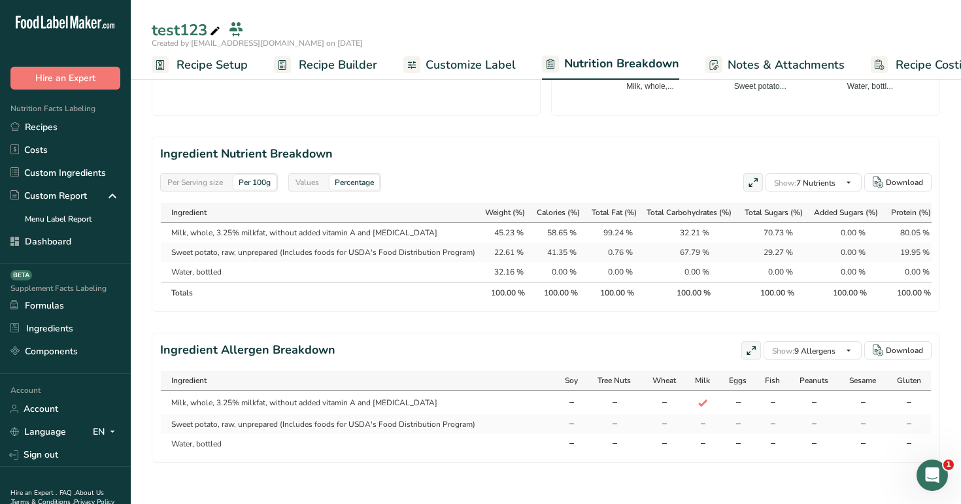
scroll to position [0, 35]
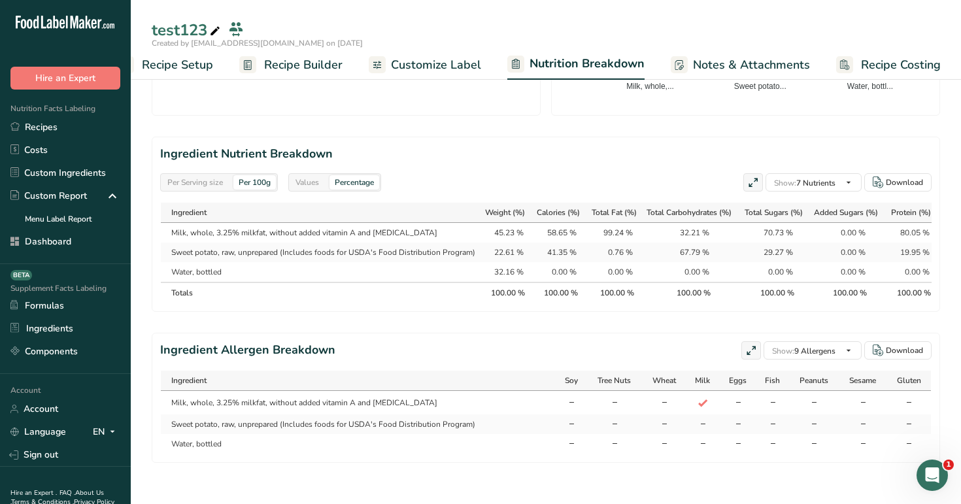
click at [305, 70] on span "Recipe Builder" at bounding box center [303, 65] width 78 height 18
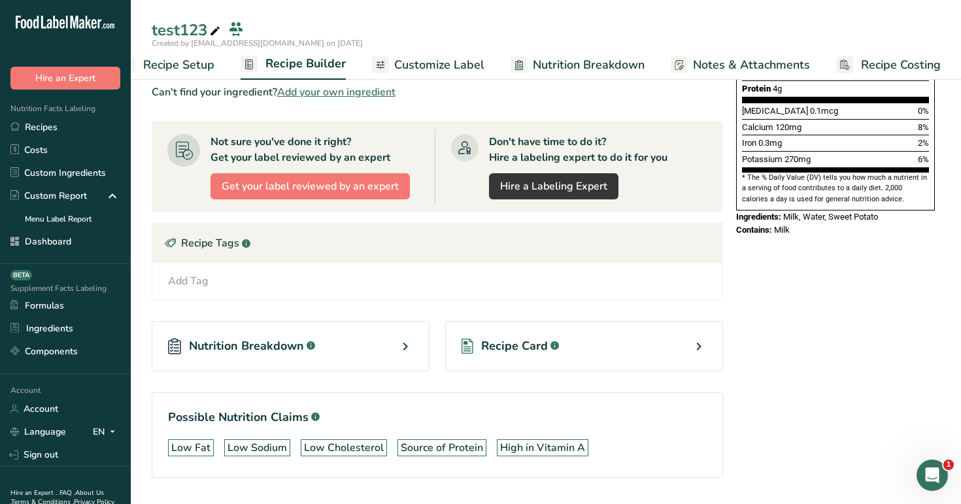
scroll to position [329, 0]
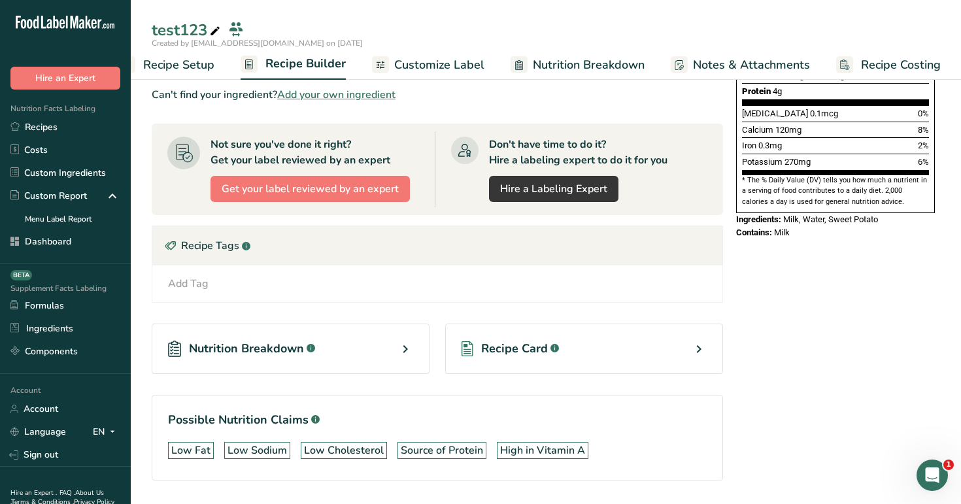
click at [560, 56] on span "Nutrition Breakdown" at bounding box center [589, 65] width 112 height 18
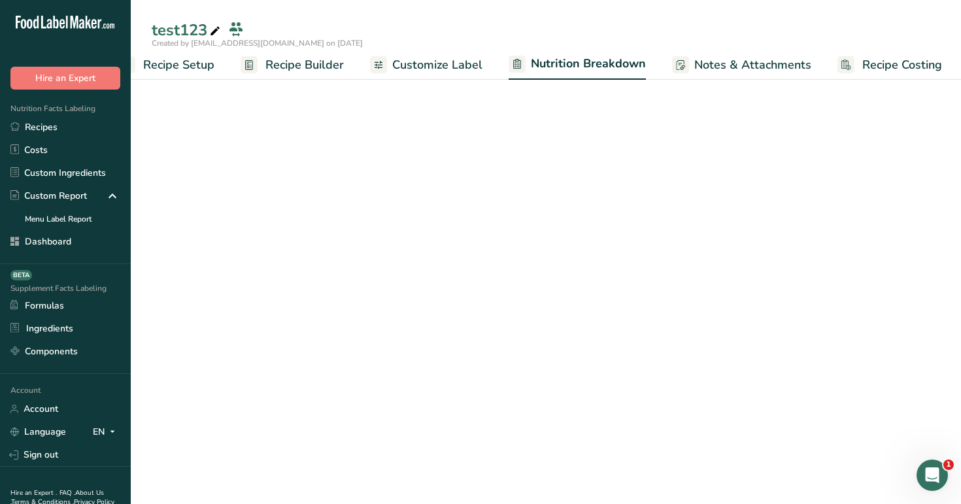
scroll to position [0, 35]
select select "Calories"
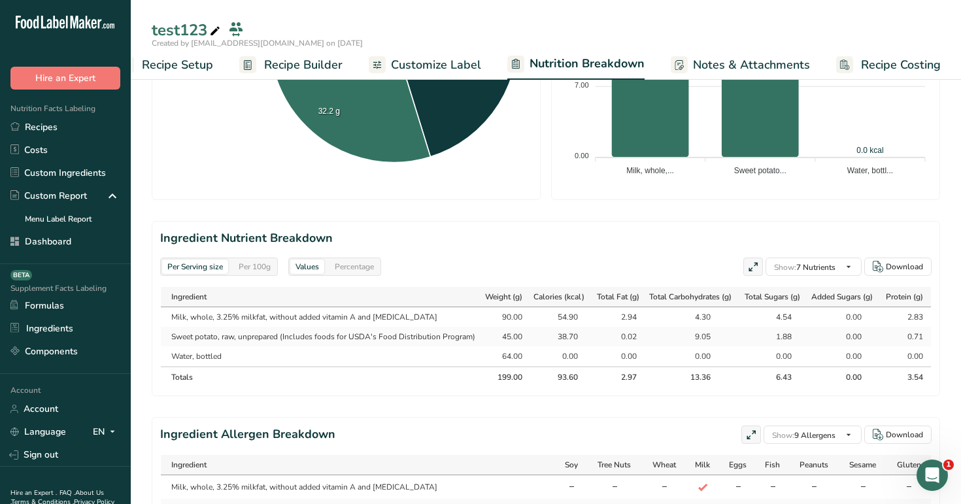
scroll to position [458, 0]
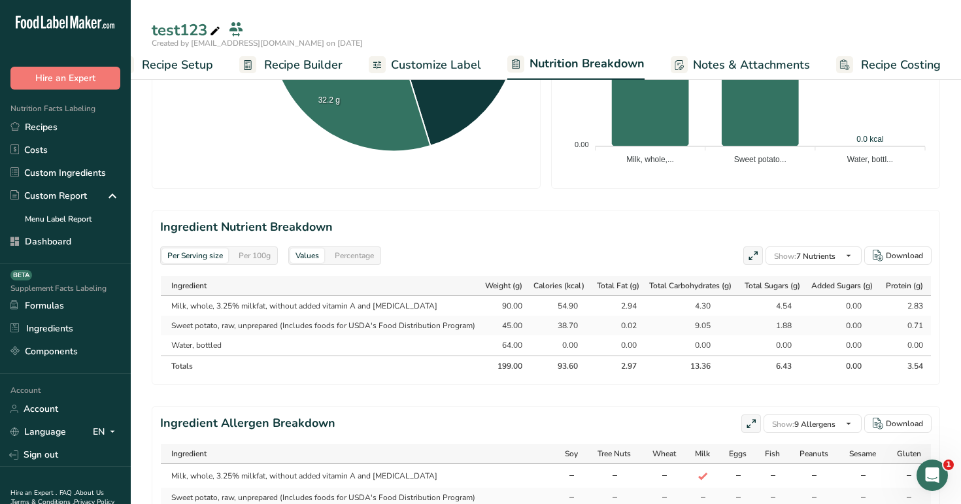
click at [256, 256] on div "Per 100g" at bounding box center [254, 255] width 42 height 14
click at [355, 256] on div "Percentage" at bounding box center [354, 255] width 50 height 14
click at [195, 252] on div "Per Serving size" at bounding box center [195, 255] width 66 height 14
click at [257, 252] on div "Per 100g" at bounding box center [254, 255] width 42 height 14
click at [194, 260] on div "Per Serving size" at bounding box center [195, 255] width 66 height 14
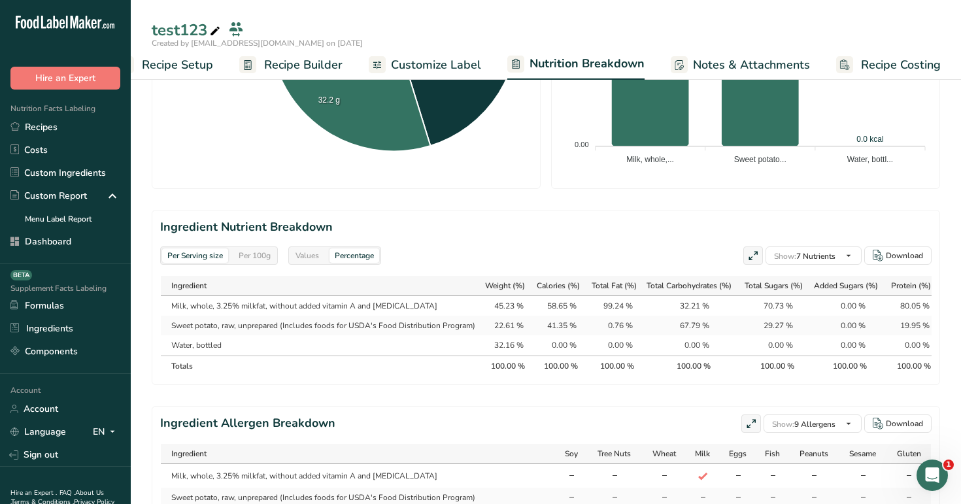
click at [413, 58] on span "Customize Label" at bounding box center [436, 65] width 90 height 18
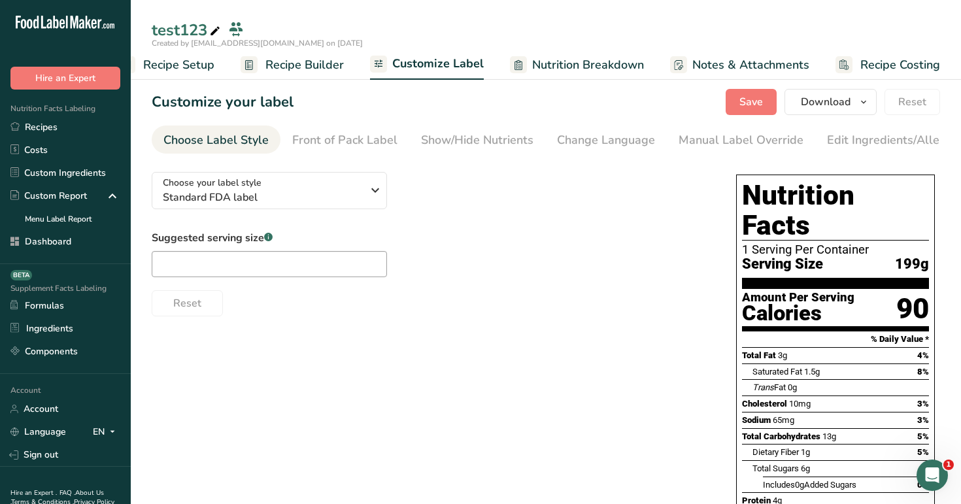
click at [297, 63] on span "Recipe Builder" at bounding box center [304, 65] width 78 height 18
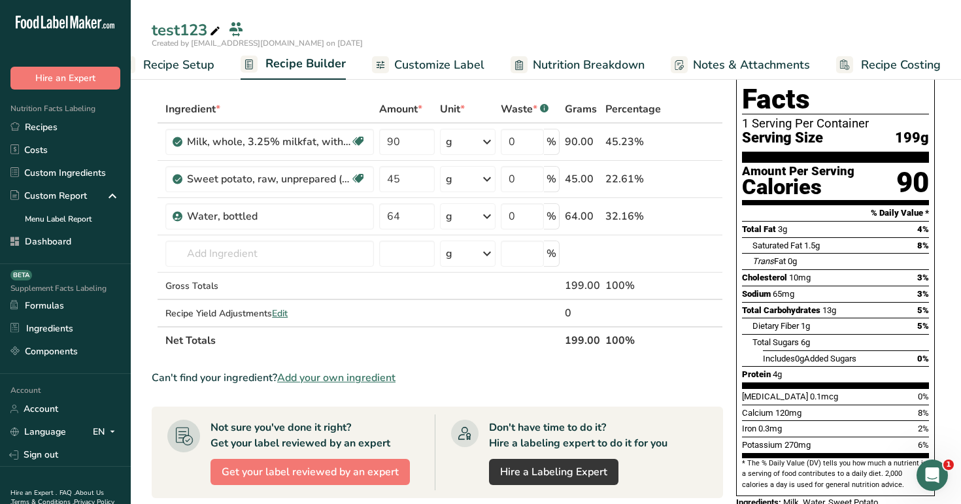
scroll to position [49, 0]
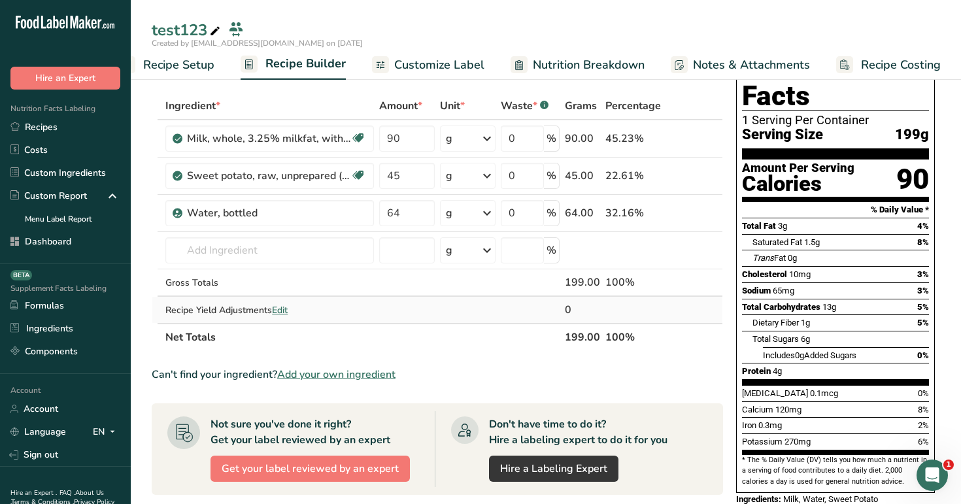
click at [279, 310] on span "Edit" at bounding box center [280, 310] width 16 height 12
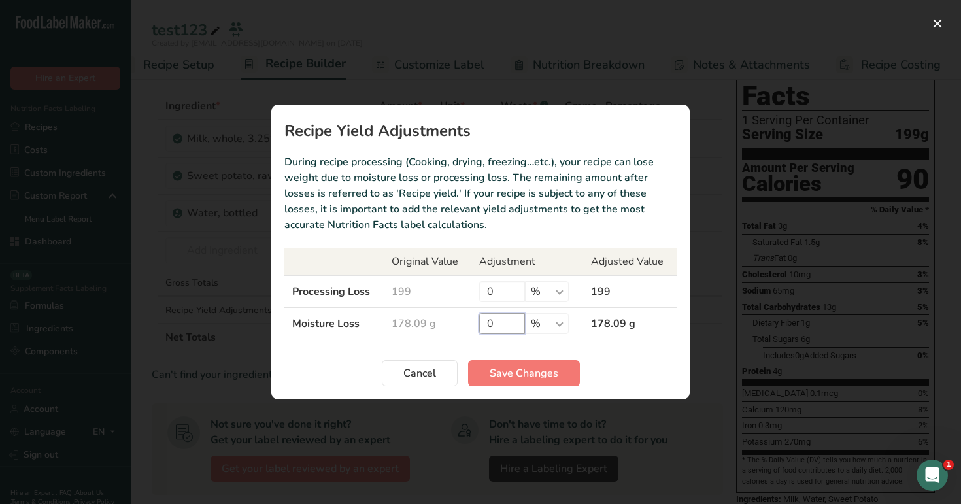
click at [497, 321] on input "0" at bounding box center [502, 323] width 46 height 21
type input "100"
click at [495, 285] on input "0" at bounding box center [502, 291] width 46 height 21
type input "10"
click at [515, 365] on span "Save Changes" at bounding box center [524, 373] width 69 height 16
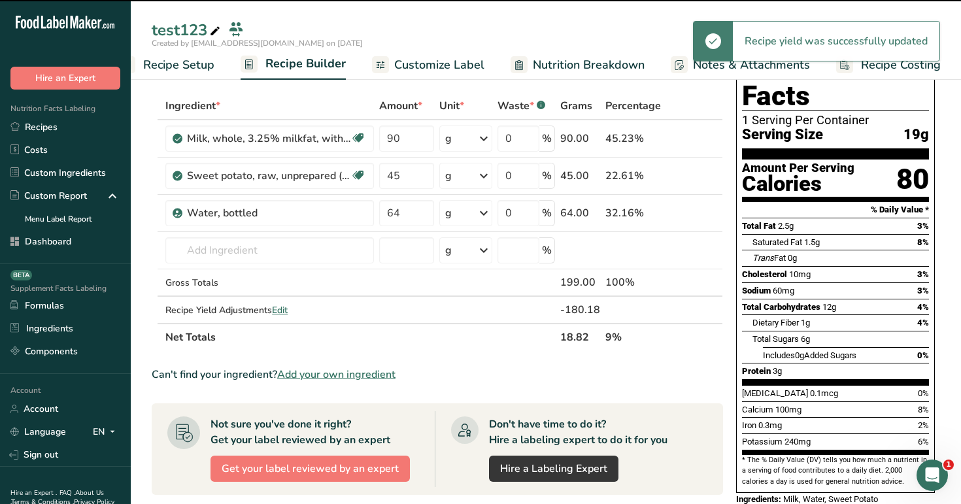
scroll to position [54, 0]
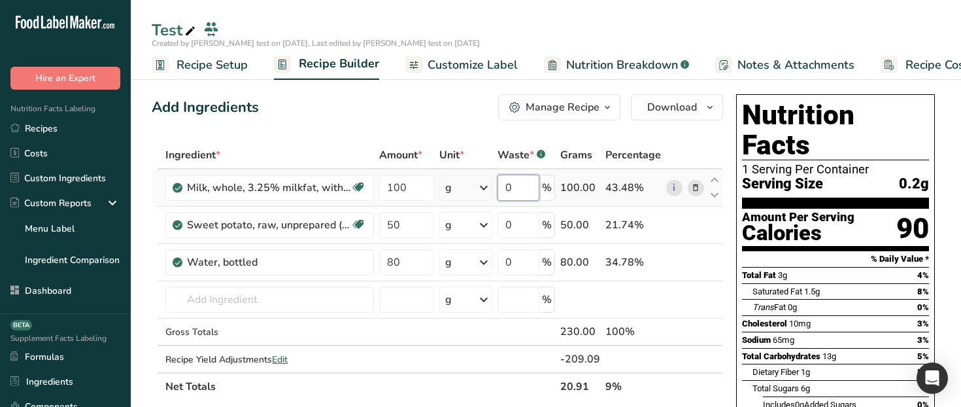
click at [519, 97] on input "0" at bounding box center [518, 188] width 42 height 26
